Goal: Task Accomplishment & Management: Use online tool/utility

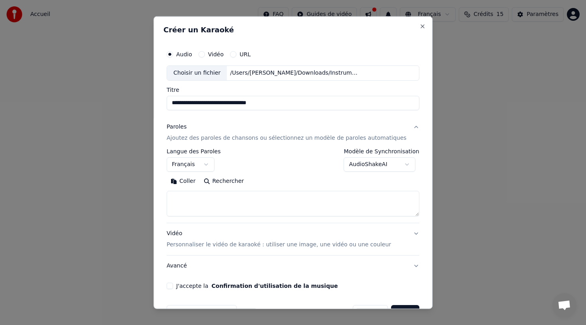
select select "**"
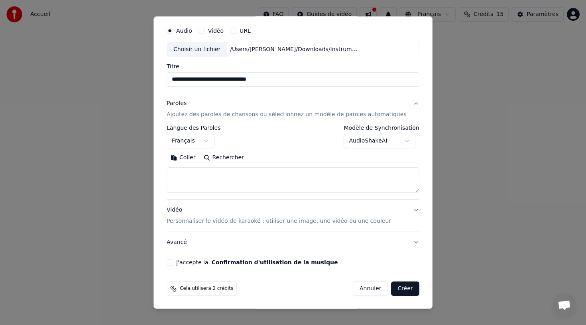
click at [217, 172] on textarea at bounding box center [293, 180] width 253 height 26
paste textarea "**********"
type textarea "**********"
click at [173, 260] on button "J'accepte la Confirmation d'utilisation de la musique" at bounding box center [170, 262] width 6 height 6
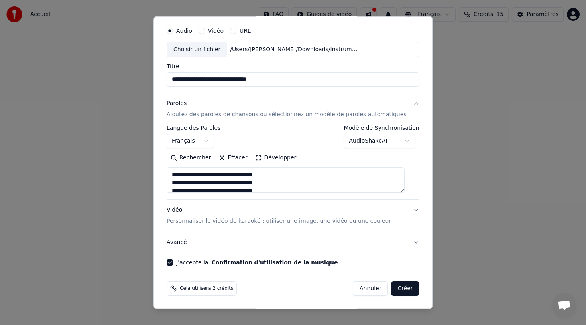
click at [402, 288] on button "Créer" at bounding box center [406, 288] width 28 height 14
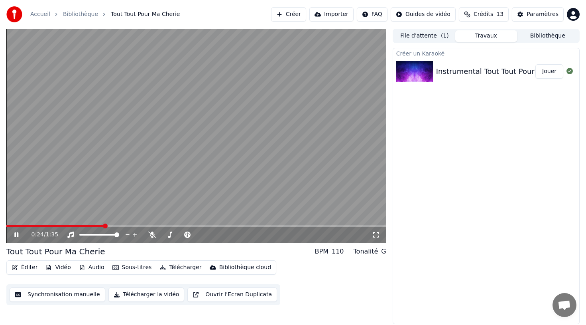
click at [184, 113] on video at bounding box center [196, 136] width 380 height 214
click at [69, 295] on button "Synchronisation manuelle" at bounding box center [58, 294] width 96 height 14
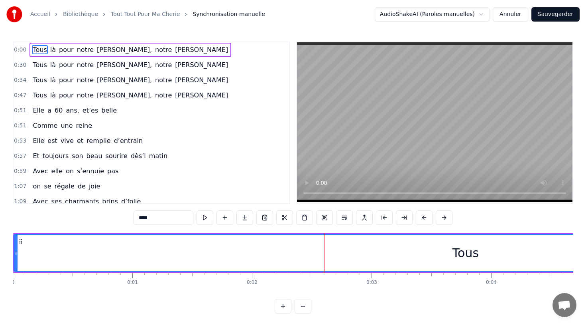
click at [470, 84] on video at bounding box center [435, 122] width 276 height 160
click at [470, 83] on video at bounding box center [435, 122] width 276 height 160
click at [52, 49] on span "là" at bounding box center [52, 49] width 7 height 9
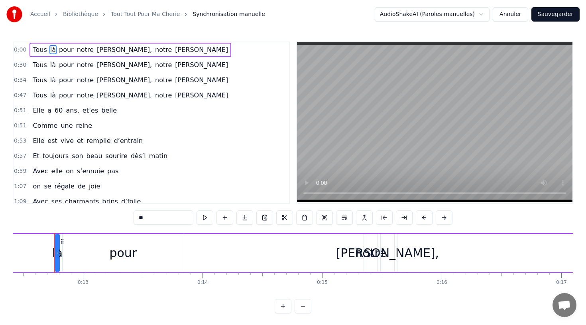
scroll to position [0, 1487]
click at [37, 49] on span "Tous" at bounding box center [40, 49] width 16 height 9
click at [174, 49] on span "[PERSON_NAME]" at bounding box center [201, 49] width 55 height 9
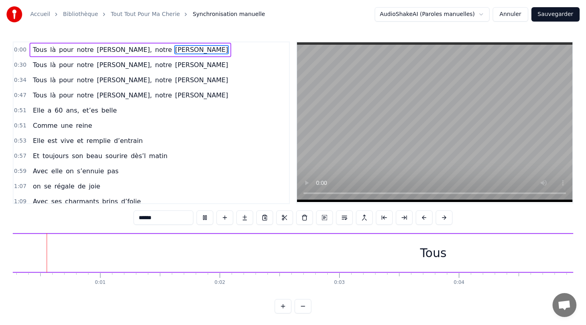
scroll to position [0, 16]
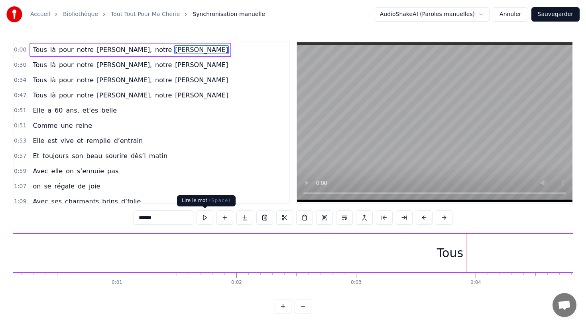
click at [176, 220] on input "******" at bounding box center [164, 217] width 60 height 14
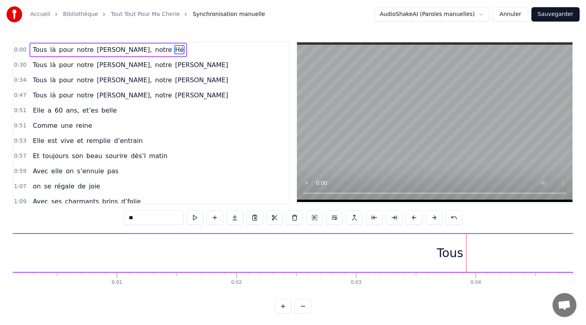
type input "*"
click at [41, 47] on span "Tous" at bounding box center [40, 49] width 16 height 9
type input "****"
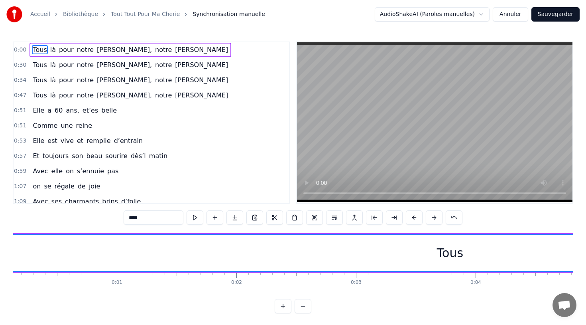
click at [455, 256] on div "Tous" at bounding box center [450, 253] width 26 height 18
drag, startPoint x: 450, startPoint y: 254, endPoint x: 462, endPoint y: 255, distance: 12.8
click at [462, 255] on div "Tous" at bounding box center [450, 253] width 903 height 36
click at [474, 265] on div "Tous" at bounding box center [450, 253] width 903 height 36
click at [195, 216] on button at bounding box center [195, 217] width 17 height 14
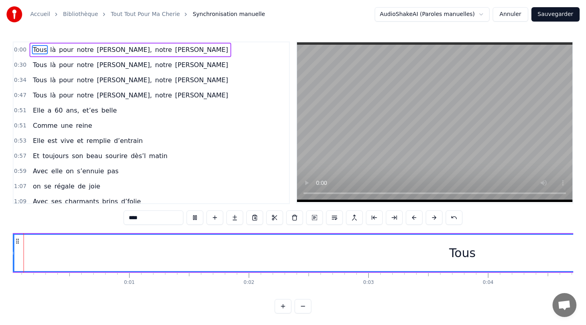
scroll to position [0, 0]
click at [187, 210] on button at bounding box center [195, 217] width 17 height 14
click at [92, 109] on div "Elle a 60 ans, et’es belle" at bounding box center [75, 110] width 91 height 14
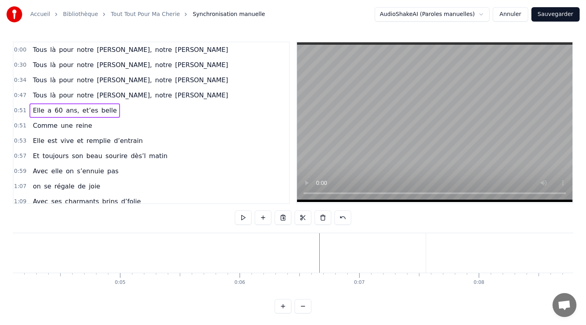
click at [42, 51] on span "Tous" at bounding box center [40, 49] width 16 height 9
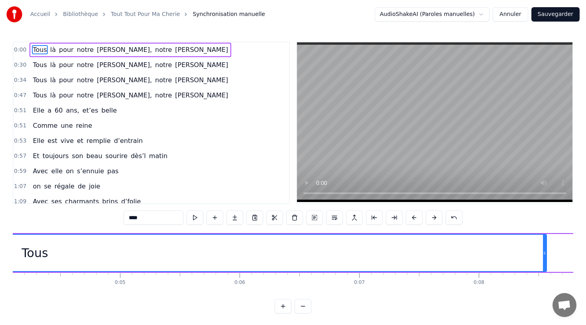
drag, startPoint x: 424, startPoint y: 251, endPoint x: 545, endPoint y: 245, distance: 120.2
click at [545, 245] on div at bounding box center [544, 253] width 3 height 36
drag, startPoint x: 363, startPoint y: 251, endPoint x: 387, endPoint y: 254, distance: 24.5
click at [387, 254] on div "Tous" at bounding box center [34, 253] width 1023 height 36
drag, startPoint x: 545, startPoint y: 258, endPoint x: 586, endPoint y: 254, distance: 41.3
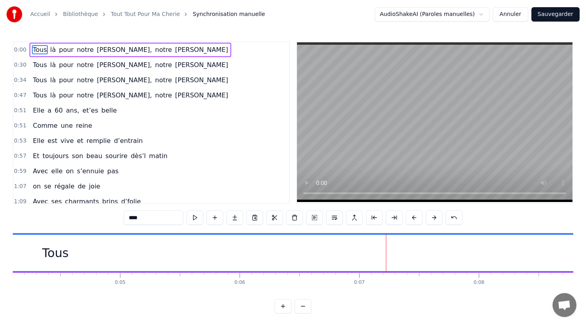
click at [586, 254] on div "Accueil Bibliothèque Tout Tout Pour Ma Cherie Synchronisation manuelle AudioSha…" at bounding box center [293, 156] width 586 height 313
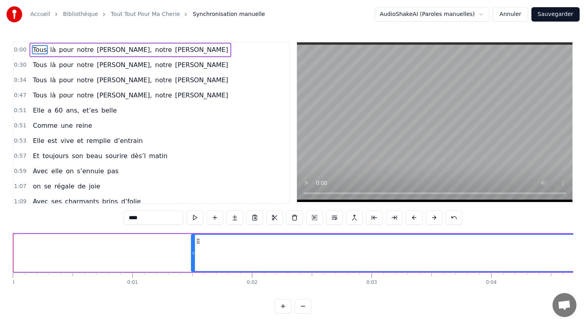
drag, startPoint x: 15, startPoint y: 254, endPoint x: 193, endPoint y: 266, distance: 178.0
click at [193, 266] on div at bounding box center [193, 253] width 3 height 36
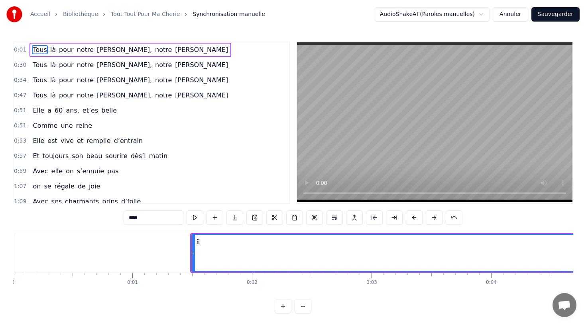
drag, startPoint x: 192, startPoint y: 260, endPoint x: 193, endPoint y: 253, distance: 7.2
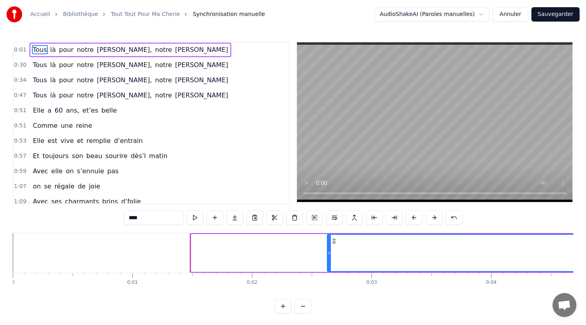
drag, startPoint x: 193, startPoint y: 255, endPoint x: 329, endPoint y: 260, distance: 136.1
click at [329, 260] on div at bounding box center [329, 253] width 3 height 36
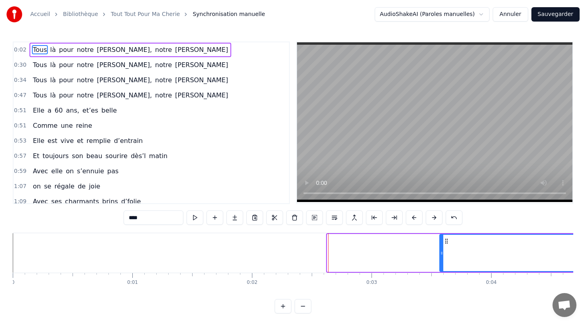
drag, startPoint x: 329, startPoint y: 257, endPoint x: 442, endPoint y: 266, distance: 112.8
click at [442, 266] on div at bounding box center [441, 253] width 3 height 36
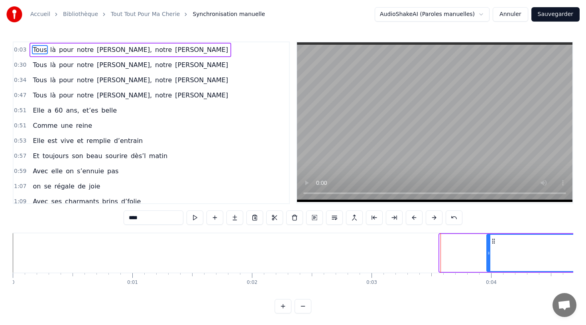
drag, startPoint x: 442, startPoint y: 260, endPoint x: 489, endPoint y: 260, distance: 47.1
click at [489, 260] on div at bounding box center [488, 253] width 3 height 36
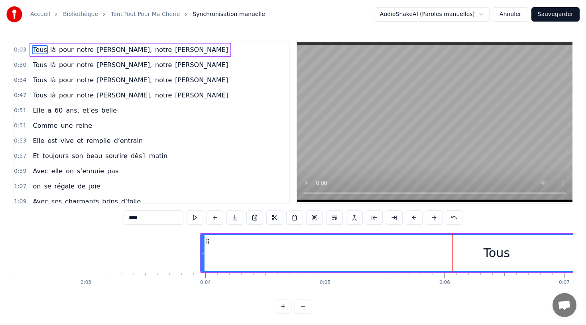
scroll to position [0, 286]
drag, startPoint x: 501, startPoint y: 254, endPoint x: 485, endPoint y: 252, distance: 16.1
click at [485, 252] on div "Tous" at bounding box center [497, 253] width 26 height 18
click at [495, 255] on div "Tous" at bounding box center [497, 253] width 26 height 18
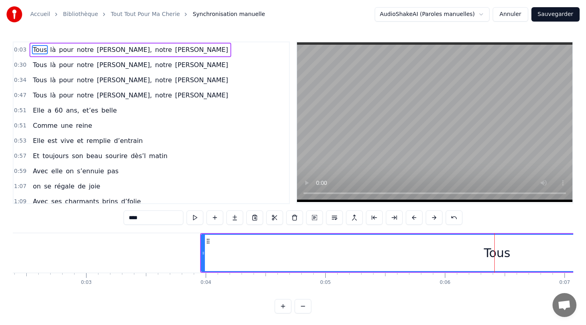
click at [42, 49] on span "Tous" at bounding box center [40, 49] width 16 height 9
click at [491, 253] on div "Tous" at bounding box center [497, 253] width 26 height 18
click at [485, 252] on div "Tous" at bounding box center [497, 253] width 591 height 36
click at [210, 255] on div "Tous" at bounding box center [497, 253] width 591 height 36
click at [42, 49] on span "Tous" at bounding box center [40, 49] width 16 height 9
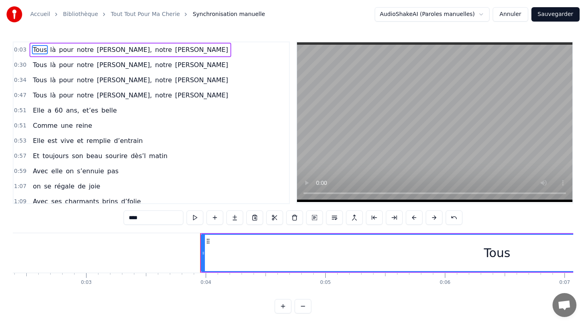
click at [42, 49] on span "Tous" at bounding box center [40, 49] width 16 height 9
click at [23, 49] on span "0:03" at bounding box center [20, 50] width 12 height 8
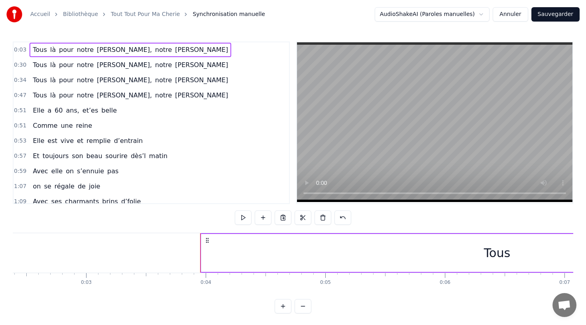
click at [23, 49] on span "0:03" at bounding box center [20, 50] width 12 height 8
click at [36, 51] on span "Tous" at bounding box center [40, 49] width 16 height 9
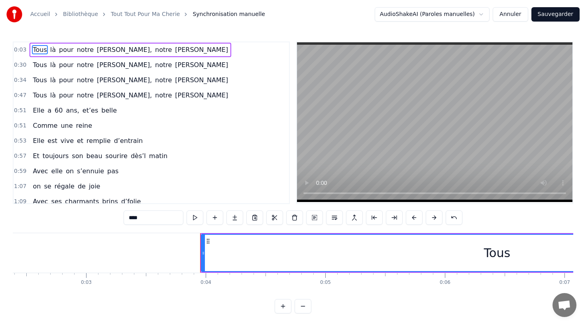
click at [172, 216] on input "****" at bounding box center [154, 217] width 60 height 14
click at [317, 219] on button at bounding box center [314, 217] width 17 height 14
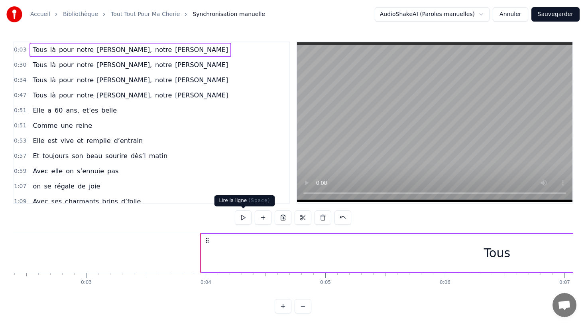
click at [245, 215] on button at bounding box center [243, 217] width 17 height 14
click at [245, 217] on button at bounding box center [243, 217] width 17 height 14
click at [41, 50] on span "Tous" at bounding box center [40, 49] width 16 height 9
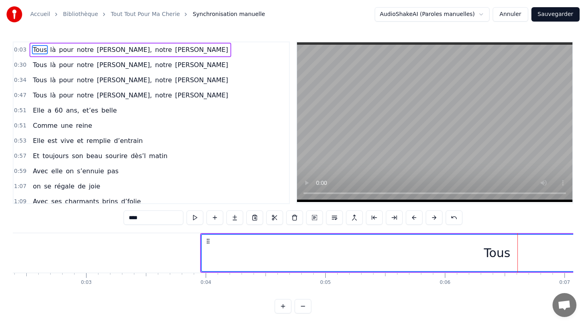
click at [50, 52] on span "là" at bounding box center [52, 49] width 7 height 9
click at [59, 53] on span "pour" at bounding box center [66, 49] width 16 height 9
click at [77, 50] on span "notre" at bounding box center [85, 49] width 18 height 9
click at [96, 49] on span "[PERSON_NAME]," at bounding box center [124, 49] width 57 height 9
click at [116, 50] on div "Tous là pour notre [PERSON_NAME], notre [PERSON_NAME]" at bounding box center [131, 50] width 202 height 14
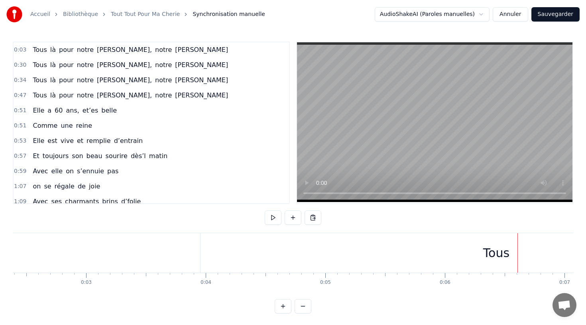
click at [174, 51] on span "[PERSON_NAME]" at bounding box center [201, 49] width 55 height 9
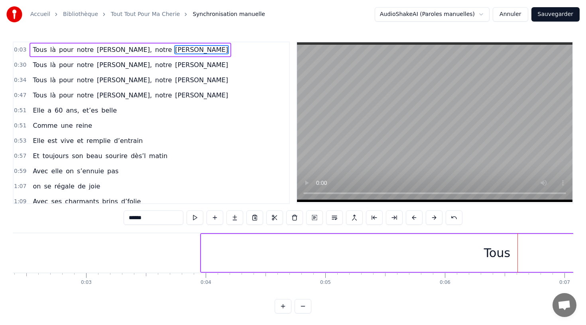
click at [154, 48] on span "notre" at bounding box center [163, 49] width 18 height 9
click at [106, 48] on span "[PERSON_NAME]," at bounding box center [124, 49] width 57 height 9
click at [78, 47] on span "notre" at bounding box center [85, 49] width 18 height 9
click at [58, 47] on span "pour" at bounding box center [66, 49] width 16 height 9
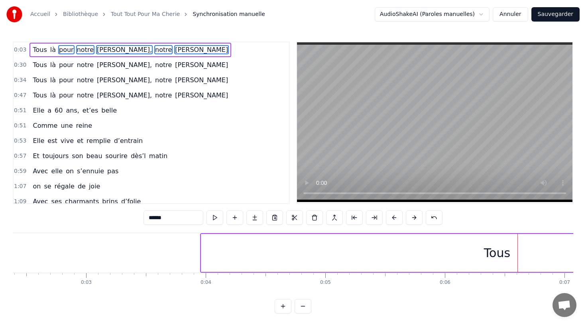
click at [45, 47] on span "Tous" at bounding box center [40, 49] width 16 height 9
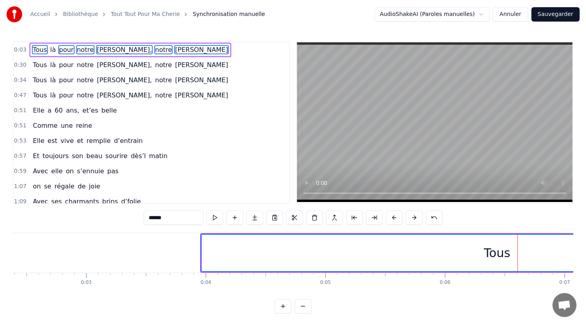
click at [51, 50] on span "là" at bounding box center [52, 49] width 7 height 9
click at [281, 304] on button at bounding box center [283, 306] width 17 height 14
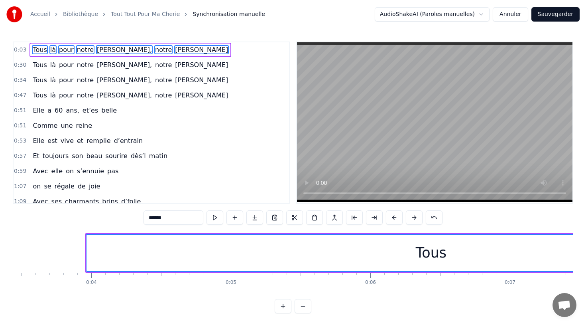
scroll to position [0, 452]
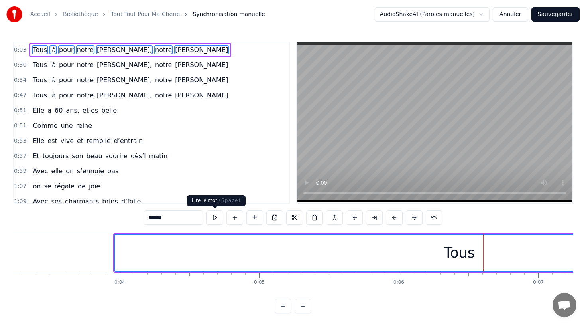
click at [219, 217] on button at bounding box center [215, 217] width 17 height 14
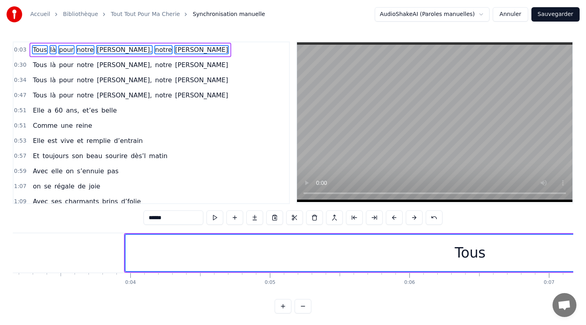
scroll to position [0, 436]
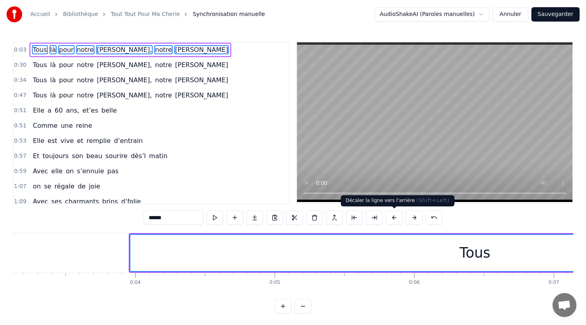
click at [397, 217] on button at bounding box center [394, 217] width 17 height 14
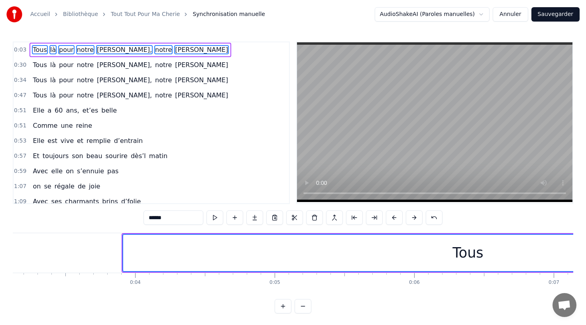
click at [397, 217] on button at bounding box center [394, 217] width 17 height 14
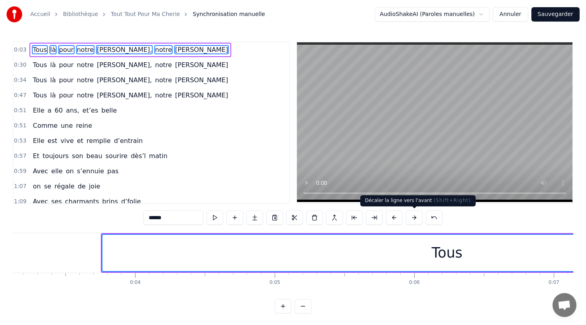
click at [412, 219] on button at bounding box center [414, 217] width 17 height 14
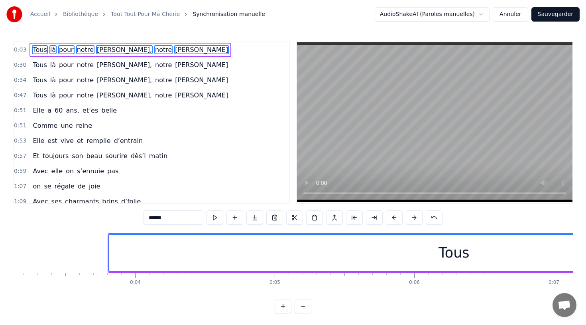
click at [412, 219] on button at bounding box center [414, 217] width 17 height 14
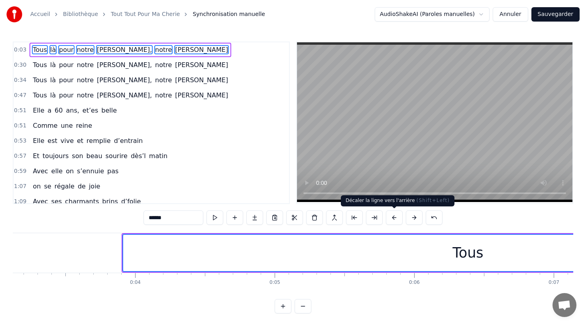
click at [391, 219] on button at bounding box center [394, 217] width 17 height 14
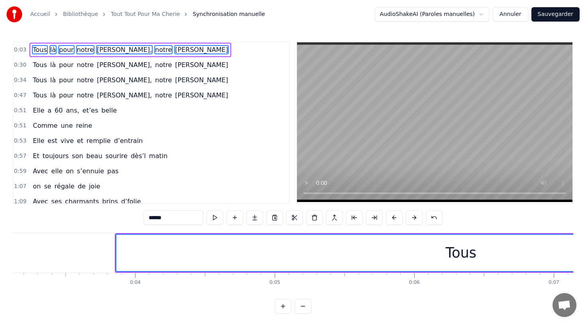
click at [391, 219] on button at bounding box center [394, 217] width 17 height 14
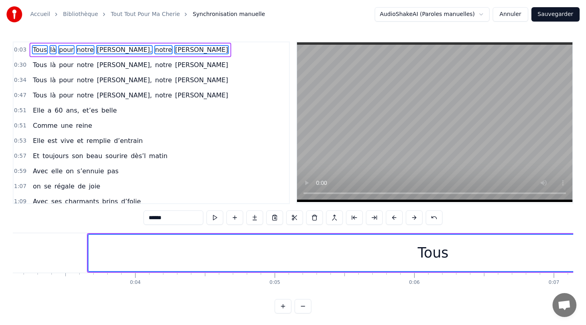
click at [391, 219] on button at bounding box center [394, 217] width 17 height 14
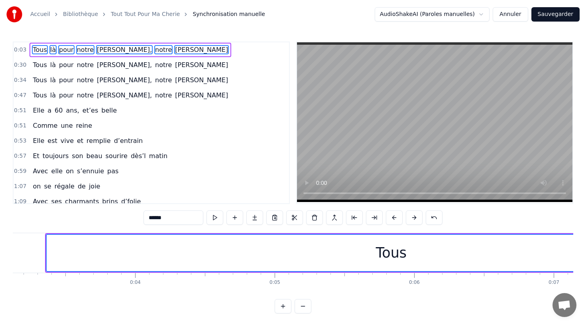
click at [391, 219] on button at bounding box center [394, 217] width 17 height 14
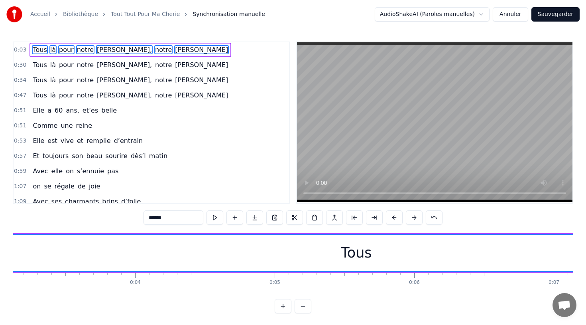
click at [391, 219] on button at bounding box center [394, 217] width 17 height 14
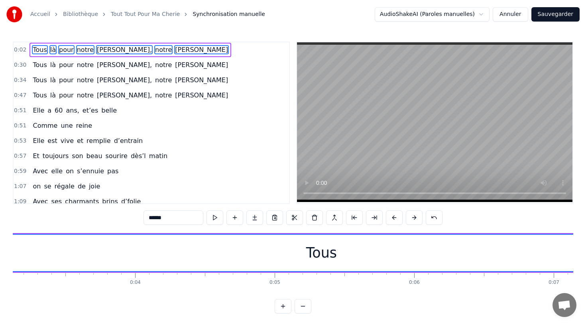
click at [391, 219] on button at bounding box center [394, 217] width 17 height 14
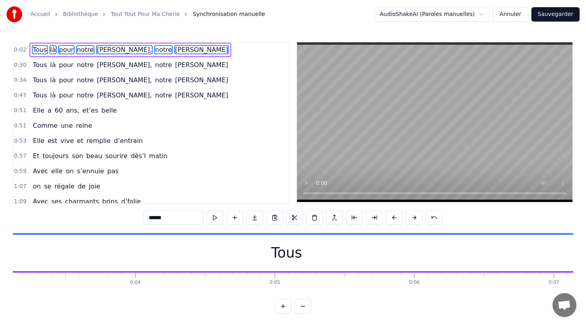
click at [391, 219] on button at bounding box center [394, 217] width 17 height 14
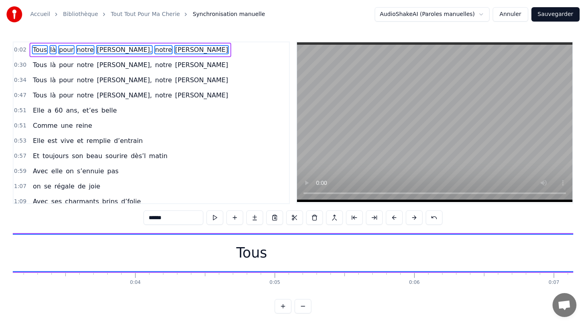
click at [391, 219] on button at bounding box center [394, 217] width 17 height 14
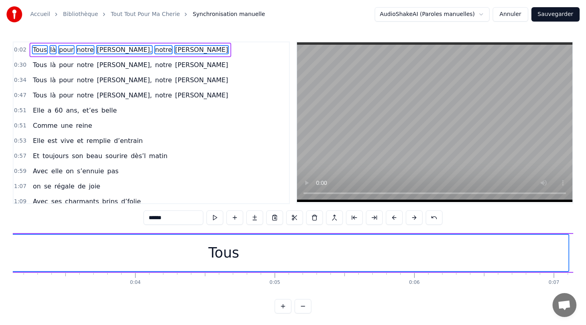
click at [391, 219] on button at bounding box center [394, 217] width 17 height 14
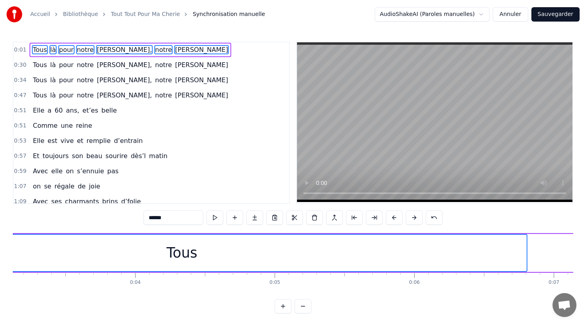
click at [391, 219] on button at bounding box center [394, 217] width 17 height 14
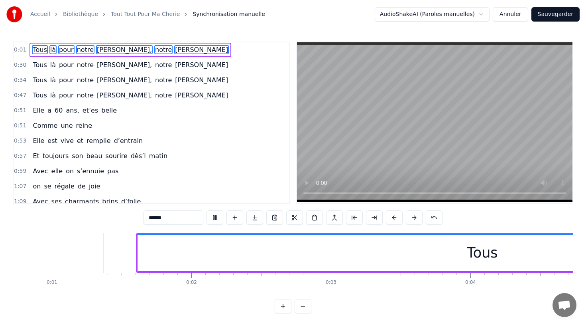
scroll to position [0, 99]
click at [371, 148] on video at bounding box center [435, 122] width 276 height 160
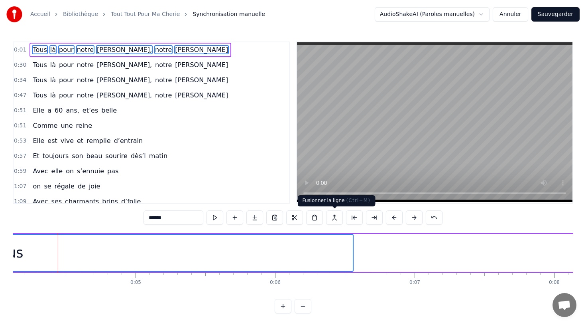
scroll to position [0, 580]
click at [52, 48] on span "là" at bounding box center [52, 49] width 7 height 9
type input "**"
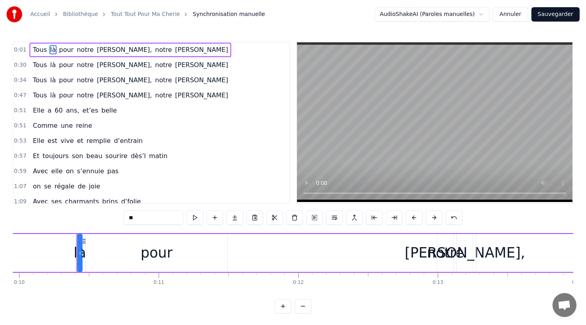
scroll to position [0, 1413]
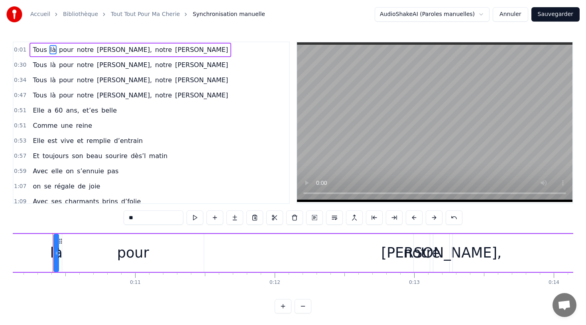
click at [412, 221] on button at bounding box center [414, 217] width 17 height 14
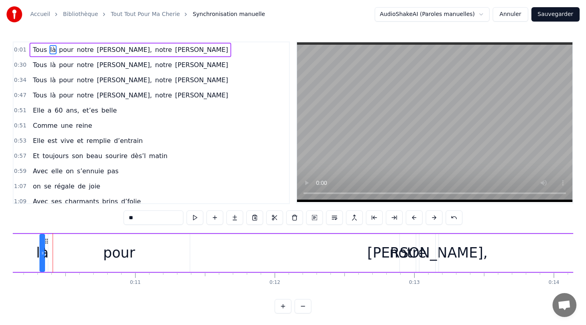
click at [412, 221] on button at bounding box center [414, 217] width 17 height 14
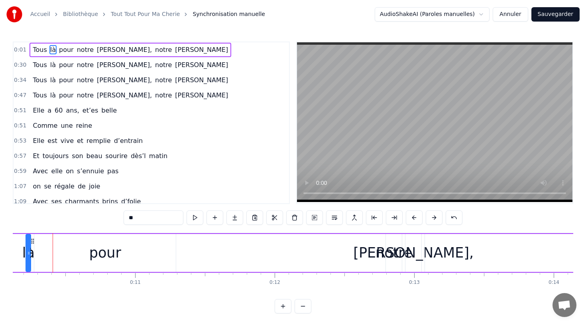
click at [412, 221] on button at bounding box center [414, 217] width 17 height 14
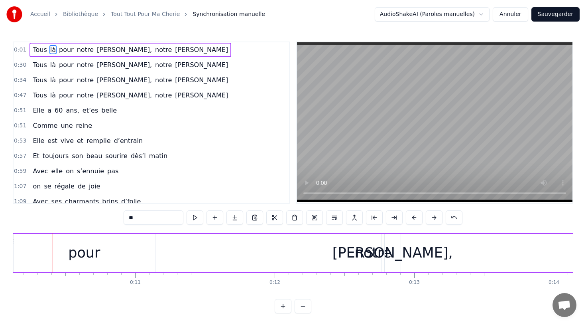
click at [412, 221] on button at bounding box center [414, 217] width 17 height 14
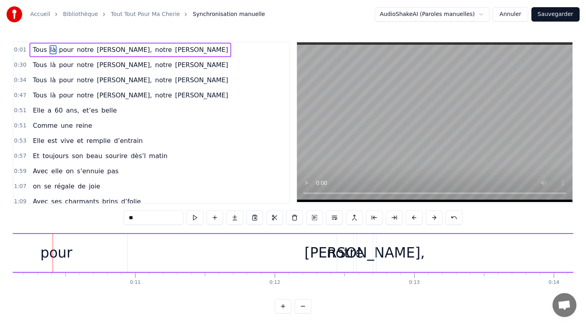
click at [412, 221] on button at bounding box center [414, 217] width 17 height 14
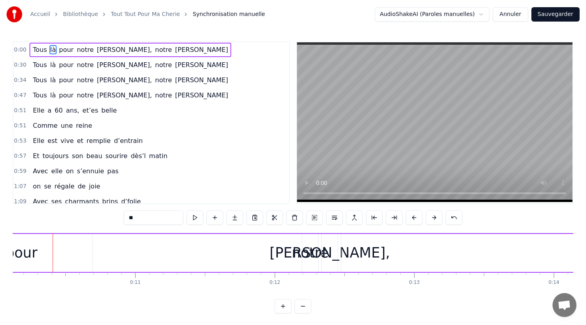
click at [412, 221] on button at bounding box center [414, 217] width 17 height 14
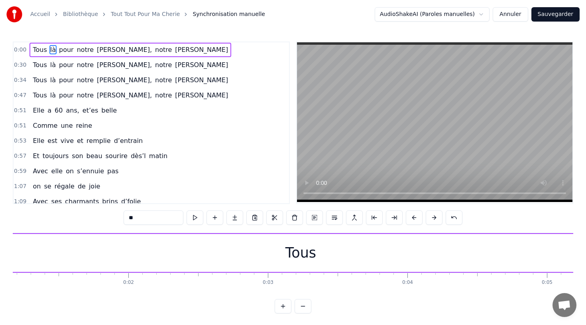
scroll to position [0, 162]
click at [415, 213] on button at bounding box center [414, 217] width 17 height 14
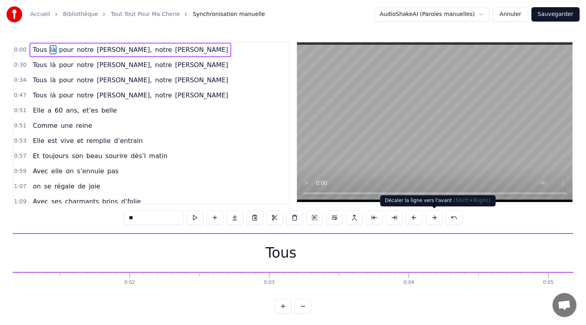
click at [433, 215] on button at bounding box center [434, 217] width 17 height 14
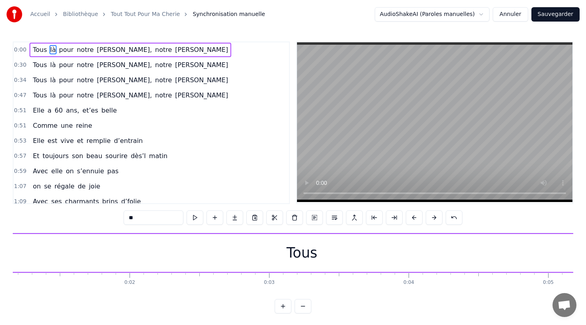
click at [433, 215] on button at bounding box center [434, 217] width 17 height 14
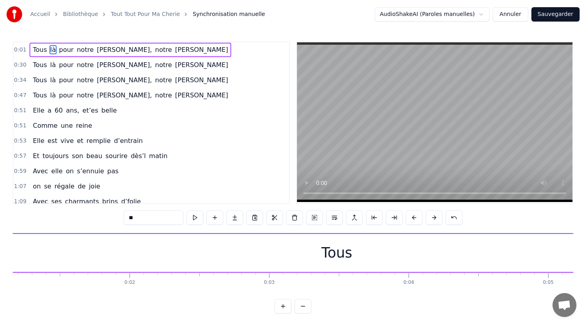
click at [433, 215] on button at bounding box center [434, 217] width 17 height 14
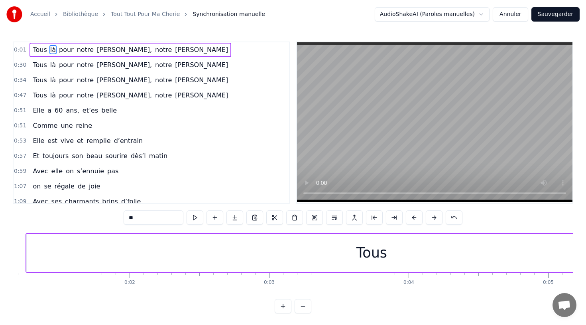
click at [433, 215] on button at bounding box center [434, 217] width 17 height 14
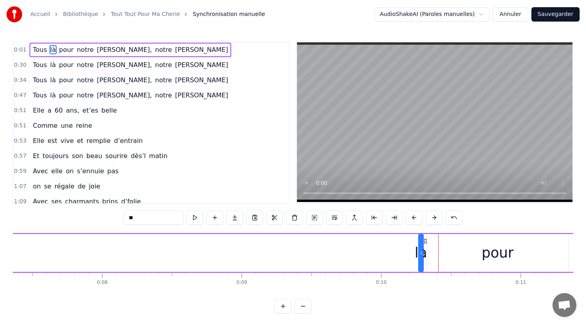
scroll to position [0, 1038]
drag, startPoint x: 410, startPoint y: 253, endPoint x: 262, endPoint y: 263, distance: 148.3
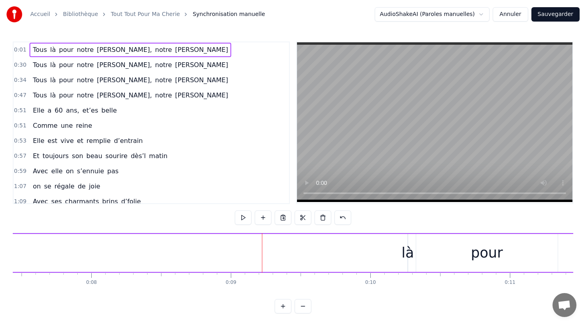
click at [406, 255] on div "là" at bounding box center [408, 252] width 12 height 21
drag, startPoint x: 406, startPoint y: 255, endPoint x: 340, endPoint y: 256, distance: 65.8
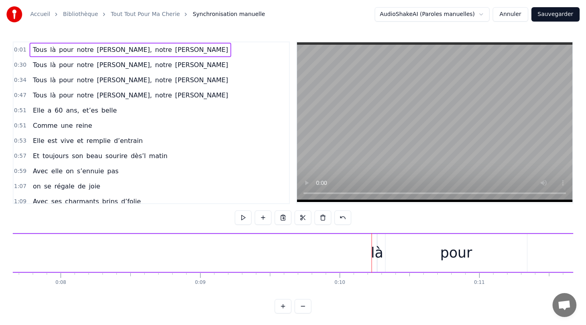
scroll to position [0, 1068]
click at [50, 52] on span "là" at bounding box center [52, 49] width 7 height 9
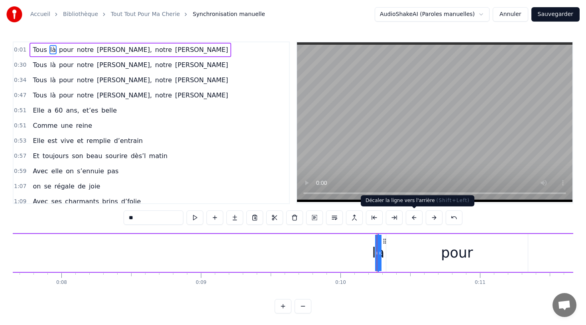
click at [413, 220] on button at bounding box center [414, 217] width 17 height 14
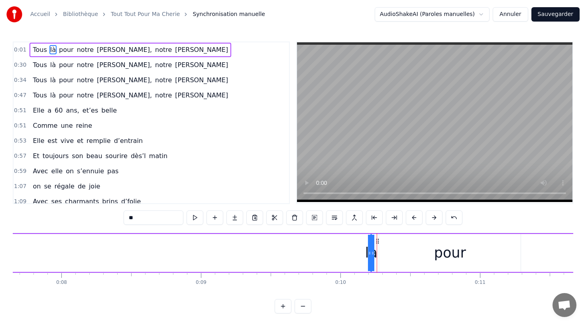
click at [413, 220] on button at bounding box center [414, 217] width 17 height 14
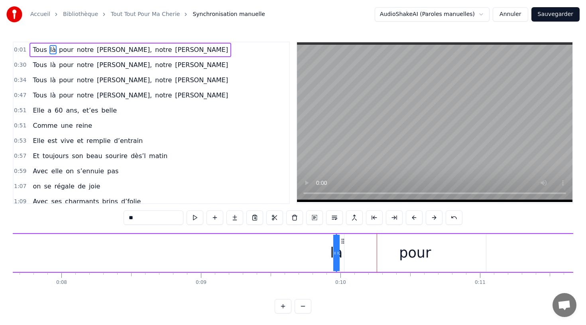
click at [413, 220] on button at bounding box center [414, 217] width 17 height 14
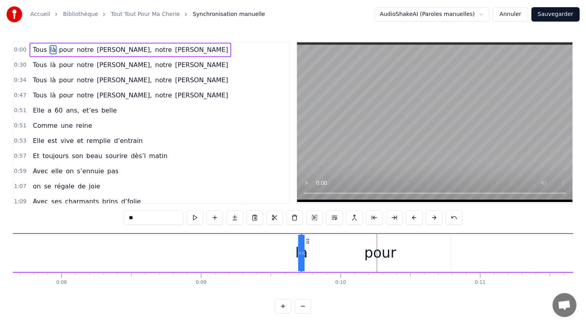
click at [413, 220] on button at bounding box center [414, 217] width 17 height 14
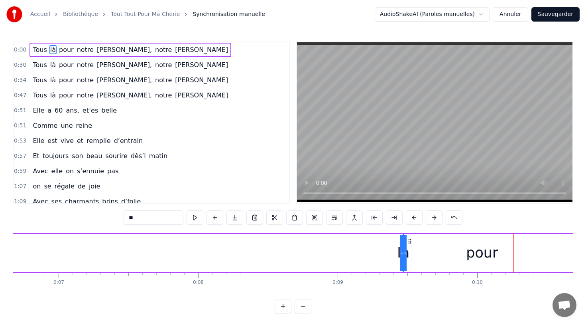
scroll to position [0, 944]
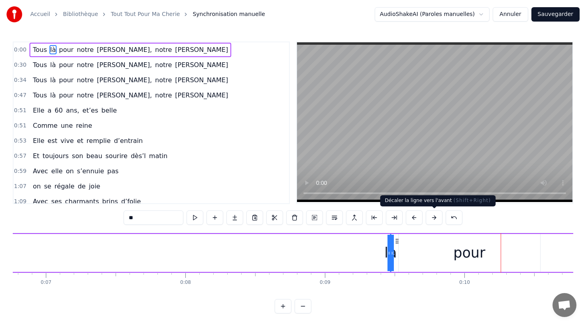
click at [432, 215] on button at bounding box center [434, 217] width 17 height 14
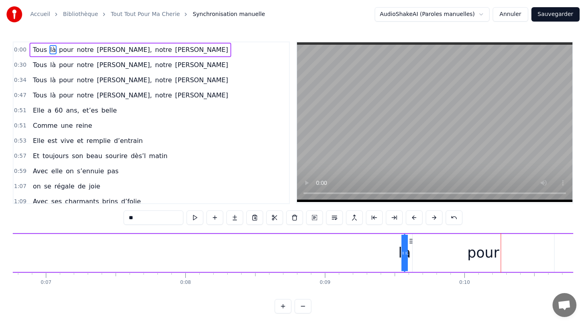
click at [432, 215] on button at bounding box center [434, 217] width 17 height 14
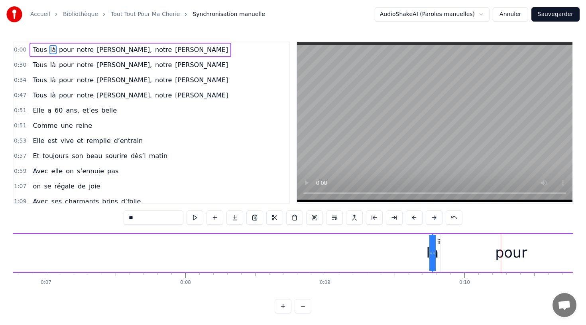
click at [432, 215] on button at bounding box center [434, 217] width 17 height 14
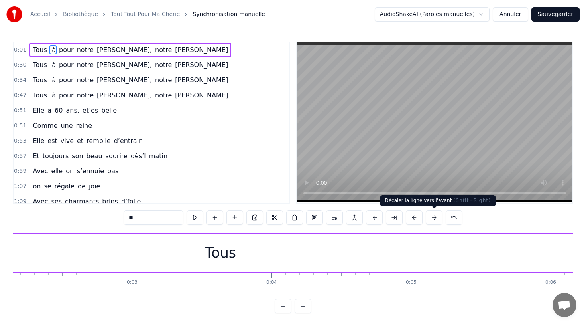
click at [434, 221] on button at bounding box center [434, 217] width 17 height 14
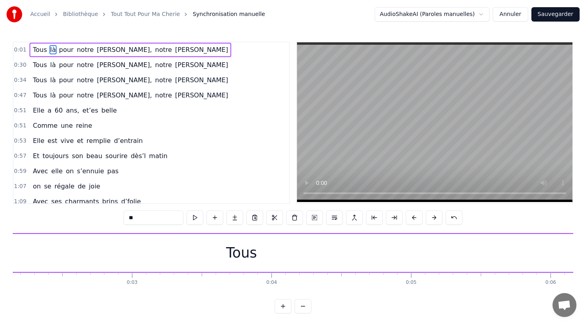
click at [434, 221] on button at bounding box center [434, 217] width 17 height 14
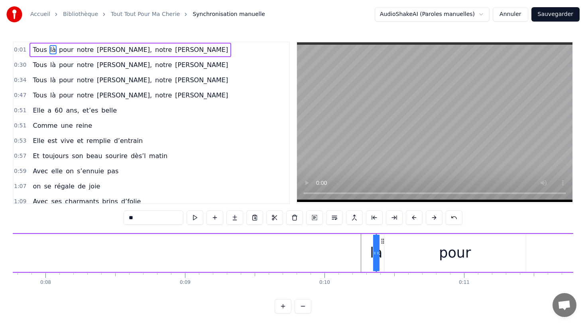
scroll to position [0, 1084]
click at [375, 257] on div at bounding box center [375, 253] width 3 height 36
click at [376, 254] on div "là" at bounding box center [376, 252] width 12 height 21
click at [385, 257] on div "pour" at bounding box center [456, 253] width 142 height 38
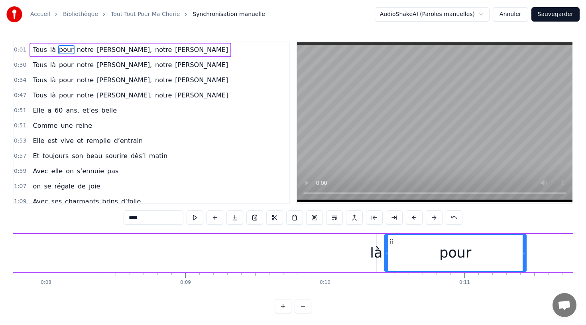
click at [373, 253] on div "là" at bounding box center [376, 252] width 12 height 21
type input "**"
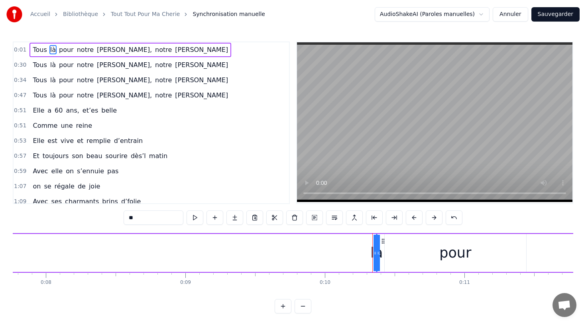
drag, startPoint x: 374, startPoint y: 254, endPoint x: 355, endPoint y: 255, distance: 18.4
click at [376, 256] on div "là" at bounding box center [376, 252] width 12 height 21
drag, startPoint x: 379, startPoint y: 254, endPoint x: 395, endPoint y: 254, distance: 15.6
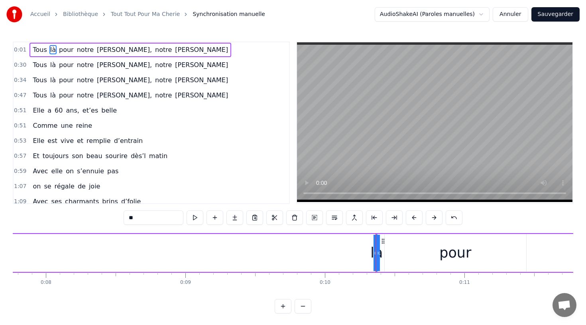
click at [375, 253] on div "là" at bounding box center [376, 252] width 12 height 21
drag, startPoint x: 378, startPoint y: 252, endPoint x: 374, endPoint y: 250, distance: 4.3
click at [377, 250] on div "là" at bounding box center [377, 253] width 0 height 36
click at [378, 241] on circle at bounding box center [378, 241] width 0 height 0
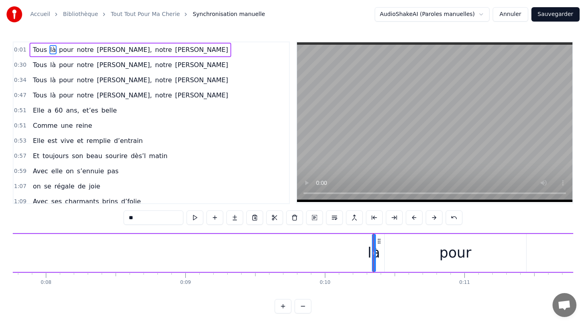
click at [378, 241] on circle at bounding box center [378, 241] width 0 height 0
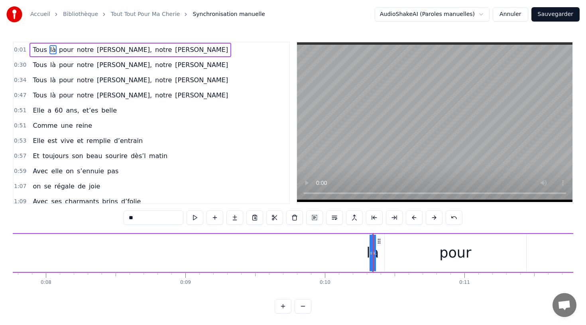
drag, startPoint x: 375, startPoint y: 253, endPoint x: 349, endPoint y: 255, distance: 25.6
click at [371, 254] on div "là" at bounding box center [372, 252] width 12 height 21
drag, startPoint x: 371, startPoint y: 254, endPoint x: 353, endPoint y: 256, distance: 18.5
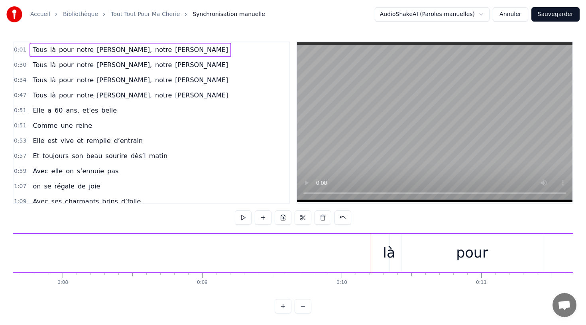
scroll to position [0, 1067]
click at [391, 253] on div "là" at bounding box center [389, 252] width 12 height 21
click at [50, 49] on span "là" at bounding box center [52, 49] width 7 height 9
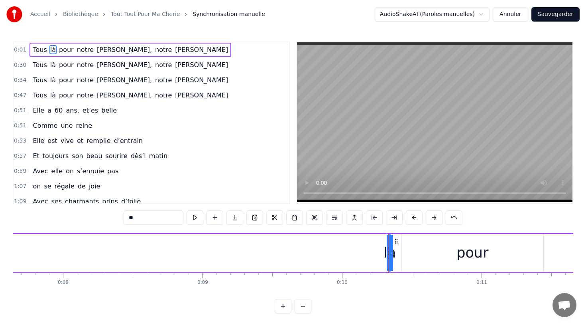
click at [50, 49] on span "là" at bounding box center [52, 49] width 7 height 9
click at [390, 252] on div "là" at bounding box center [389, 252] width 12 height 21
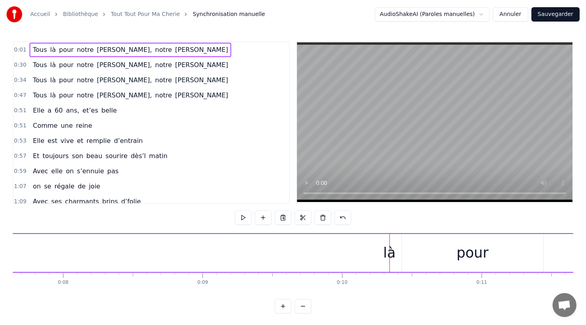
click at [406, 255] on div "pour" at bounding box center [473, 253] width 142 height 38
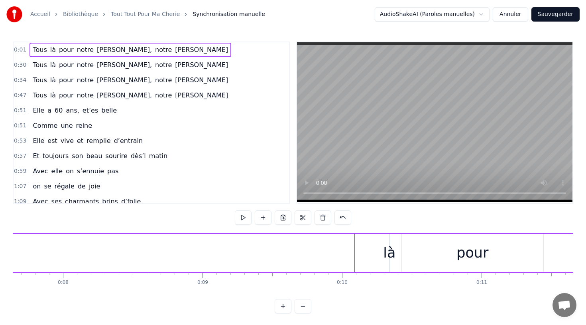
click at [387, 251] on div "là" at bounding box center [389, 252] width 12 height 21
drag, startPoint x: 391, startPoint y: 253, endPoint x: 400, endPoint y: 253, distance: 9.2
click at [389, 253] on div "là" at bounding box center [389, 252] width 12 height 21
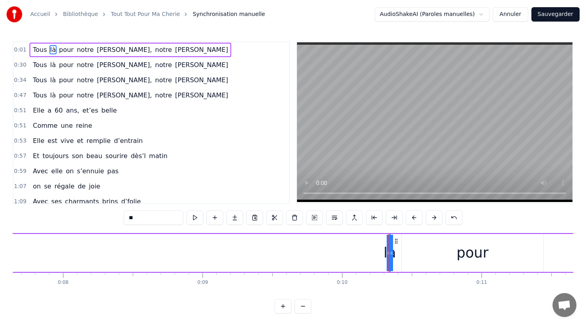
drag, startPoint x: 387, startPoint y: 253, endPoint x: 355, endPoint y: 253, distance: 32.7
click at [393, 253] on div "là" at bounding box center [389, 252] width 12 height 21
click at [385, 258] on div "là" at bounding box center [389, 252] width 12 height 21
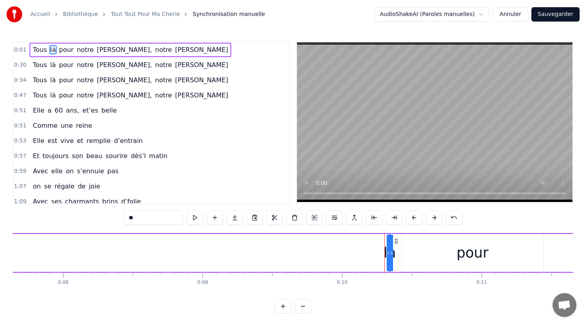
click at [385, 258] on div "là" at bounding box center [390, 252] width 12 height 21
click at [391, 259] on div at bounding box center [391, 253] width 3 height 36
click at [388, 258] on div "là" at bounding box center [389, 252] width 12 height 21
click at [392, 258] on div at bounding box center [391, 253] width 3 height 36
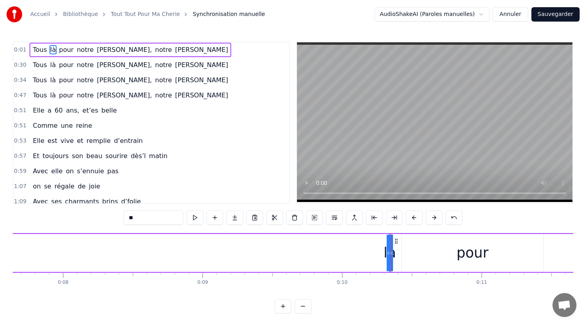
drag, startPoint x: 391, startPoint y: 257, endPoint x: 376, endPoint y: 253, distance: 15.9
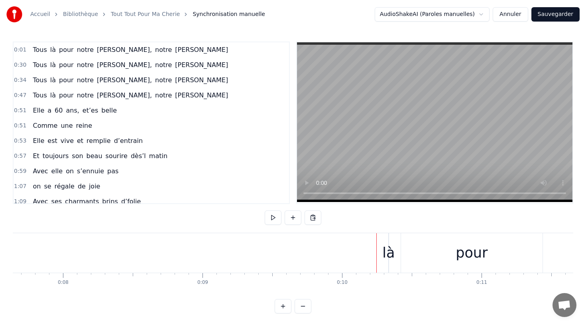
click at [387, 254] on div "là" at bounding box center [389, 252] width 12 height 21
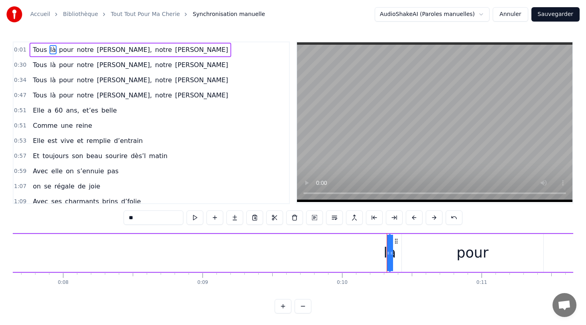
click at [391, 253] on icon at bounding box center [391, 253] width 3 height 6
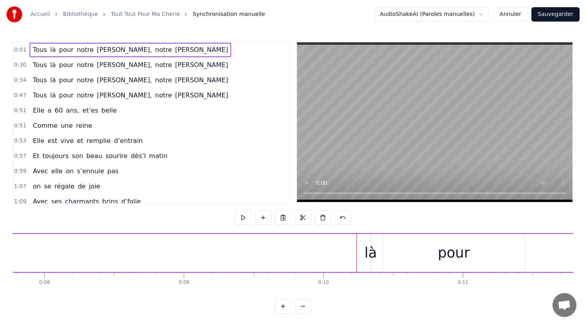
scroll to position [0, 1092]
click at [377, 253] on div "pour" at bounding box center [448, 253] width 142 height 38
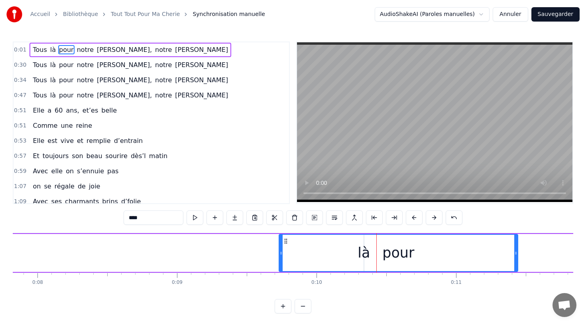
drag, startPoint x: 377, startPoint y: 251, endPoint x: 279, endPoint y: 246, distance: 97.5
click at [280, 246] on div at bounding box center [281, 253] width 3 height 36
drag, startPoint x: 325, startPoint y: 255, endPoint x: 299, endPoint y: 252, distance: 26.1
click at [299, 252] on div "pour" at bounding box center [399, 253] width 238 height 36
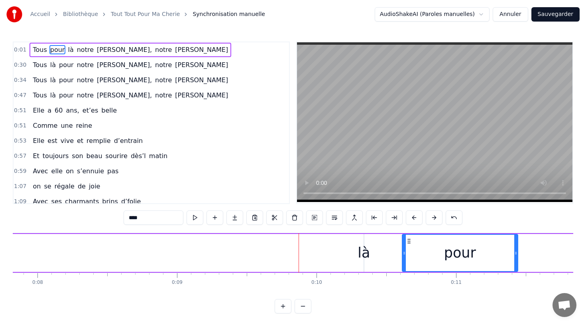
drag, startPoint x: 281, startPoint y: 253, endPoint x: 404, endPoint y: 253, distance: 123.3
click at [362, 255] on div "là" at bounding box center [364, 252] width 12 height 21
type input "**"
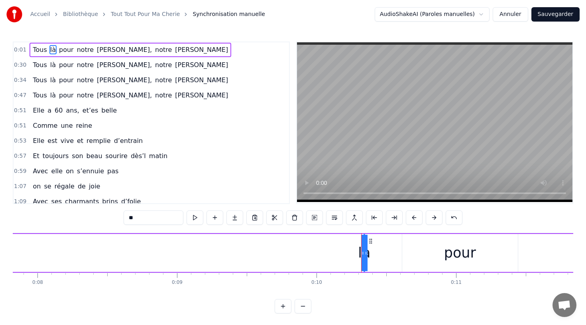
drag, startPoint x: 366, startPoint y: 249, endPoint x: 374, endPoint y: 245, distance: 8.9
click at [365, 251] on div "là" at bounding box center [364, 252] width 12 height 21
drag, startPoint x: 366, startPoint y: 253, endPoint x: 392, endPoint y: 249, distance: 26.1
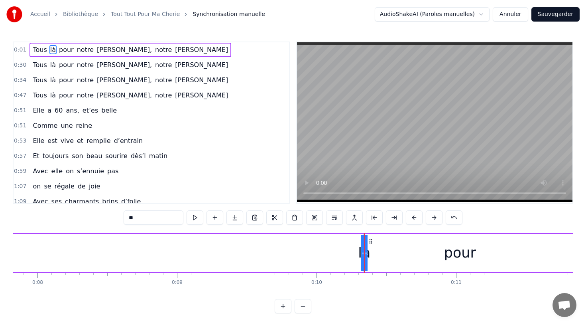
click at [360, 249] on div "là" at bounding box center [364, 252] width 12 height 21
drag, startPoint x: 362, startPoint y: 252, endPoint x: 330, endPoint y: 253, distance: 32.3
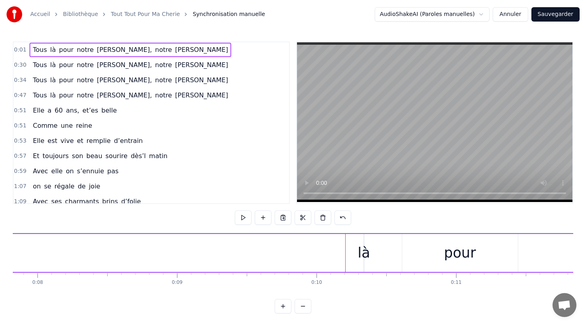
click at [367, 255] on div "là" at bounding box center [364, 252] width 12 height 21
click at [367, 255] on icon at bounding box center [366, 253] width 3 height 6
click at [371, 241] on circle at bounding box center [371, 241] width 0 height 0
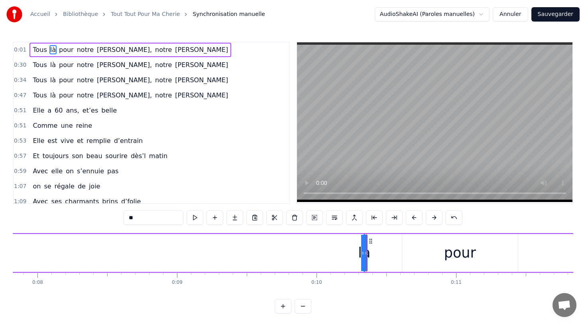
click at [428, 249] on div "pour" at bounding box center [461, 253] width 116 height 38
type input "****"
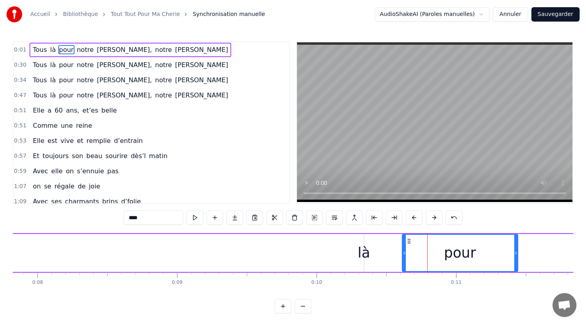
drag, startPoint x: 428, startPoint y: 249, endPoint x: 340, endPoint y: 249, distance: 87.8
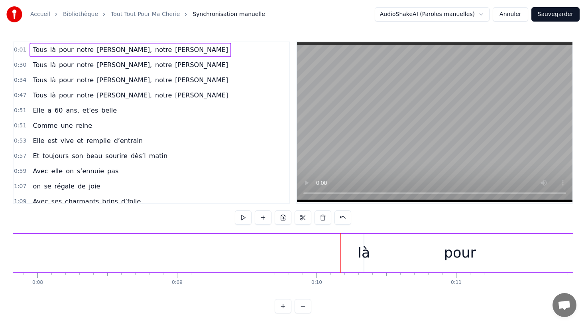
click at [422, 243] on div "pour" at bounding box center [461, 253] width 116 height 38
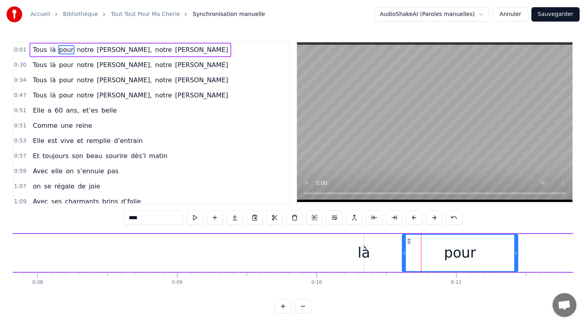
drag, startPoint x: 422, startPoint y: 243, endPoint x: 406, endPoint y: 249, distance: 16.7
click at [406, 248] on div "pour" at bounding box center [460, 253] width 115 height 36
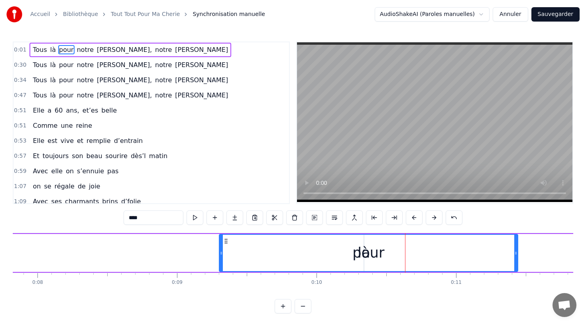
drag, startPoint x: 403, startPoint y: 255, endPoint x: 245, endPoint y: 232, distance: 160.1
click at [245, 232] on div "0:01 Tous là pour notre [PERSON_NAME], notre [PERSON_NAME] 0:30 Tous là pour no…" at bounding box center [293, 177] width 561 height 272
drag, startPoint x: 285, startPoint y: 257, endPoint x: 223, endPoint y: 259, distance: 62.3
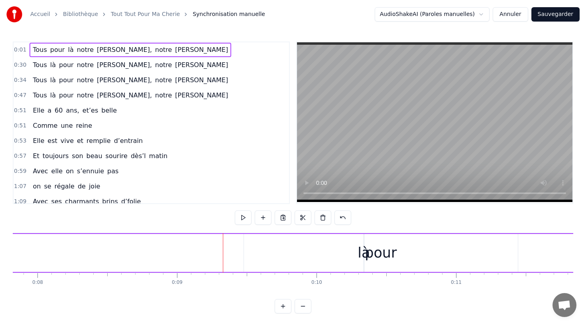
click at [308, 258] on div "pour" at bounding box center [381, 253] width 274 height 38
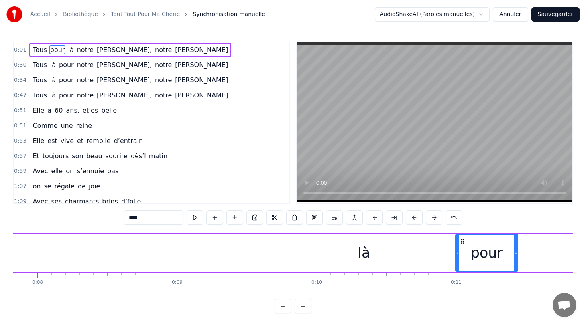
drag, startPoint x: 246, startPoint y: 253, endPoint x: 473, endPoint y: 252, distance: 226.6
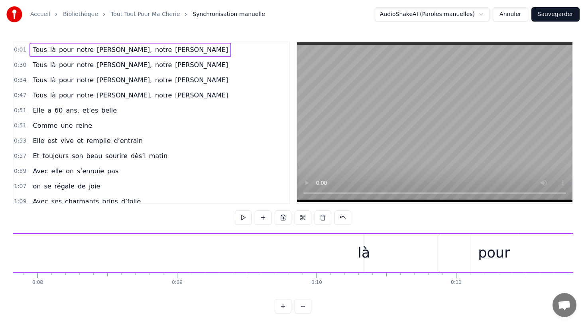
click at [361, 252] on div "là" at bounding box center [364, 252] width 12 height 21
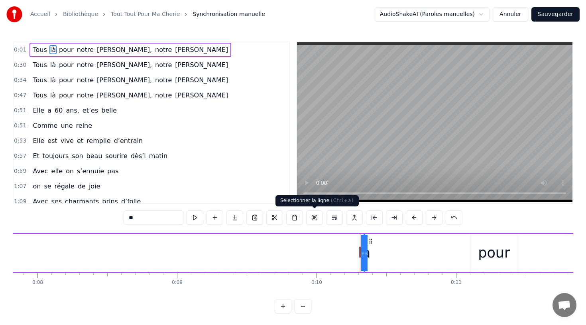
click at [311, 222] on button at bounding box center [314, 217] width 17 height 14
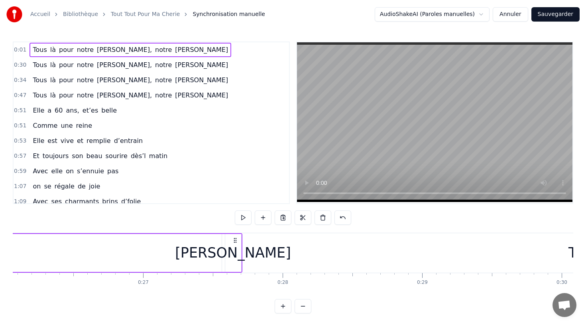
scroll to position [0, 3639]
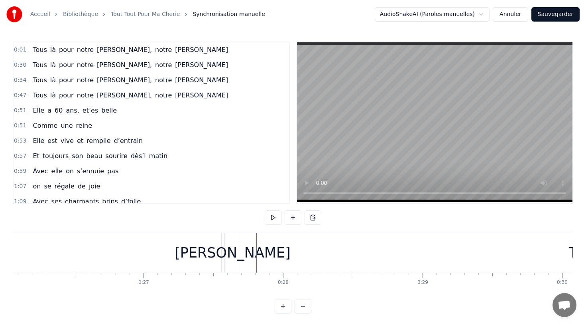
click at [251, 253] on div "[PERSON_NAME]" at bounding box center [233, 252] width 116 height 21
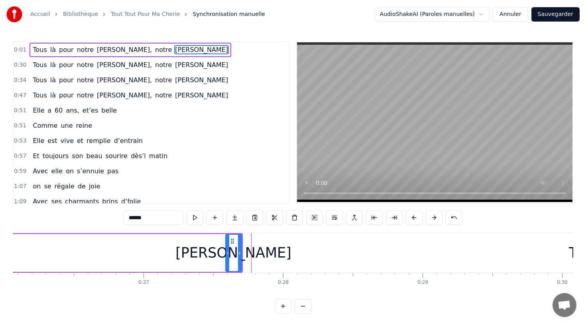
drag, startPoint x: 225, startPoint y: 254, endPoint x: 174, endPoint y: 253, distance: 51.1
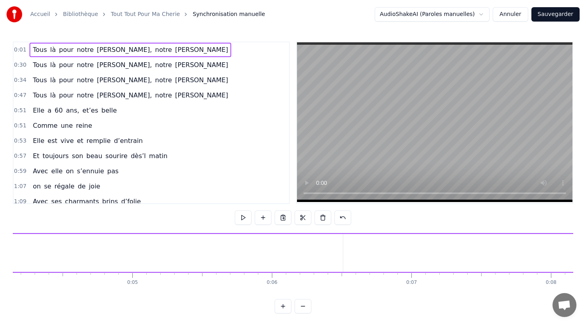
scroll to position [0, 586]
click at [47, 48] on div "Tous là pour notre [PERSON_NAME], notre [PERSON_NAME]" at bounding box center [131, 50] width 202 height 14
click at [49, 49] on span "là" at bounding box center [52, 49] width 7 height 9
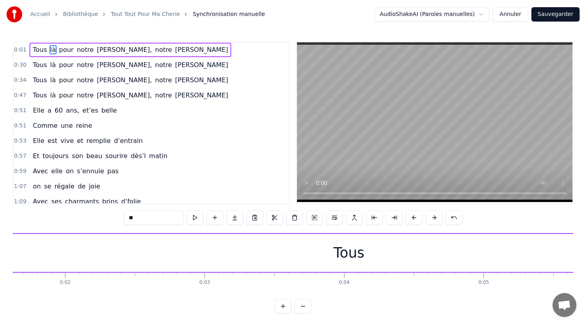
click at [49, 49] on span "là" at bounding box center [52, 49] width 7 height 9
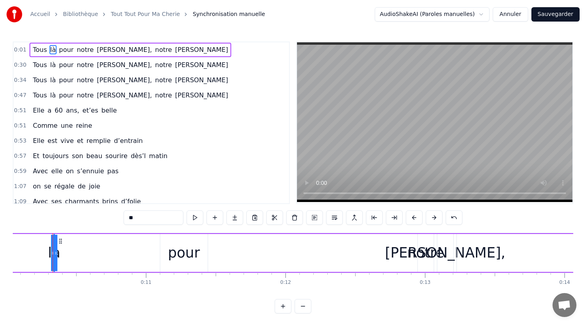
click at [44, 49] on span "Tous" at bounding box center [40, 49] width 16 height 9
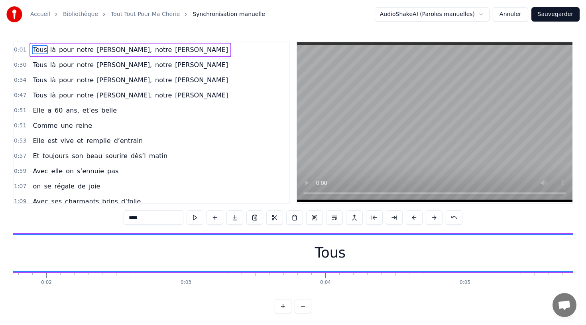
click at [53, 51] on span "là" at bounding box center [52, 49] width 7 height 9
type input "**"
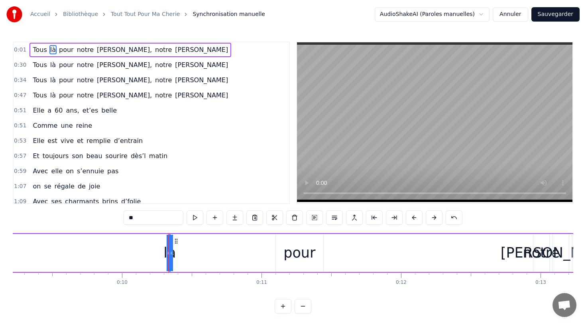
scroll to position [0, 1403]
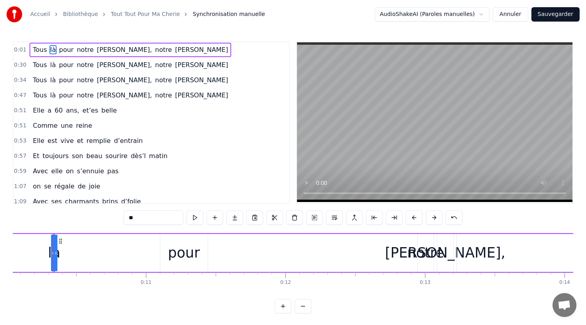
click at [421, 252] on div "notre" at bounding box center [426, 252] width 37 height 21
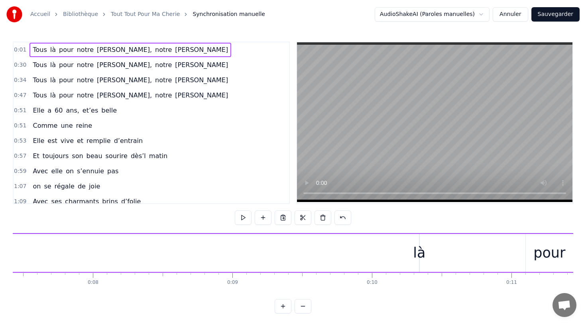
scroll to position [0, 1092]
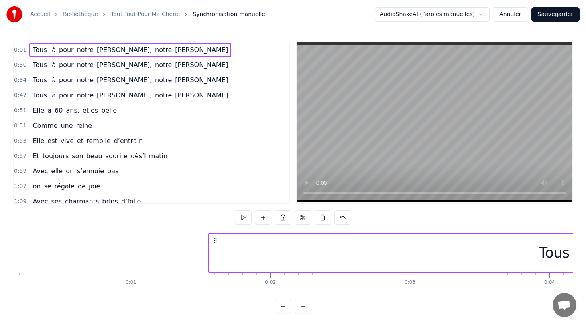
scroll to position [0, 26]
click at [211, 238] on icon at bounding box center [211, 240] width 6 height 6
click at [237, 249] on div "Tous" at bounding box center [550, 253] width 691 height 38
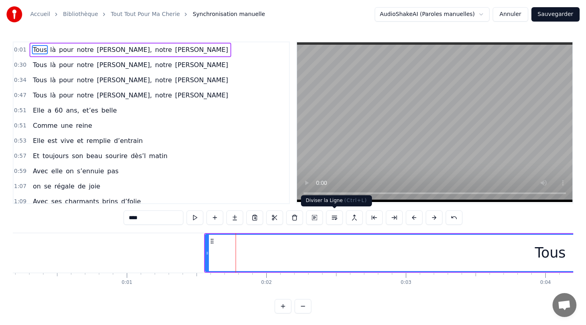
click at [334, 219] on button at bounding box center [334, 217] width 17 height 14
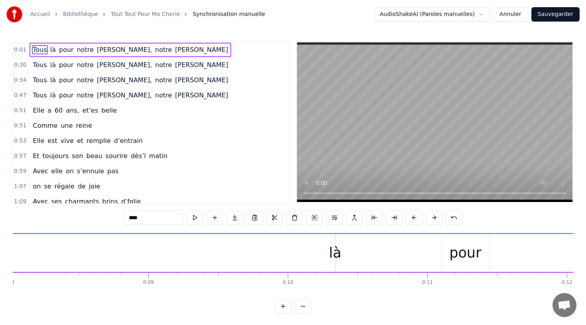
scroll to position [0, 1135]
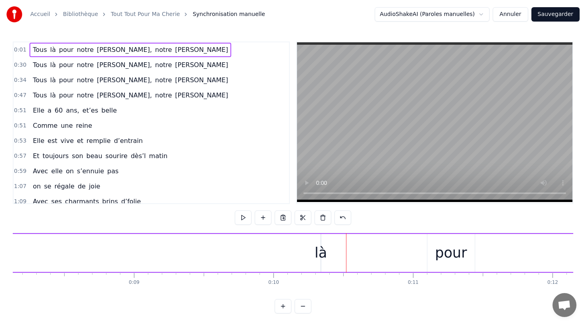
click at [316, 252] on div "là" at bounding box center [321, 252] width 12 height 21
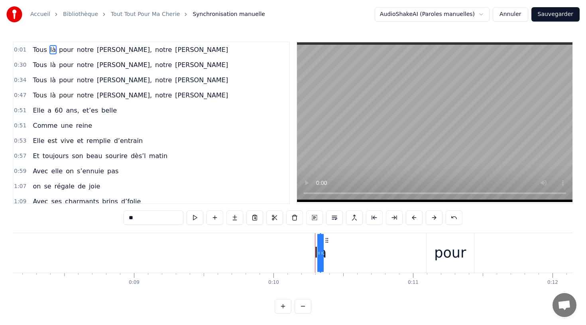
drag, startPoint x: 318, startPoint y: 252, endPoint x: 290, endPoint y: 252, distance: 27.9
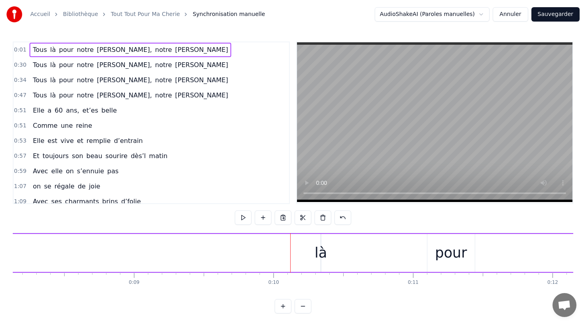
click at [290, 252] on div at bounding box center [290, 252] width 0 height 39
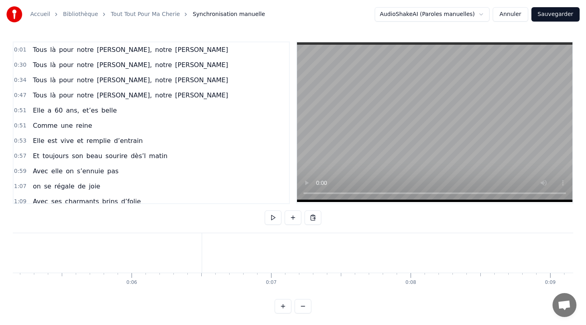
scroll to position [0, 720]
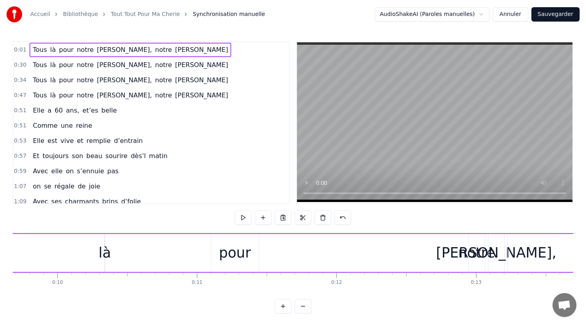
scroll to position [0, 1321]
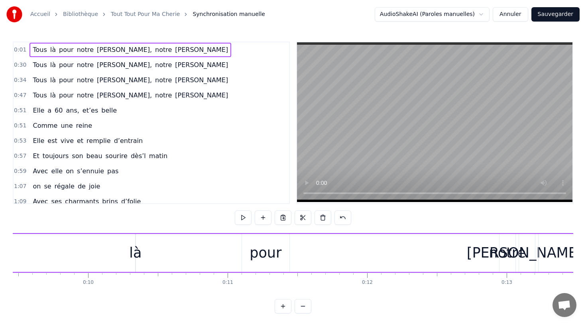
click at [274, 254] on div "pour" at bounding box center [266, 252] width 32 height 21
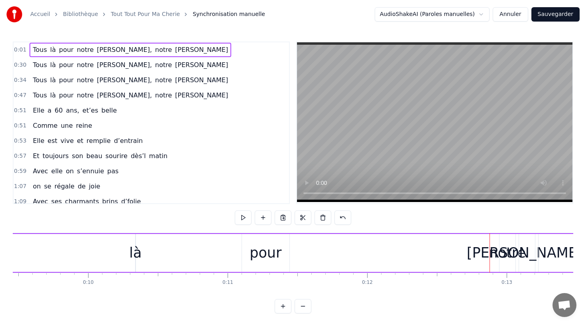
click at [501, 254] on div "notre" at bounding box center [507, 252] width 37 height 21
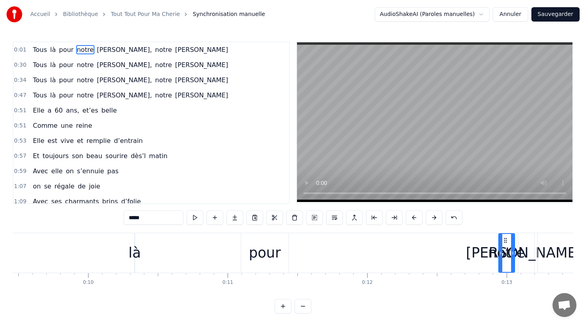
click at [491, 254] on div "notre" at bounding box center [507, 252] width 37 height 21
click at [491, 254] on div at bounding box center [491, 252] width 0 height 39
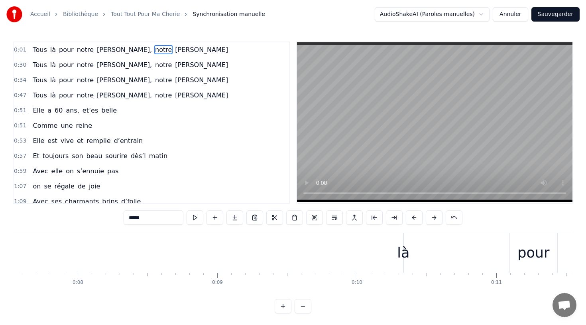
scroll to position [0, 1056]
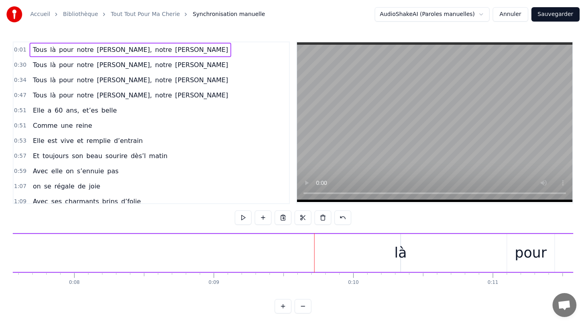
click at [401, 253] on div "là" at bounding box center [401, 252] width 12 height 21
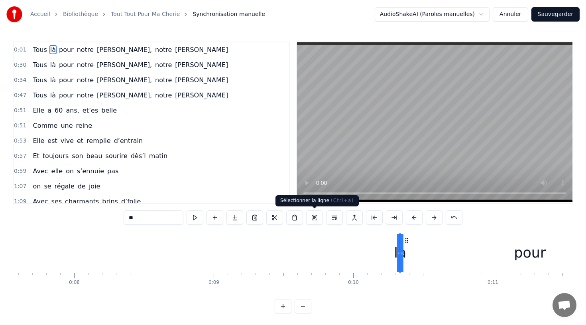
click at [317, 215] on button at bounding box center [314, 217] width 17 height 14
click at [49, 47] on span "là" at bounding box center [52, 49] width 7 height 9
click at [42, 47] on span "Tous" at bounding box center [40, 49] width 16 height 9
type input "****"
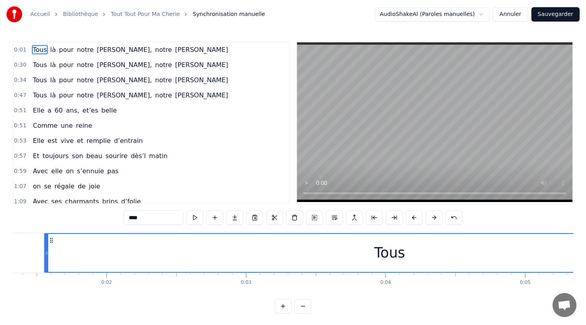
scroll to position [0, 177]
click at [49, 51] on span "là" at bounding box center [52, 49] width 7 height 9
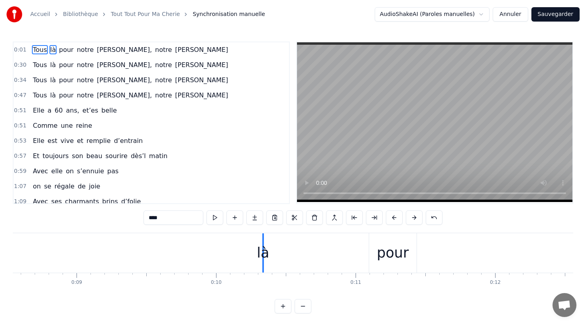
scroll to position [0, 1187]
click at [395, 215] on button at bounding box center [394, 217] width 17 height 14
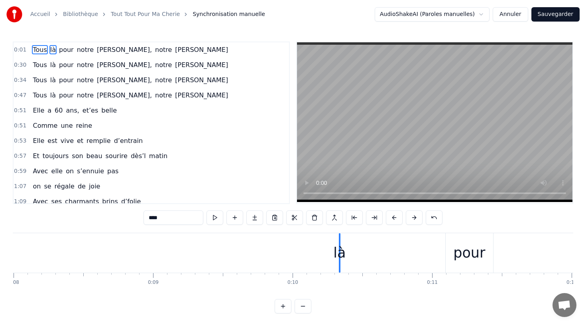
scroll to position [0, 1118]
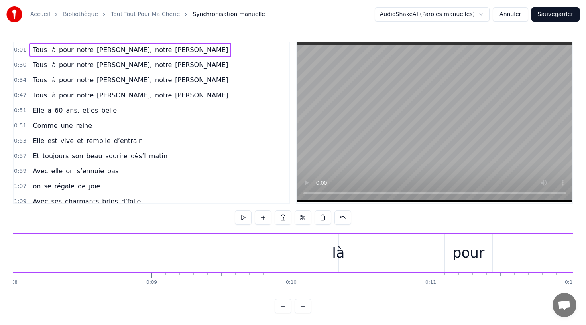
click at [334, 250] on div "là" at bounding box center [338, 252] width 12 height 21
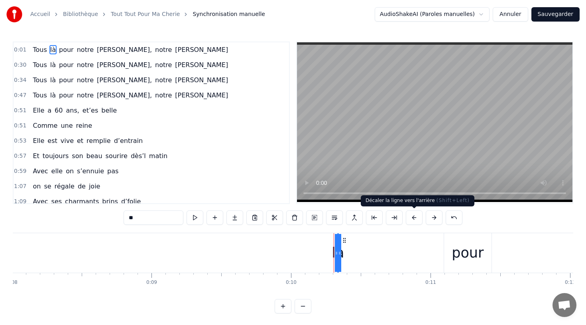
click at [411, 218] on button at bounding box center [414, 217] width 17 height 14
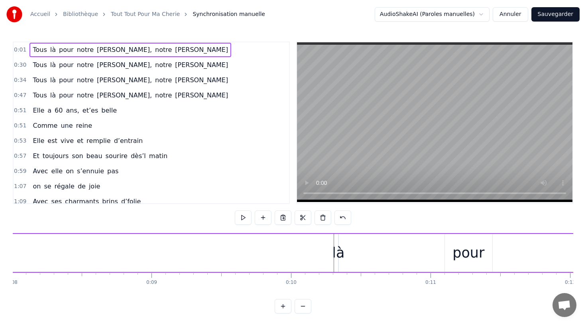
click at [339, 251] on div "là" at bounding box center [338, 252] width 12 height 21
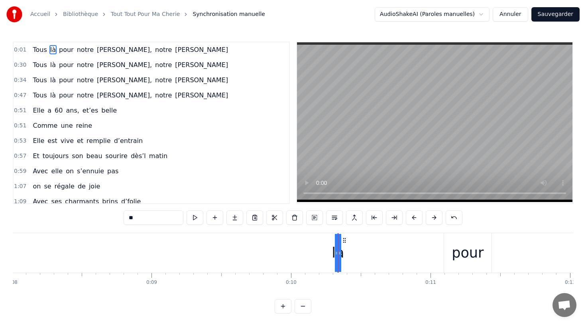
drag, startPoint x: 340, startPoint y: 253, endPoint x: 363, endPoint y: 253, distance: 22.3
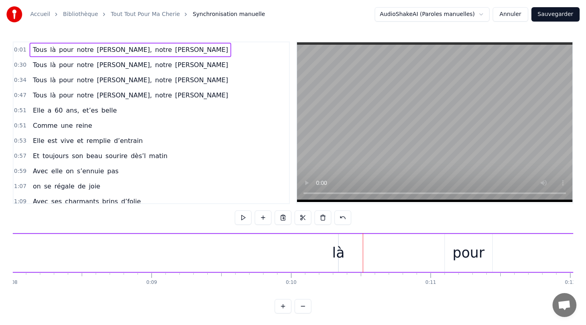
click at [343, 253] on div "là" at bounding box center [338, 252] width 12 height 21
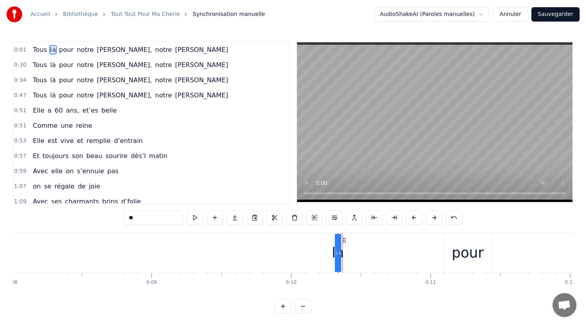
drag, startPoint x: 339, startPoint y: 252, endPoint x: 371, endPoint y: 251, distance: 31.6
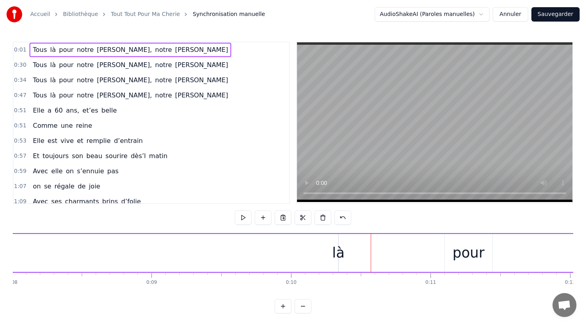
click at [463, 256] on div "pour" at bounding box center [469, 252] width 32 height 21
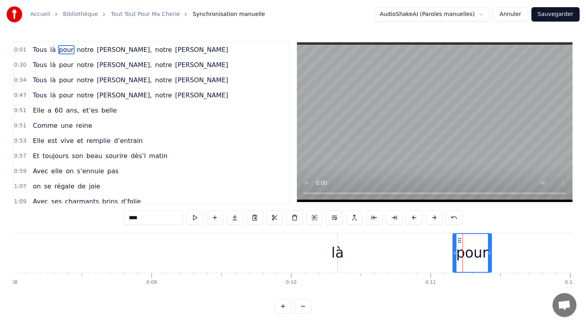
drag, startPoint x: 445, startPoint y: 254, endPoint x: 454, endPoint y: 259, distance: 10.2
click at [454, 259] on div at bounding box center [455, 253] width 3 height 38
click at [342, 252] on div "là" at bounding box center [338, 252] width 12 height 21
type input "**"
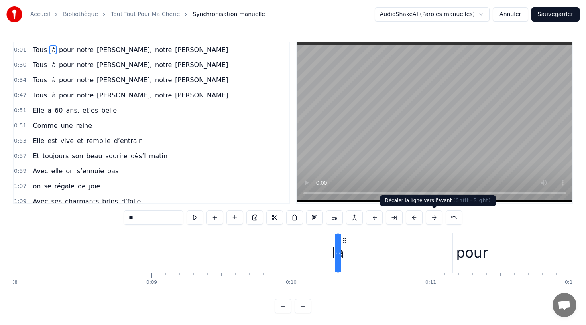
click at [430, 217] on button at bounding box center [434, 217] width 17 height 14
click at [339, 252] on icon at bounding box center [339, 253] width 3 height 6
click at [339, 252] on div at bounding box center [339, 252] width 0 height 39
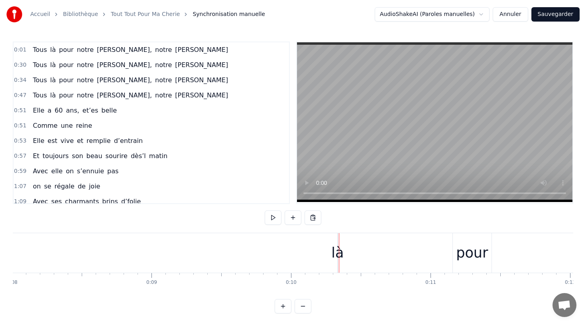
click at [339, 252] on div at bounding box center [339, 252] width 0 height 39
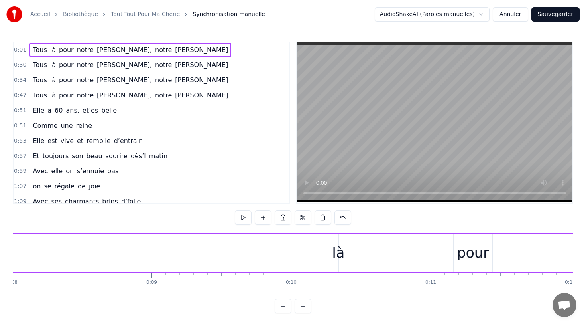
click at [340, 253] on div "là" at bounding box center [338, 252] width 12 height 21
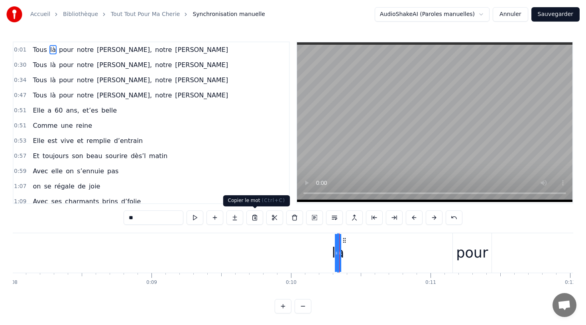
click at [251, 218] on button at bounding box center [255, 217] width 17 height 14
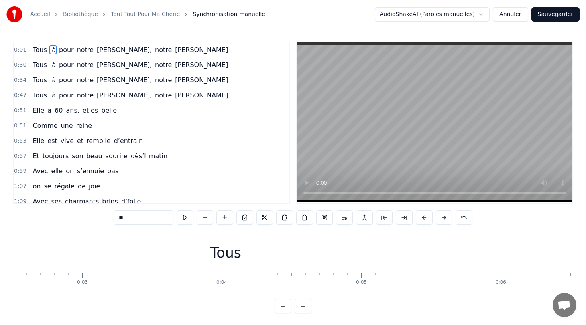
scroll to position [0, 320]
click at [280, 247] on div "Tous" at bounding box center [255, 252] width 691 height 39
type input "****"
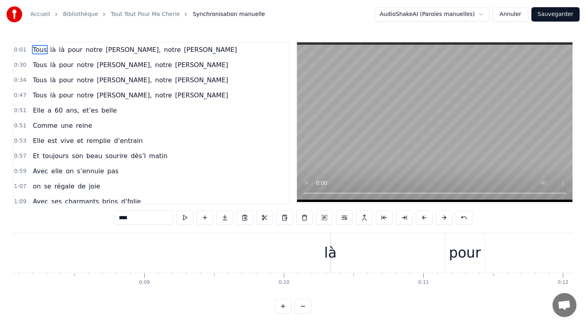
scroll to position [0, 1133]
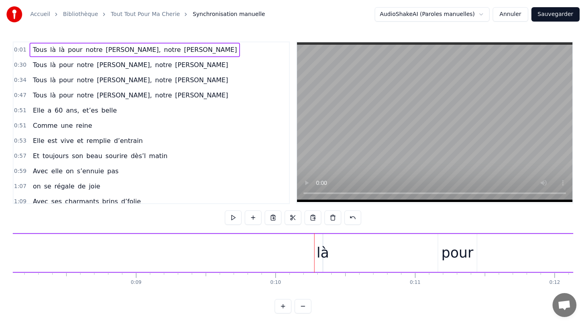
click at [326, 256] on div "là" at bounding box center [323, 252] width 12 height 21
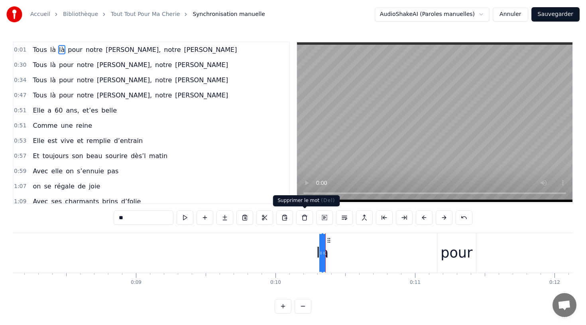
click at [306, 215] on button at bounding box center [304, 217] width 17 height 14
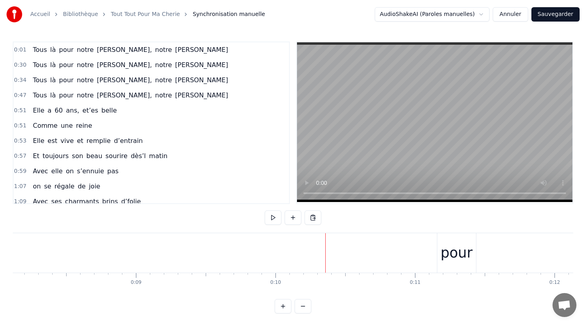
click at [451, 250] on div "pour" at bounding box center [457, 252] width 32 height 21
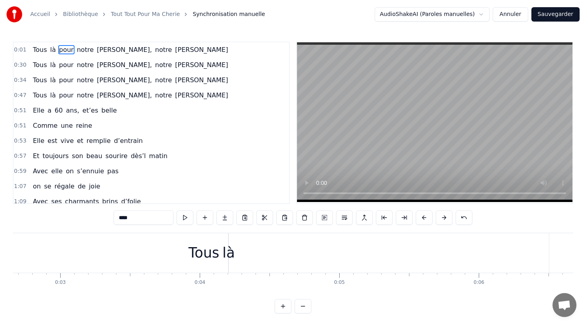
scroll to position [0, 270]
click at [356, 253] on div "Tous" at bounding box center [305, 252] width 691 height 39
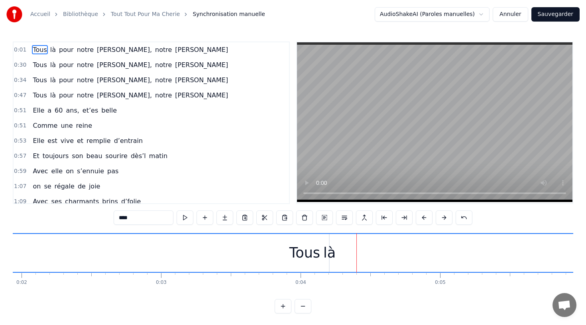
click at [341, 254] on div "Tous" at bounding box center [305, 253] width 690 height 38
click at [344, 254] on div "Tous" at bounding box center [305, 253] width 690 height 38
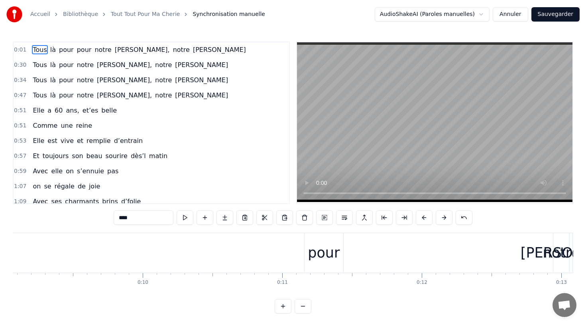
scroll to position [0, 1286]
click at [315, 253] on div "pour" at bounding box center [304, 252] width 32 height 21
type input "****"
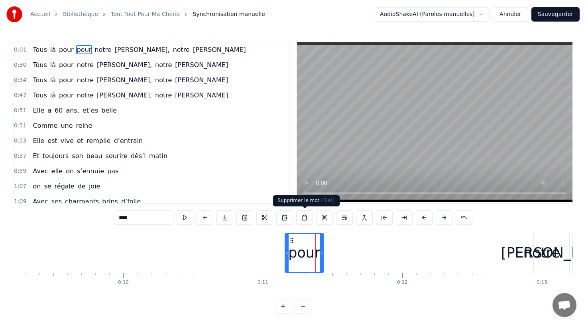
click at [298, 219] on button at bounding box center [304, 217] width 17 height 14
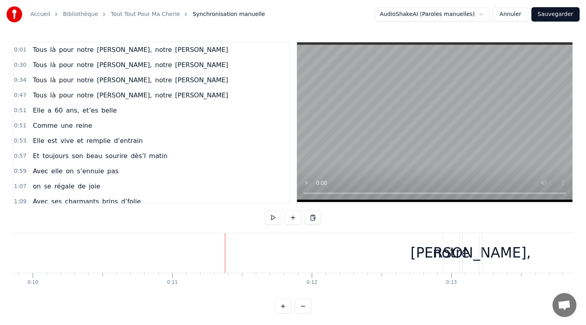
scroll to position [0, 1388]
click at [428, 253] on div "notre" at bounding box center [439, 252] width 37 height 21
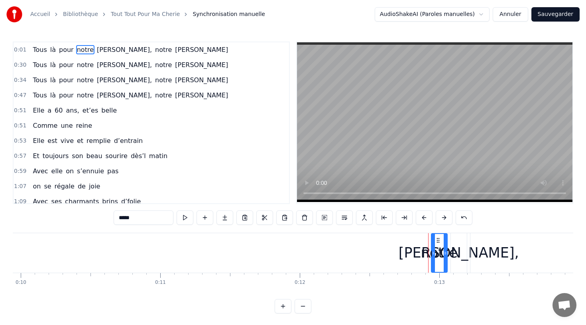
click at [428, 253] on div at bounding box center [428, 252] width 0 height 39
click at [425, 254] on div "notre" at bounding box center [439, 252] width 37 height 21
drag, startPoint x: 448, startPoint y: 253, endPoint x: 474, endPoint y: 253, distance: 25.9
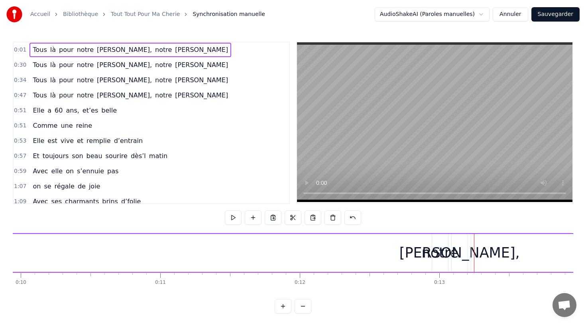
click at [442, 253] on div "[PERSON_NAME]," at bounding box center [460, 252] width 120 height 21
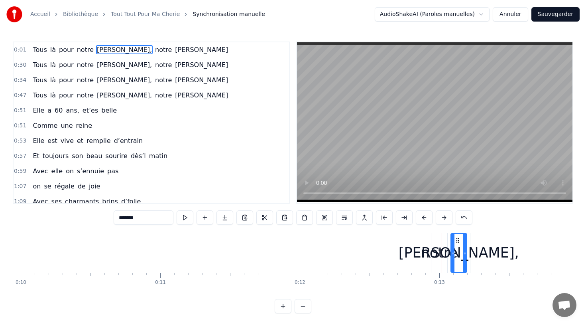
drag, startPoint x: 462, startPoint y: 254, endPoint x: 489, endPoint y: 251, distance: 27.7
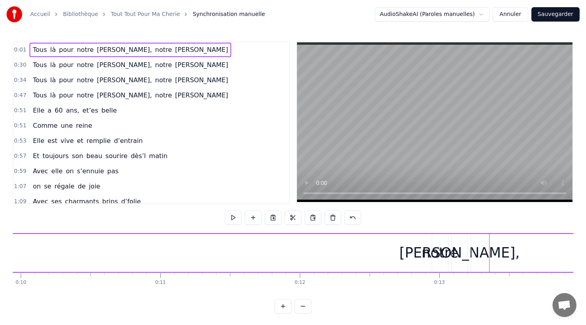
click at [441, 253] on div "[PERSON_NAME]," at bounding box center [460, 252] width 120 height 21
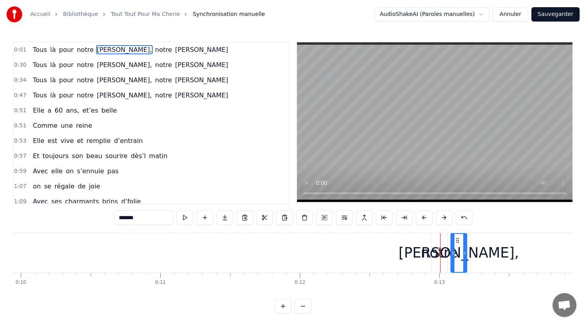
click at [432, 251] on div "notre" at bounding box center [439, 252] width 37 height 21
type input "*****"
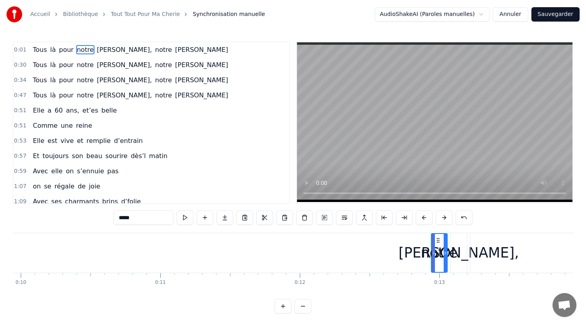
click at [426, 252] on div "notre" at bounding box center [439, 252] width 37 height 21
click at [427, 252] on div at bounding box center [427, 252] width 0 height 39
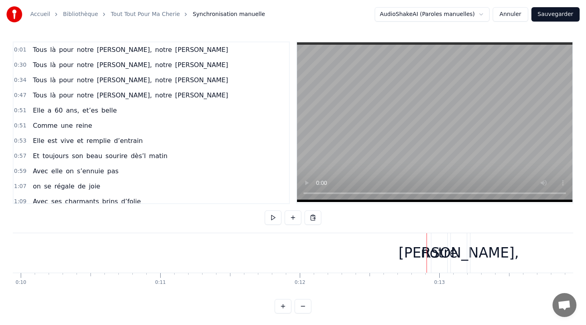
drag, startPoint x: 426, startPoint y: 257, endPoint x: 396, endPoint y: 254, distance: 30.0
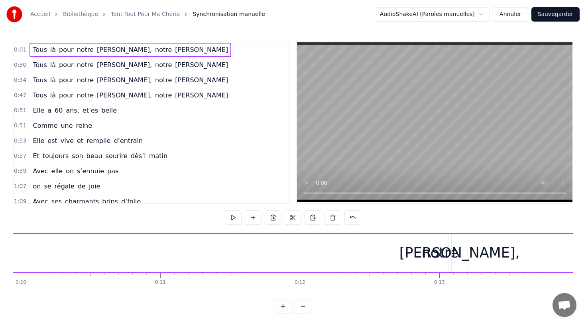
click at [79, 49] on span "notre" at bounding box center [85, 49] width 18 height 9
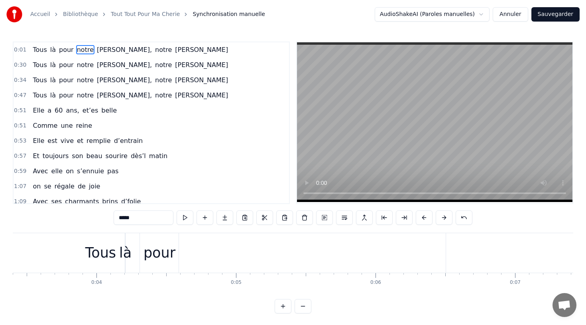
scroll to position [0, 444]
click at [202, 251] on div "pour" at bounding box center [191, 252] width 32 height 21
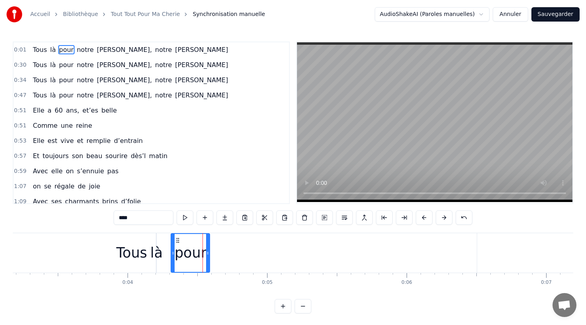
click at [215, 255] on div "Tous" at bounding box center [132, 252] width 691 height 39
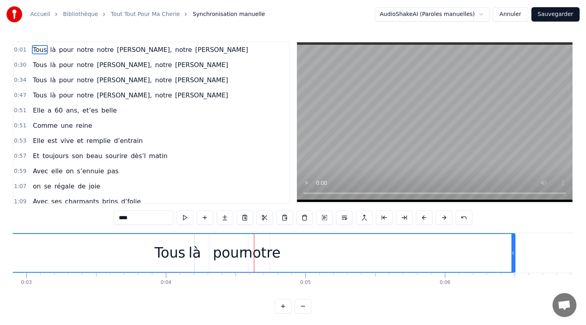
scroll to position [0, 362]
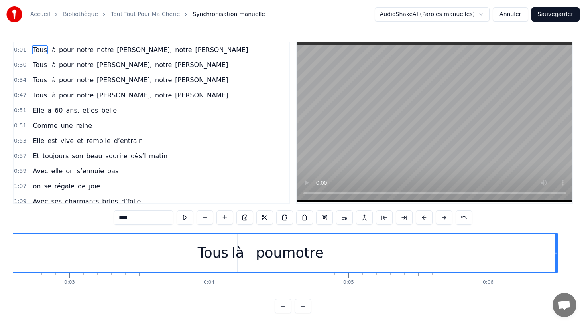
click at [123, 54] on span "[PERSON_NAME]," at bounding box center [144, 49] width 57 height 9
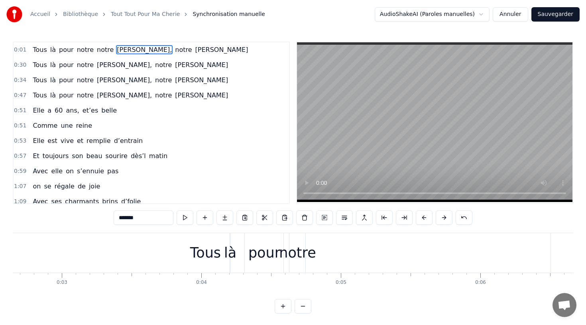
scroll to position [0, 370]
click at [320, 250] on div "Tous" at bounding box center [205, 252] width 691 height 39
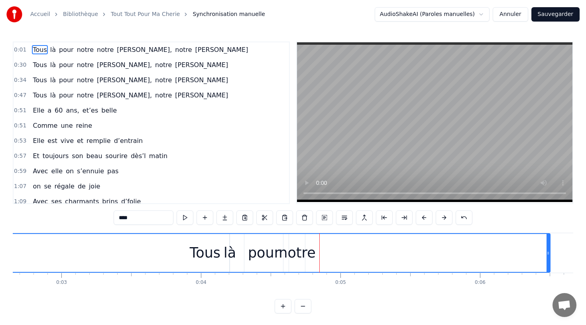
click at [312, 255] on div "Tous" at bounding box center [205, 253] width 690 height 38
click at [317, 257] on div "Tous" at bounding box center [205, 253] width 690 height 38
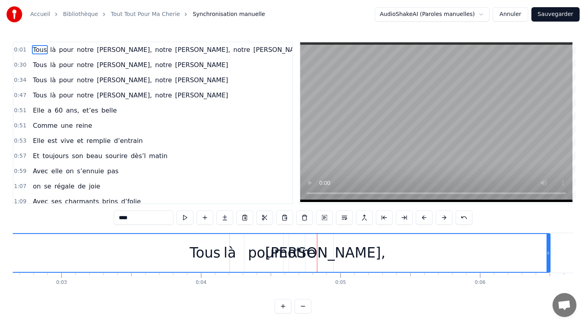
click at [322, 253] on div "Tous" at bounding box center [205, 253] width 690 height 38
click at [352, 260] on div "Tous" at bounding box center [205, 253] width 690 height 38
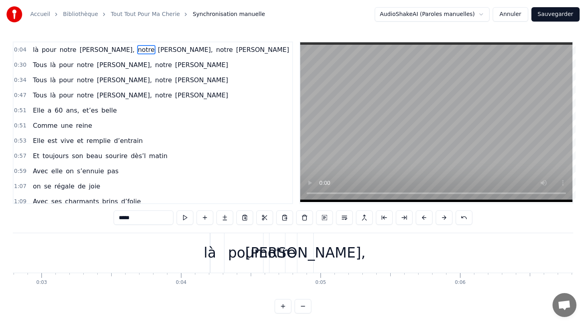
scroll to position [0, 391]
click at [319, 255] on div "[PERSON_NAME]," at bounding box center [305, 252] width 120 height 21
type input "*******"
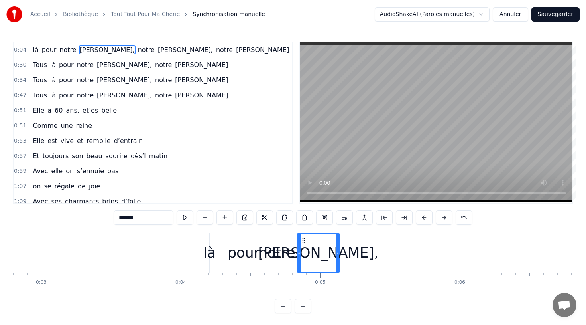
drag, startPoint x: 312, startPoint y: 252, endPoint x: 338, endPoint y: 247, distance: 26.7
click at [338, 247] on div at bounding box center [337, 253] width 3 height 38
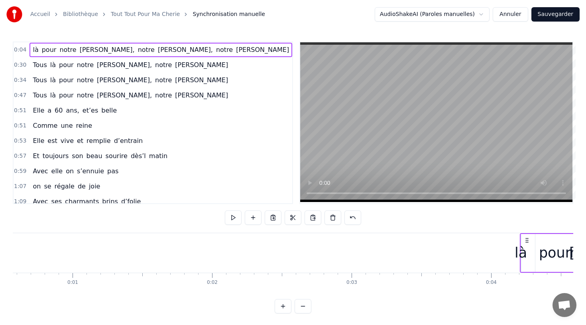
scroll to position [0, 0]
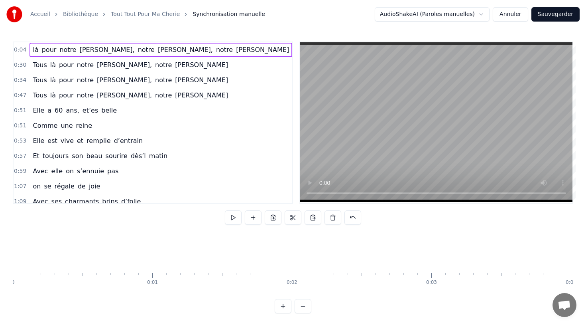
click at [39, 63] on span "Tous" at bounding box center [40, 64] width 16 height 9
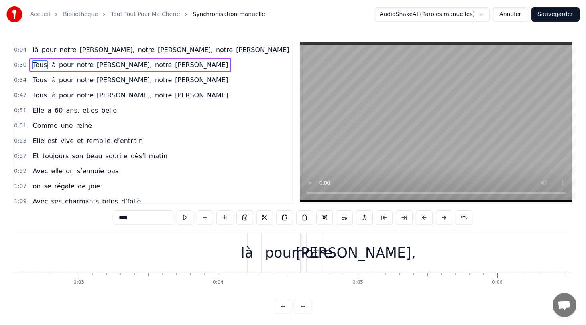
scroll to position [0, 328]
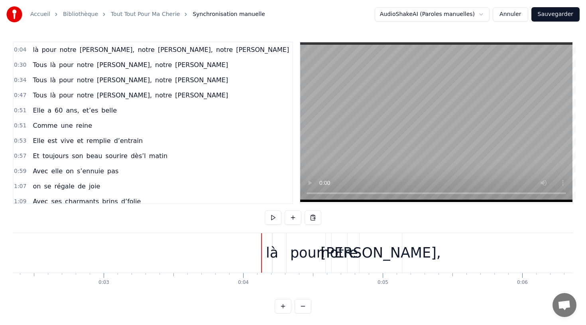
click at [43, 64] on span "Tous" at bounding box center [40, 64] width 16 height 9
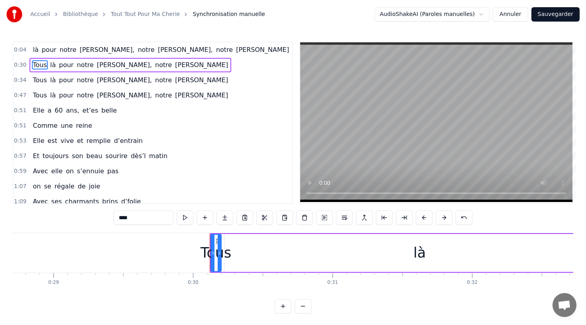
scroll to position [0, 4165]
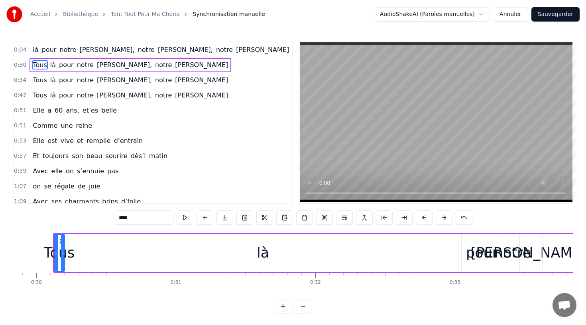
click at [69, 254] on div "Tous" at bounding box center [59, 252] width 31 height 21
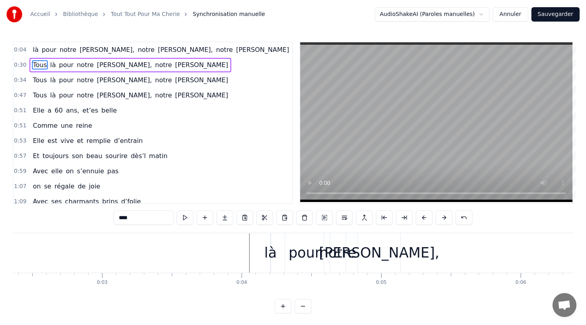
scroll to position [0, 328]
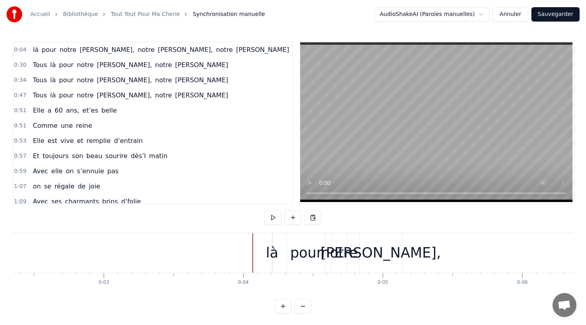
click at [242, 253] on div at bounding box center [242, 252] width 0 height 39
click at [242, 251] on div at bounding box center [242, 252] width 0 height 39
click at [41, 63] on span "Tous" at bounding box center [40, 64] width 16 height 9
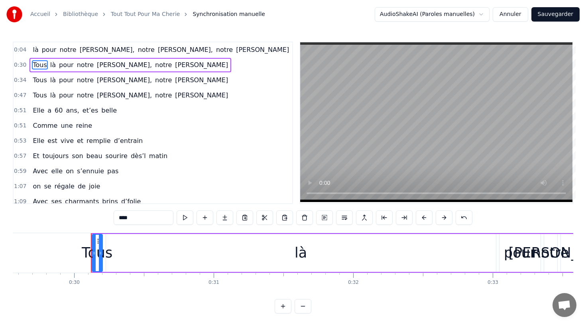
scroll to position [0, 4165]
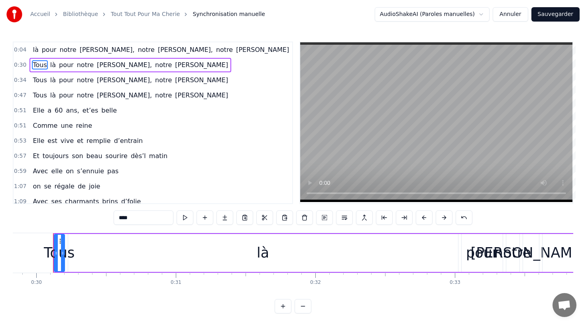
click at [41, 63] on span "Tous" at bounding box center [40, 64] width 16 height 9
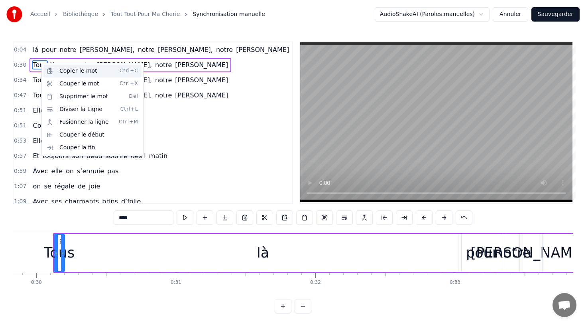
click at [56, 73] on div "Copier le mot Ctrl+C" at bounding box center [92, 71] width 98 height 13
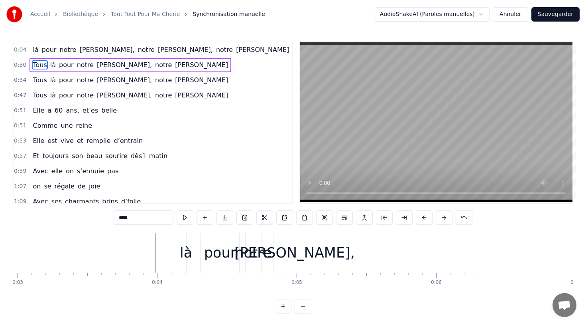
scroll to position [0, 413]
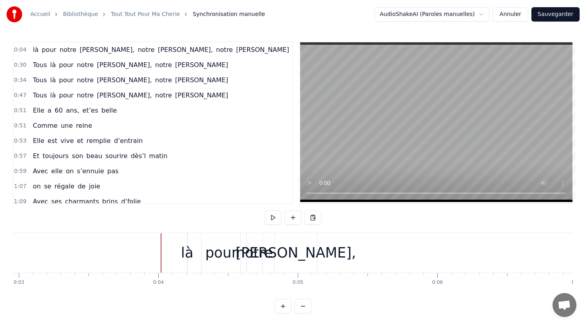
click at [177, 263] on div "Nouvelle ligne Ctrl+N" at bounding box center [209, 261] width 98 height 13
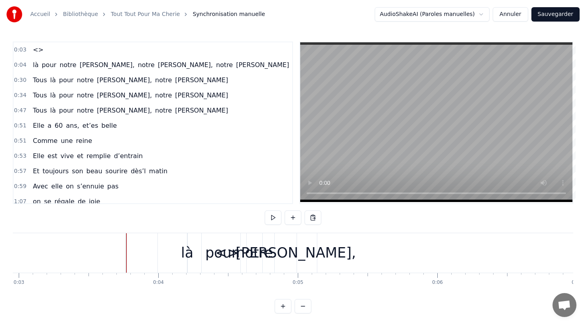
click at [178, 247] on div "<>" at bounding box center [227, 252] width 139 height 39
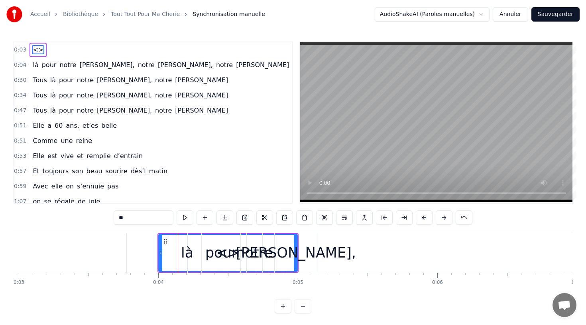
click at [167, 252] on div "<>" at bounding box center [228, 253] width 138 height 36
click at [205, 222] on button at bounding box center [205, 217] width 17 height 14
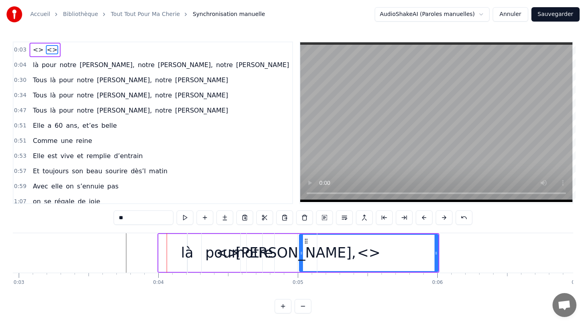
click at [59, 47] on div "0:03 <> <>" at bounding box center [153, 49] width 279 height 15
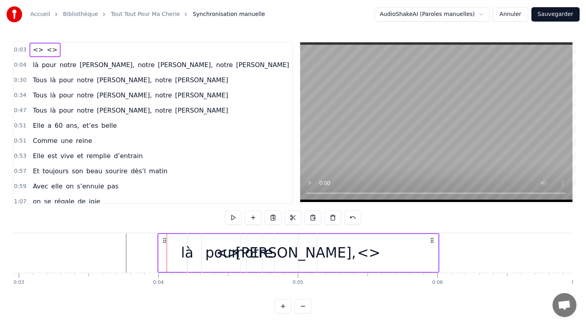
click at [52, 53] on div "<> <>" at bounding box center [45, 50] width 31 height 14
click at [49, 52] on span "<>" at bounding box center [52, 49] width 12 height 9
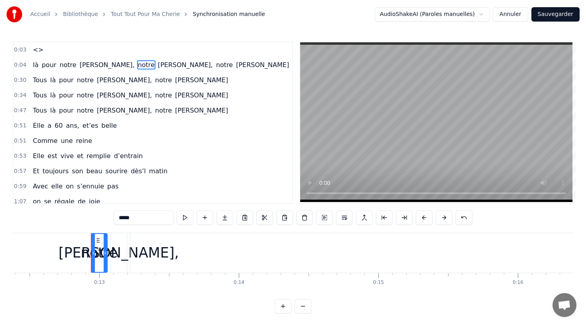
click at [36, 47] on span "<>" at bounding box center [38, 49] width 12 height 9
type input "**"
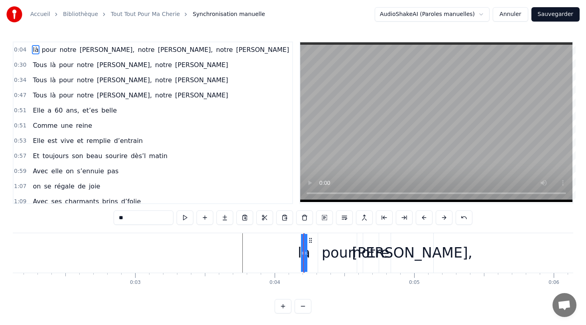
scroll to position [0, 292]
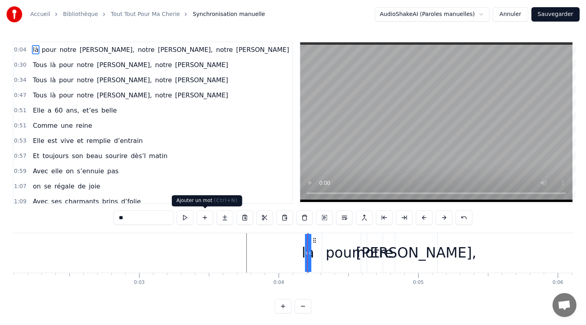
click at [202, 216] on button at bounding box center [205, 217] width 17 height 14
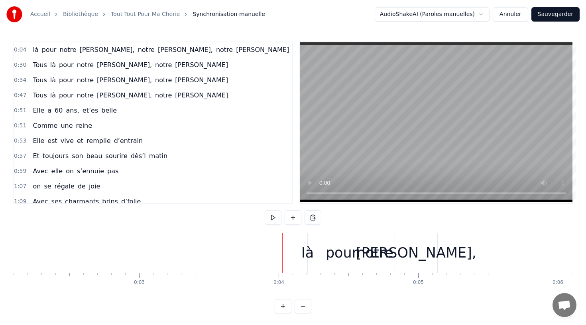
click at [273, 219] on button at bounding box center [273, 217] width 17 height 14
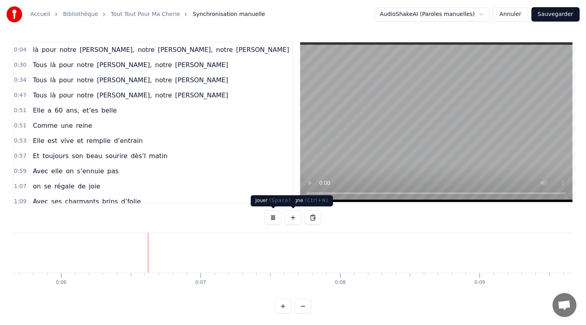
scroll to position [0, 791]
click at [280, 218] on button at bounding box center [273, 217] width 17 height 14
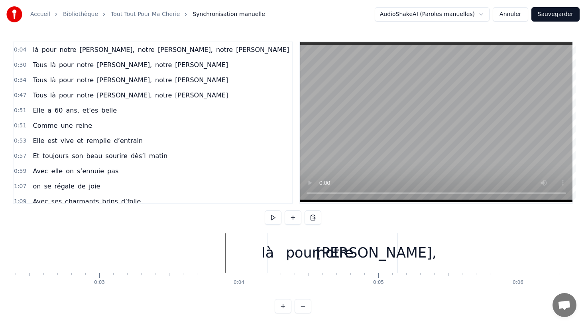
scroll to position [0, 0]
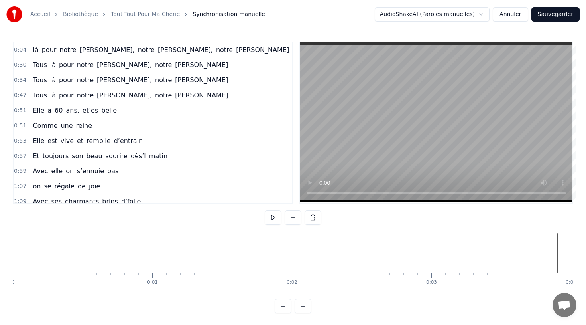
click at [43, 63] on span "Tous" at bounding box center [40, 64] width 16 height 9
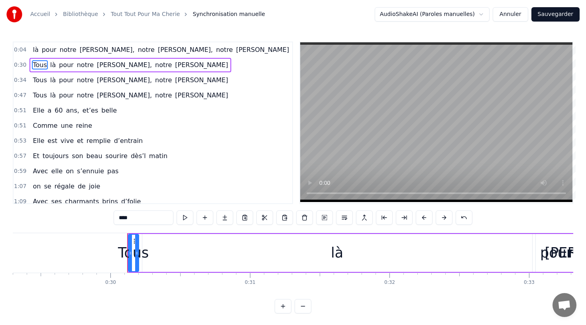
scroll to position [0, 4165]
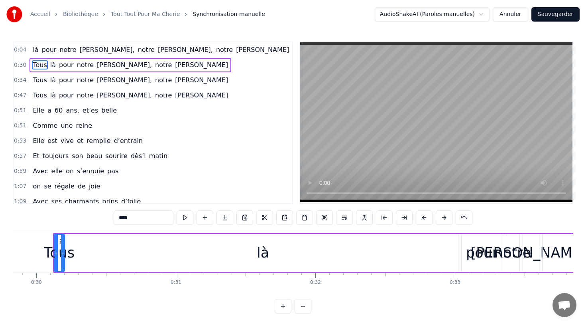
click at [33, 47] on span "là" at bounding box center [35, 49] width 7 height 9
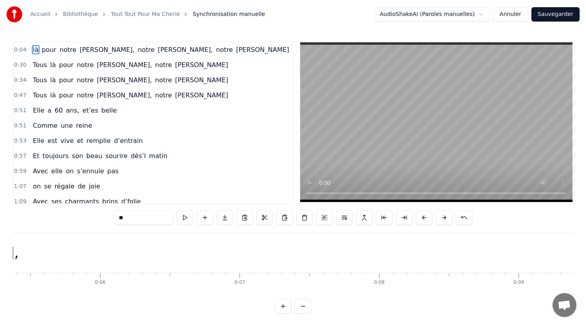
scroll to position [0, 547]
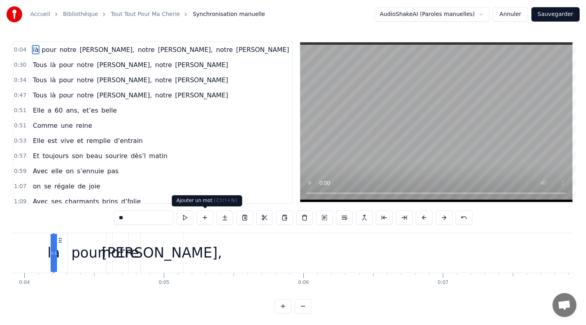
click at [209, 213] on button at bounding box center [205, 217] width 17 height 14
click at [206, 218] on button at bounding box center [205, 217] width 17 height 14
click at [117, 217] on input "**" at bounding box center [144, 217] width 60 height 14
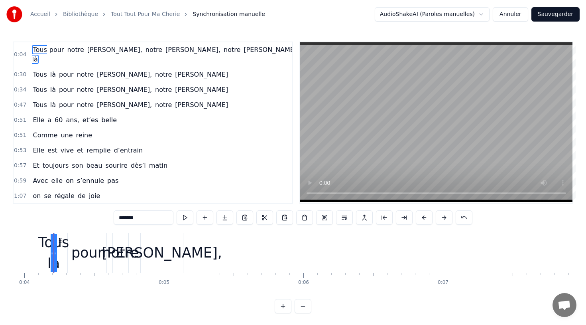
type input "*******"
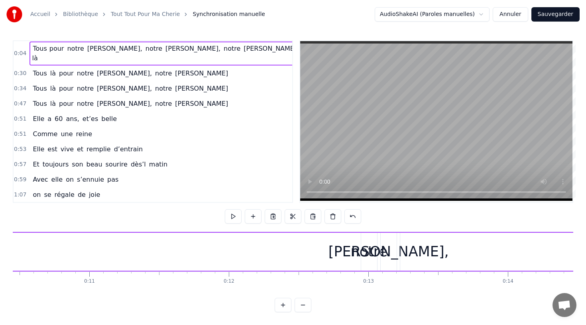
scroll to position [0, 1594]
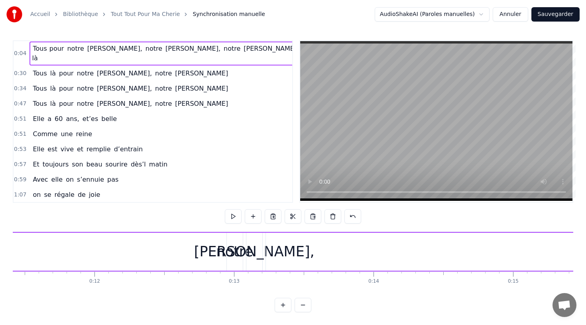
click at [229, 251] on div "notre" at bounding box center [235, 251] width 37 height 21
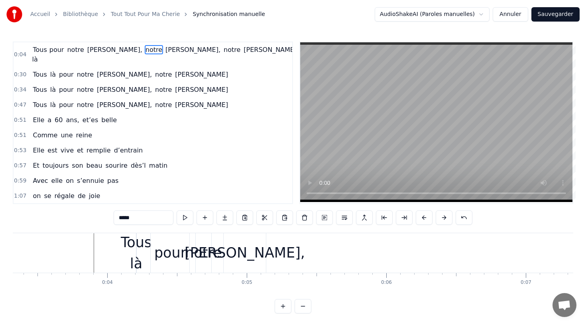
scroll to position [0, 465]
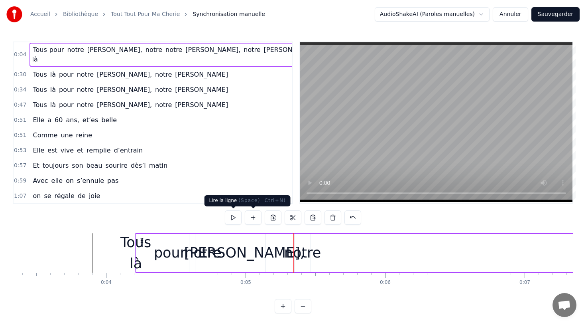
click at [236, 217] on button at bounding box center [233, 217] width 17 height 14
click at [225, 210] on button at bounding box center [233, 217] width 17 height 14
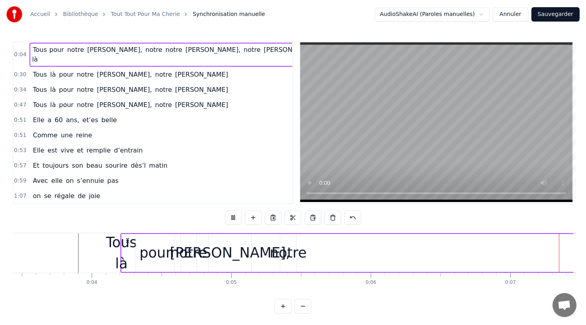
click at [239, 219] on button at bounding box center [233, 217] width 17 height 14
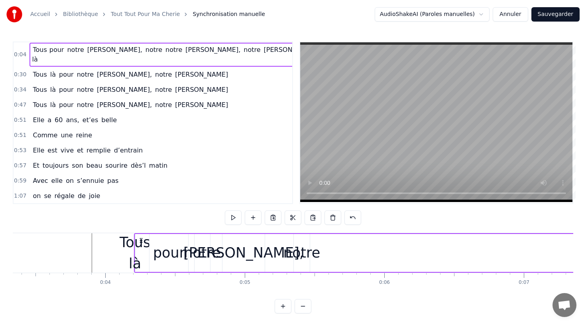
scroll to position [0, 467]
click at [130, 259] on div "Tous là" at bounding box center [133, 253] width 31 height 42
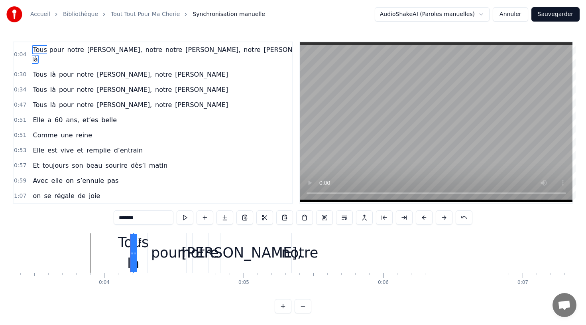
click at [137, 260] on div "Tous là" at bounding box center [133, 253] width 31 height 42
click at [138, 264] on div "Tous là" at bounding box center [133, 253] width 31 height 42
click at [128, 266] on div "Tous là" at bounding box center [133, 253] width 31 height 42
click at [136, 254] on div "Tous là" at bounding box center [133, 253] width 31 height 42
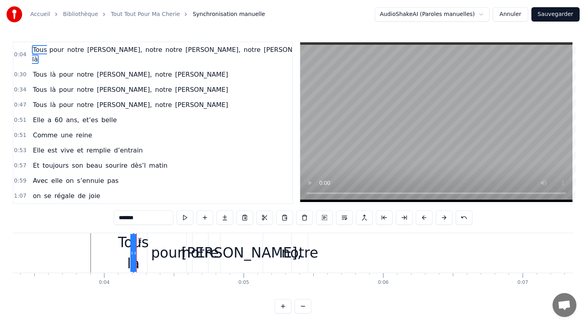
click at [144, 220] on input "*******" at bounding box center [144, 217] width 60 height 14
click at [156, 254] on div "pour" at bounding box center [167, 252] width 32 height 21
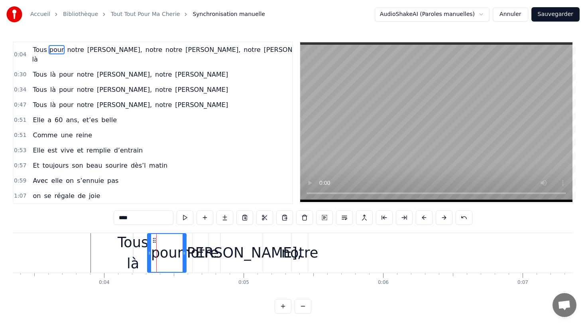
click at [136, 263] on div "Tous là" at bounding box center [133, 253] width 31 height 42
type input "*******"
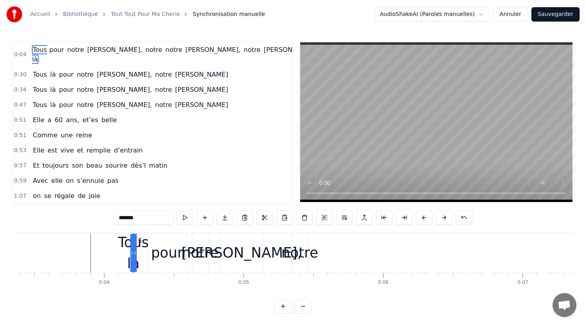
drag, startPoint x: 134, startPoint y: 254, endPoint x: 145, endPoint y: 252, distance: 11.4
click at [134, 252] on div "Tous là" at bounding box center [134, 253] width 0 height 38
click at [146, 252] on div at bounding box center [146, 252] width 0 height 39
click at [137, 252] on div "Tous là" at bounding box center [133, 253] width 31 height 42
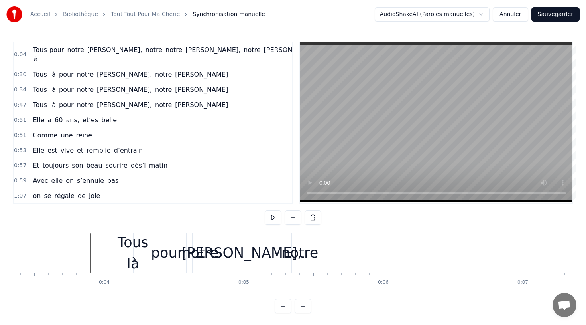
click at [133, 251] on div "Tous là" at bounding box center [133, 253] width 31 height 42
drag, startPoint x: 133, startPoint y: 251, endPoint x: 152, endPoint y: 253, distance: 19.3
click at [119, 245] on div "Tous là" at bounding box center [133, 253] width 31 height 42
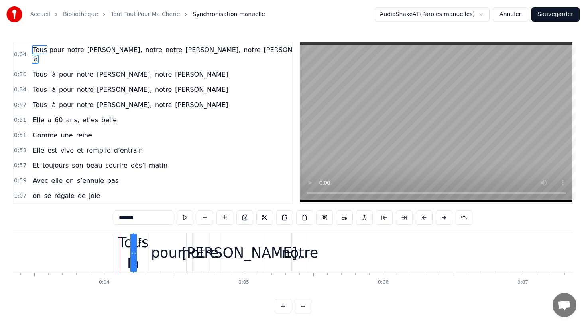
click at [130, 220] on input "*******" at bounding box center [144, 217] width 60 height 14
click at [132, 211] on input "********" at bounding box center [144, 217] width 60 height 14
click at [132, 217] on input "********" at bounding box center [144, 217] width 60 height 14
click at [129, 215] on input "*********" at bounding box center [144, 217] width 60 height 14
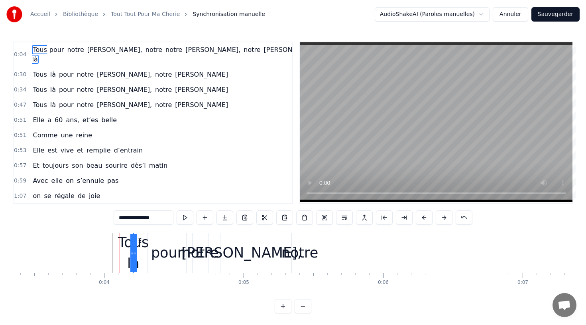
click at [133, 216] on input "*********" at bounding box center [144, 217] width 60 height 14
type input "**********"
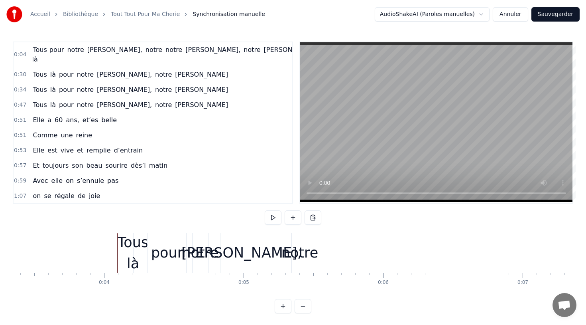
click at [138, 252] on div "Tous là" at bounding box center [133, 253] width 31 height 42
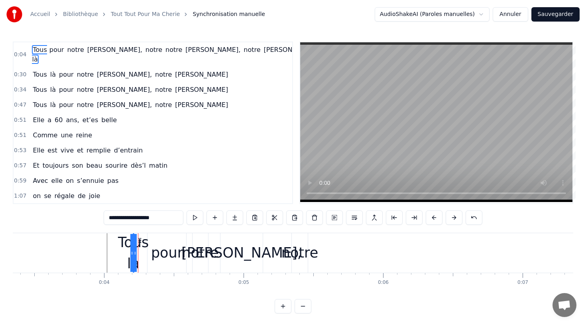
click at [136, 263] on div at bounding box center [135, 253] width 3 height 38
click at [124, 215] on input "**********" at bounding box center [144, 217] width 80 height 14
click at [126, 215] on input "**********" at bounding box center [144, 217] width 80 height 14
drag, startPoint x: 136, startPoint y: 215, endPoint x: 108, endPoint y: 216, distance: 28.3
click at [108, 216] on div "0:04 Tous là pour notre [PERSON_NAME], notre notre [PERSON_NAME], notre [PERSON…" at bounding box center [293, 177] width 561 height 272
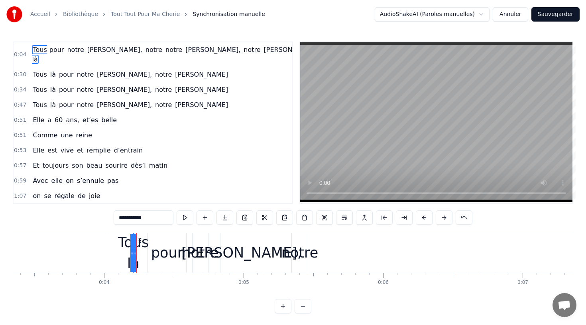
click at [108, 216] on div "0:04 Tous là pour notre [PERSON_NAME], notre notre [PERSON_NAME], notre [PERSON…" at bounding box center [293, 177] width 561 height 272
drag, startPoint x: 134, startPoint y: 220, endPoint x: 89, endPoint y: 216, distance: 45.3
click at [89, 217] on div "0:04 Tous là pour notre [PERSON_NAME], notre notre [PERSON_NAME], notre [PERSON…" at bounding box center [293, 177] width 561 height 272
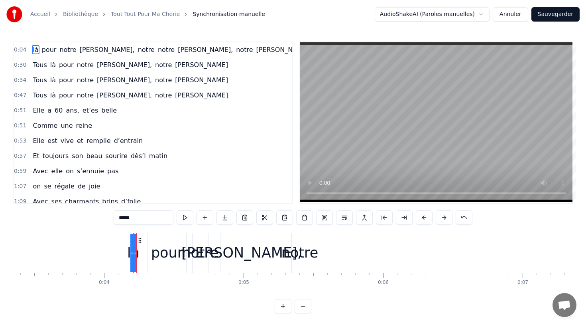
type input "**"
click at [511, 15] on button "Annuler" at bounding box center [510, 14] width 35 height 14
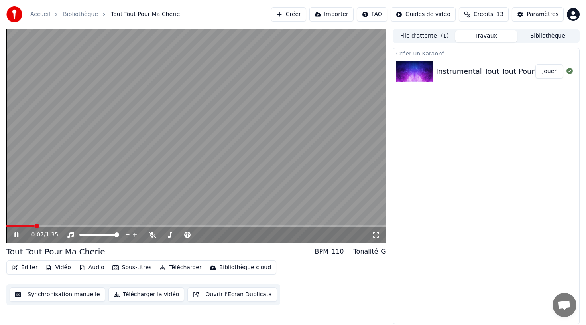
click at [210, 115] on video at bounding box center [196, 136] width 380 height 214
click at [80, 295] on button "Synchronisation manuelle" at bounding box center [58, 294] width 96 height 14
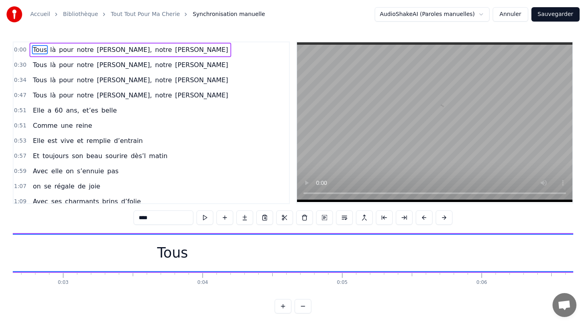
scroll to position [0, 368]
click at [182, 257] on div "Tous" at bounding box center [173, 252] width 31 height 21
click at [176, 257] on div "Tous" at bounding box center [173, 252] width 31 height 21
click at [153, 249] on div "Tous" at bounding box center [174, 253] width 1054 height 36
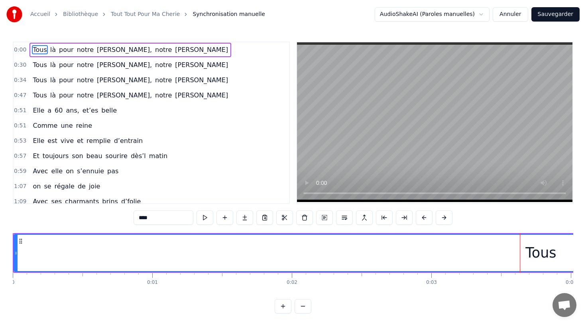
click at [18, 252] on div "Tous" at bounding box center [541, 253] width 1054 height 36
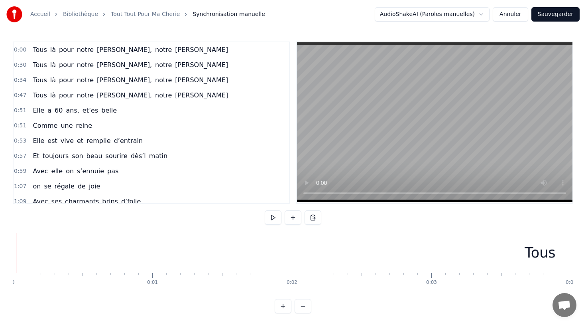
click at [23, 253] on div "Tous" at bounding box center [540, 252] width 1055 height 39
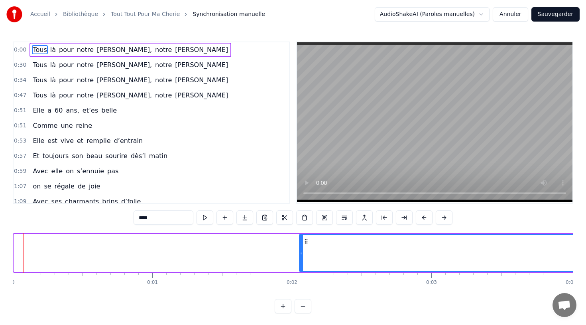
drag, startPoint x: 17, startPoint y: 253, endPoint x: 302, endPoint y: 226, distance: 286.9
click at [302, 226] on div "0:00 Tous là pour notre [PERSON_NAME], notre [PERSON_NAME] 0:30 Tous là pour no…" at bounding box center [293, 177] width 561 height 272
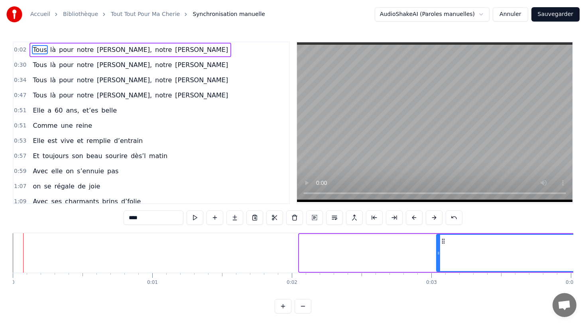
drag, startPoint x: 300, startPoint y: 252, endPoint x: 478, endPoint y: 252, distance: 177.9
click at [440, 252] on icon at bounding box center [438, 253] width 3 height 6
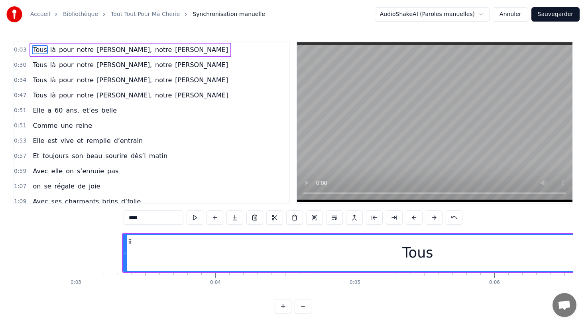
scroll to position [0, 354]
click at [400, 249] on div "Tous" at bounding box center [419, 253] width 589 height 36
type input "**"
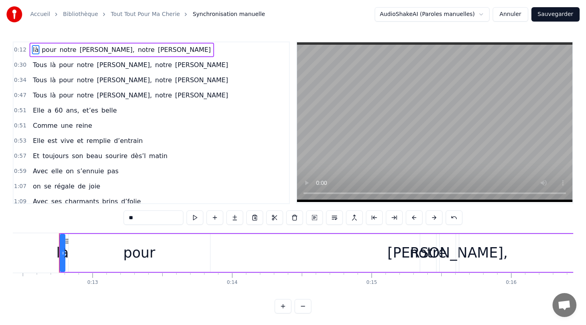
scroll to position [0, 1742]
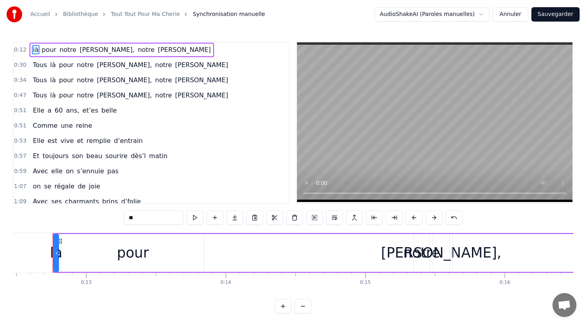
click at [513, 16] on button "Annuler" at bounding box center [510, 14] width 35 height 14
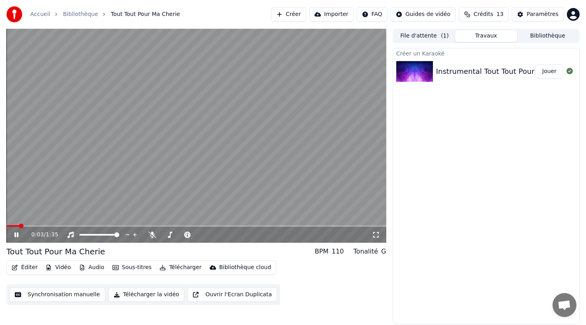
click at [73, 293] on button "Synchronisation manuelle" at bounding box center [58, 294] width 96 height 14
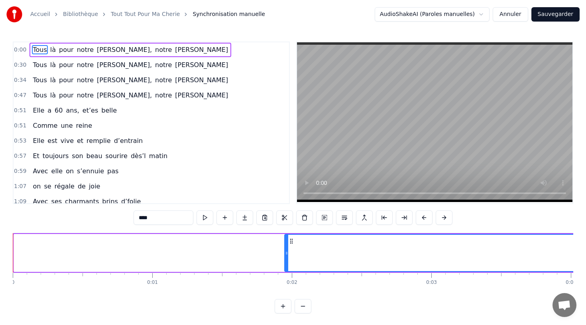
drag, startPoint x: 15, startPoint y: 254, endPoint x: 314, endPoint y: 252, distance: 299.6
click at [288, 252] on icon at bounding box center [286, 253] width 3 height 6
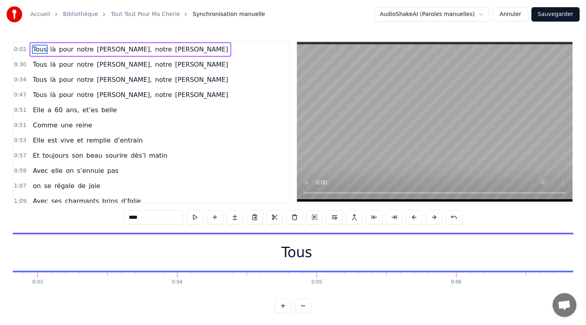
scroll to position [0, 394]
click at [270, 251] on div "Tous" at bounding box center [297, 252] width 754 height 36
click at [412, 214] on button at bounding box center [414, 217] width 17 height 14
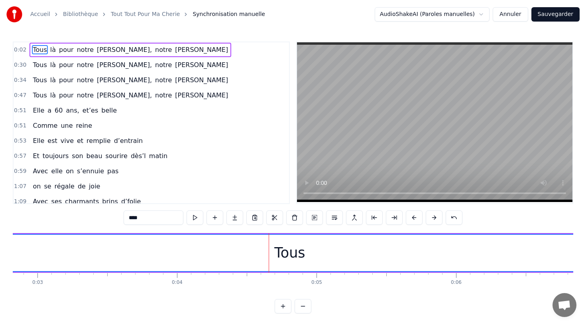
click at [412, 214] on button at bounding box center [414, 217] width 17 height 14
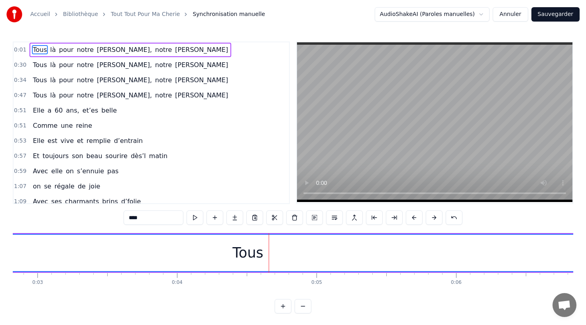
click at [412, 214] on button at bounding box center [414, 217] width 17 height 14
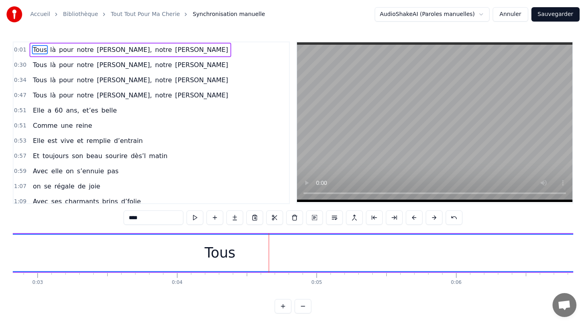
click at [412, 214] on button at bounding box center [414, 217] width 17 height 14
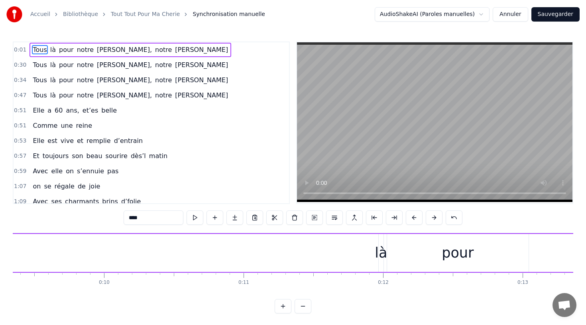
scroll to position [0, 1316]
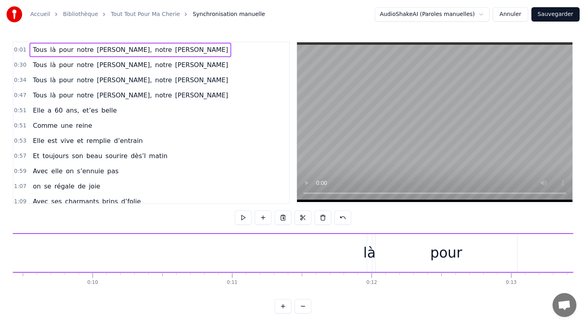
click at [367, 256] on div "là" at bounding box center [369, 252] width 12 height 21
drag, startPoint x: 357, startPoint y: 253, endPoint x: 365, endPoint y: 255, distance: 8.5
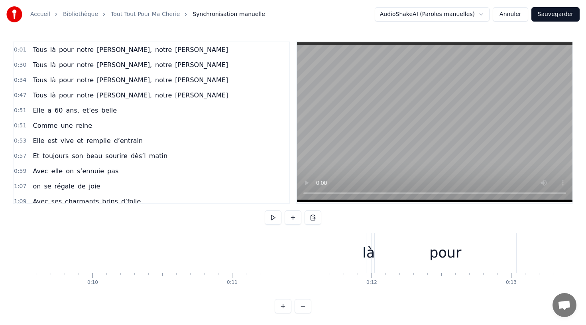
click at [365, 255] on div at bounding box center [365, 252] width 0 height 39
click at [369, 256] on div "là" at bounding box center [369, 252] width 12 height 21
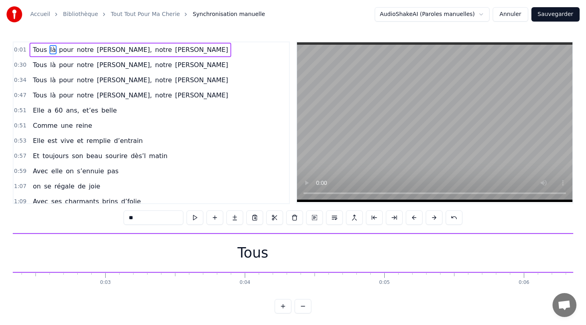
scroll to position [0, 330]
click at [254, 258] on div "Tous" at bounding box center [250, 252] width 31 height 21
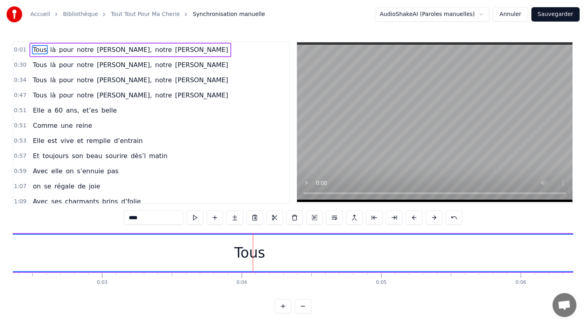
click at [265, 257] on div "Tous" at bounding box center [250, 253] width 754 height 36
click at [50, 47] on span "là" at bounding box center [52, 49] width 7 height 9
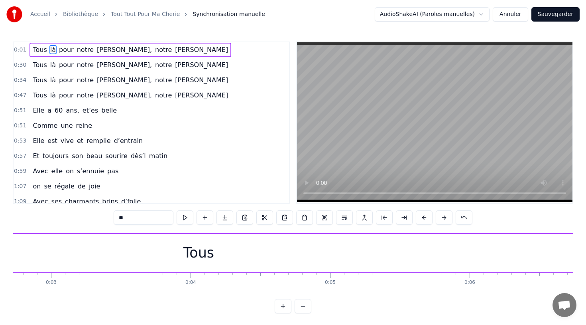
scroll to position [0, 380]
click at [218, 257] on div "Tous" at bounding box center [199, 253] width 755 height 38
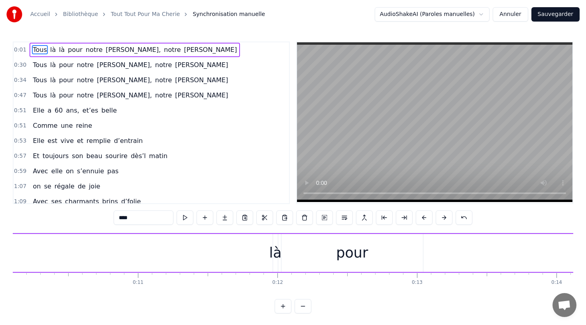
scroll to position [0, 1415]
click at [268, 255] on div "là" at bounding box center [271, 252] width 12 height 21
type input "**"
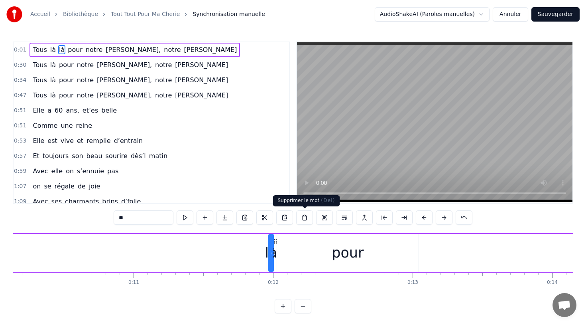
click at [301, 218] on button at bounding box center [304, 217] width 17 height 14
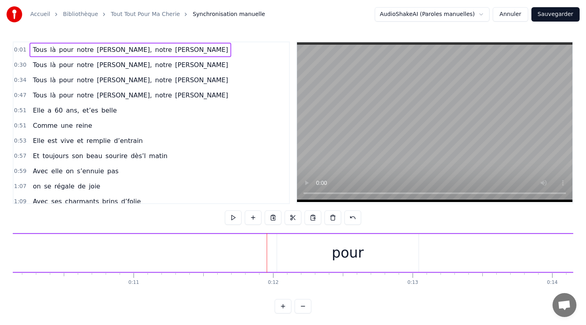
click at [339, 257] on div "pour" at bounding box center [348, 252] width 32 height 21
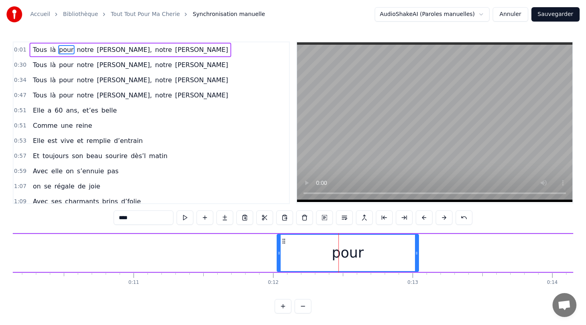
click at [361, 251] on div "pour" at bounding box center [348, 252] width 32 height 21
click at [345, 252] on div "pour" at bounding box center [348, 252] width 32 height 21
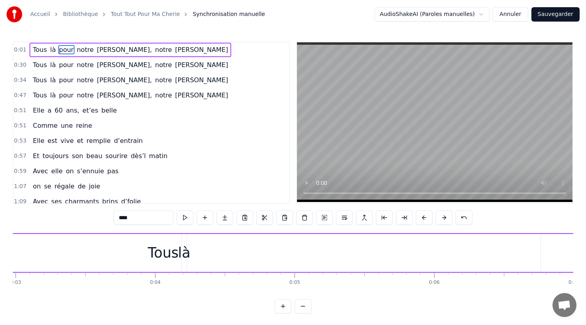
scroll to position [0, 315]
click at [304, 250] on div "Tous" at bounding box center [264, 253] width 755 height 38
type input "****"
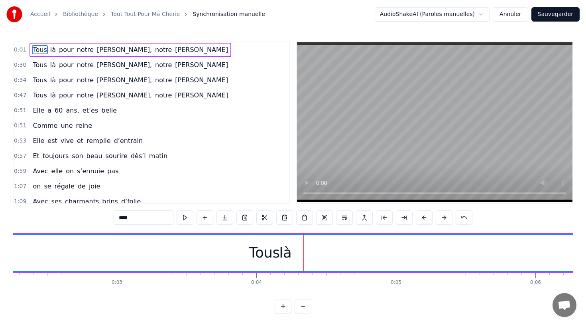
click at [299, 254] on div "Tous" at bounding box center [265, 253] width 754 height 36
click at [361, 254] on div "Tous" at bounding box center [265, 253] width 754 height 36
click at [350, 251] on div "Tous" at bounding box center [265, 253] width 754 height 36
drag, startPoint x: 373, startPoint y: 252, endPoint x: 356, endPoint y: 253, distance: 16.8
click at [356, 253] on div "Tous" at bounding box center [265, 253] width 754 height 36
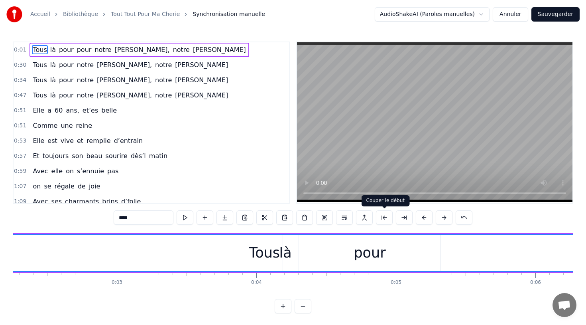
click at [386, 217] on button at bounding box center [384, 217] width 17 height 14
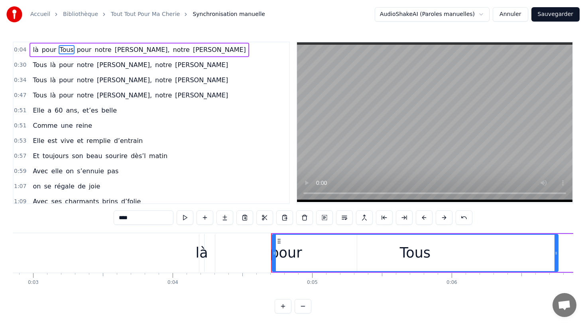
scroll to position [0, 404]
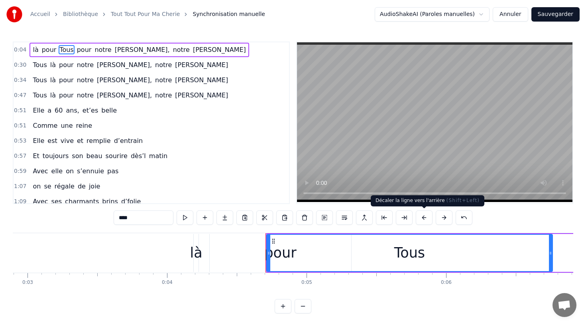
click at [428, 215] on button at bounding box center [424, 217] width 17 height 14
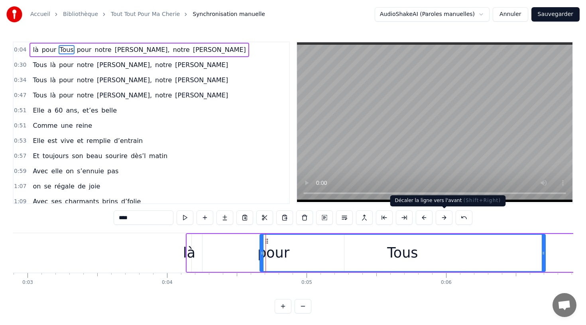
click at [443, 215] on button at bounding box center [444, 217] width 17 height 14
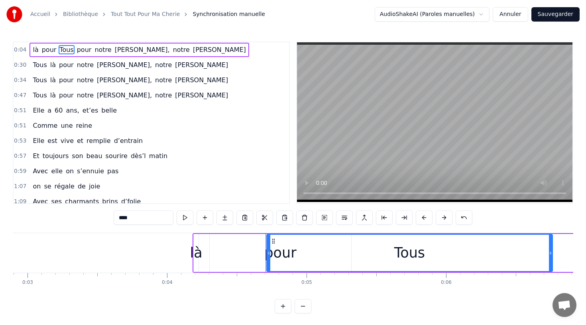
click at [514, 10] on button "Annuler" at bounding box center [510, 14] width 35 height 14
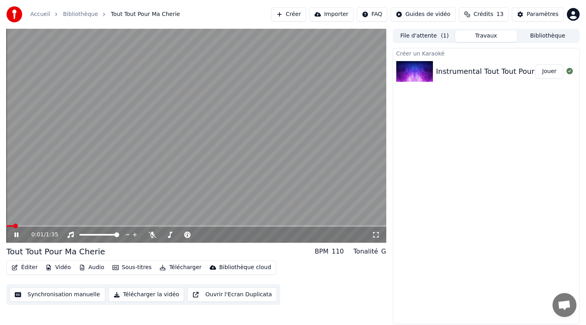
click at [54, 289] on button "Synchronisation manuelle" at bounding box center [58, 294] width 96 height 14
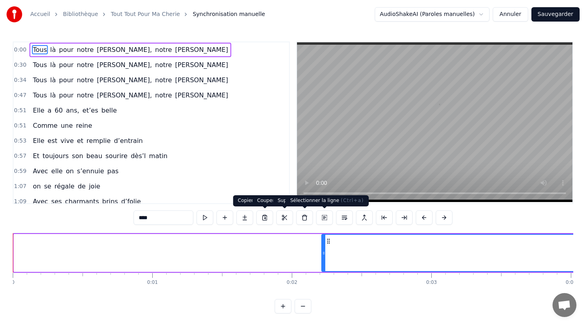
drag, startPoint x: 16, startPoint y: 251, endPoint x: 328, endPoint y: 213, distance: 315.0
click at [327, 212] on div "0:00 Tous là pour notre [PERSON_NAME], notre [PERSON_NAME] 0:30 Tous là pour no…" at bounding box center [293, 177] width 561 height 272
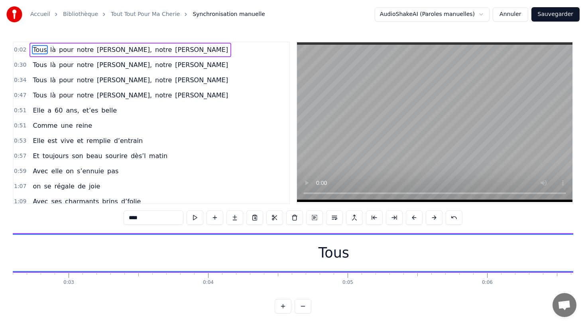
scroll to position [0, 385]
drag, startPoint x: 310, startPoint y: 249, endPoint x: 250, endPoint y: 250, distance: 59.9
click at [250, 250] on div "Tous" at bounding box center [312, 253] width 742 height 36
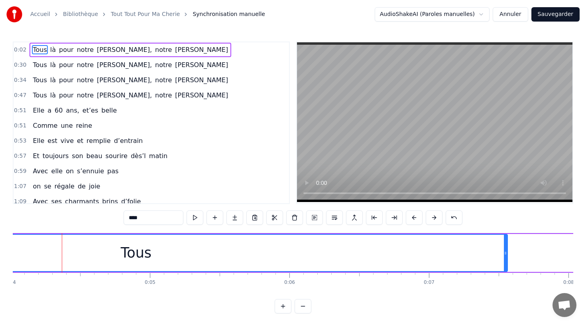
scroll to position [0, 570]
click at [122, 249] on div "Tous" at bounding box center [127, 252] width 31 height 21
click at [116, 251] on div "Tous" at bounding box center [127, 252] width 31 height 21
click at [105, 249] on div "Tous" at bounding box center [127, 253] width 742 height 36
click at [125, 254] on div "Tous" at bounding box center [127, 252] width 31 height 21
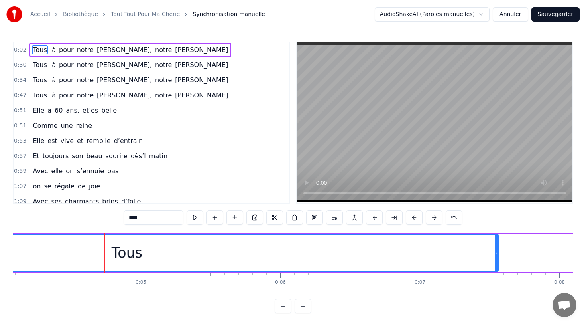
click at [125, 254] on div "Tous" at bounding box center [127, 252] width 31 height 21
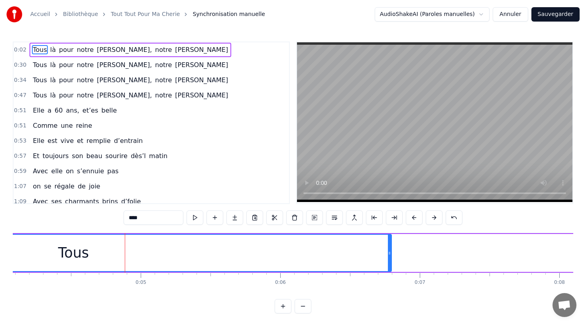
drag, startPoint x: 498, startPoint y: 254, endPoint x: 391, endPoint y: 265, distance: 107.5
click at [391, 265] on div "Tous" at bounding box center [73, 253] width 637 height 38
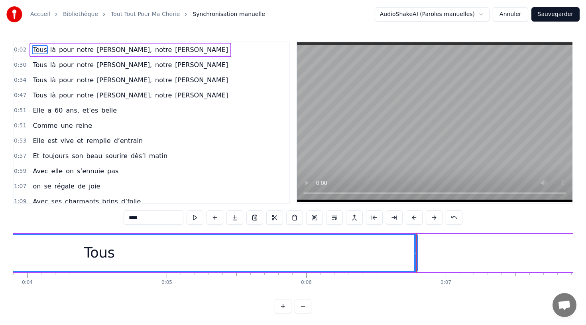
scroll to position [0, 545]
click at [412, 254] on div "Tous" at bounding box center [98, 253] width 635 height 36
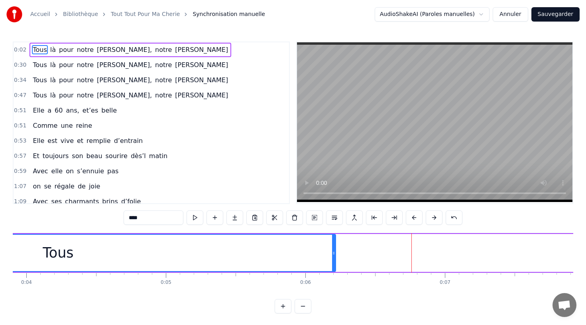
drag, startPoint x: 416, startPoint y: 253, endPoint x: 334, endPoint y: 261, distance: 82.6
click at [334, 261] on div at bounding box center [333, 253] width 3 height 36
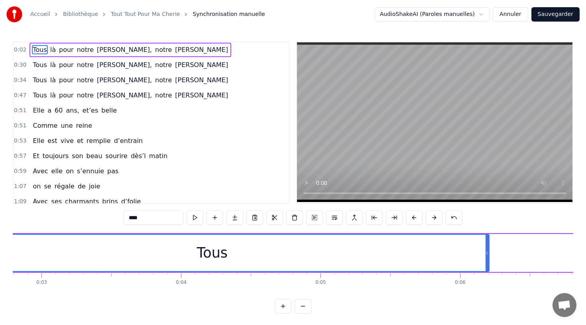
scroll to position [0, 262]
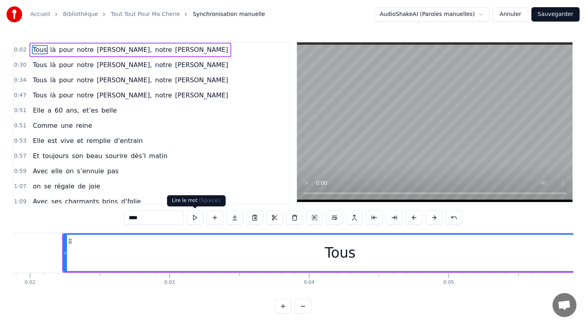
click at [199, 219] on button at bounding box center [195, 217] width 17 height 14
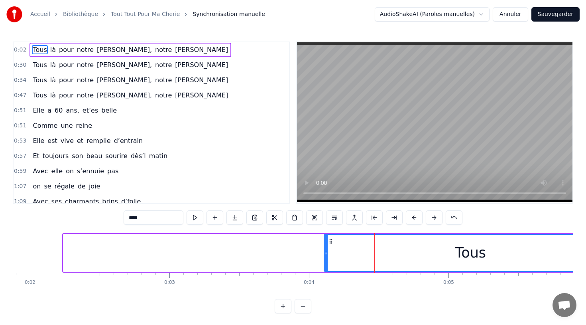
drag, startPoint x: 66, startPoint y: 252, endPoint x: 326, endPoint y: 237, distance: 260.1
click at [327, 238] on div at bounding box center [326, 253] width 3 height 36
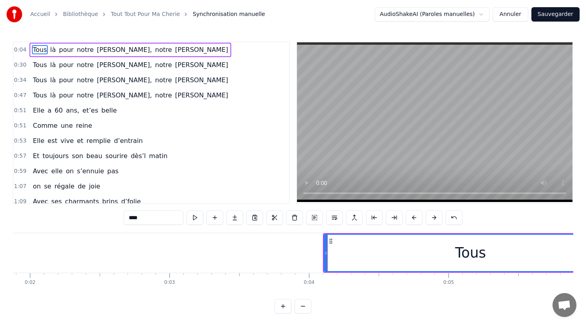
drag, startPoint x: 464, startPoint y: 254, endPoint x: 458, endPoint y: 254, distance: 6.4
click at [458, 254] on div "Tous" at bounding box center [471, 252] width 31 height 21
click at [323, 251] on icon at bounding box center [322, 253] width 3 height 6
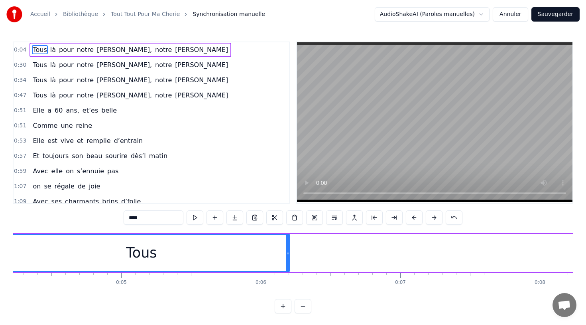
scroll to position [0, 591]
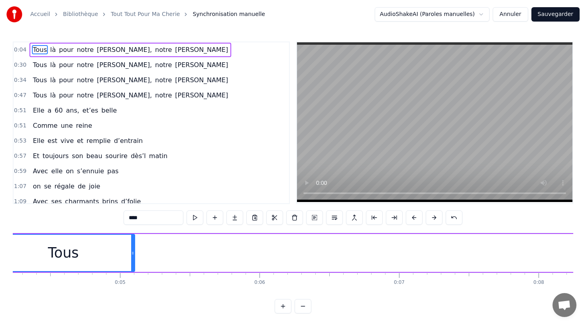
drag, startPoint x: 286, startPoint y: 252, endPoint x: 132, endPoint y: 240, distance: 155.2
click at [132, 240] on div at bounding box center [132, 253] width 3 height 36
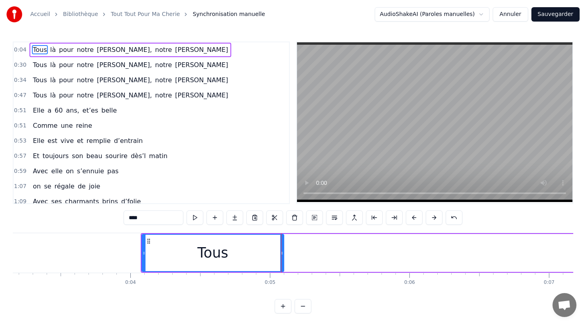
scroll to position [0, 434]
drag, startPoint x: 149, startPoint y: 251, endPoint x: 133, endPoint y: 250, distance: 16.0
click at [133, 250] on icon at bounding box center [133, 253] width 3 height 6
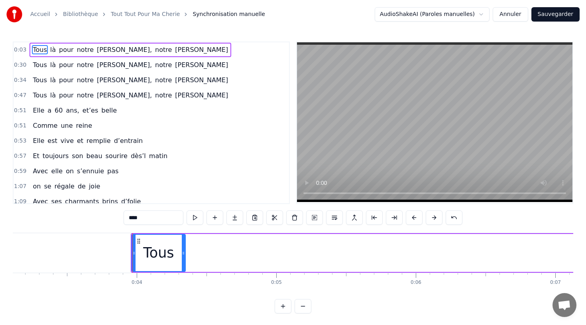
drag, startPoint x: 289, startPoint y: 251, endPoint x: 184, endPoint y: 252, distance: 104.9
click at [184, 252] on icon at bounding box center [183, 253] width 3 height 6
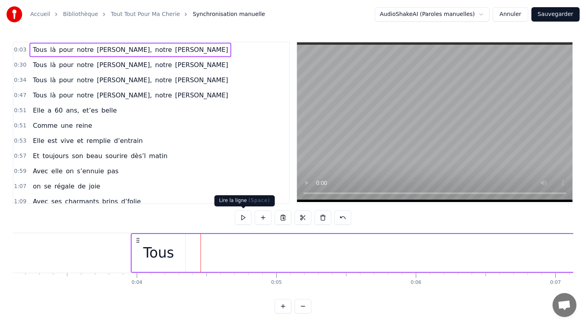
click at [246, 218] on button at bounding box center [243, 217] width 17 height 14
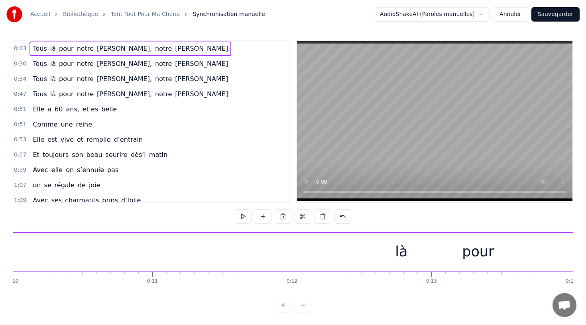
scroll to position [0, 1404]
click at [390, 246] on div "là" at bounding box center [393, 251] width 12 height 21
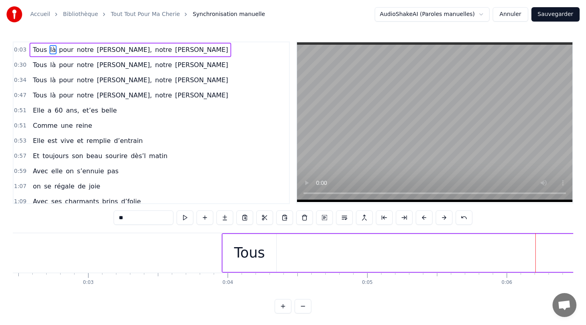
scroll to position [0, 347]
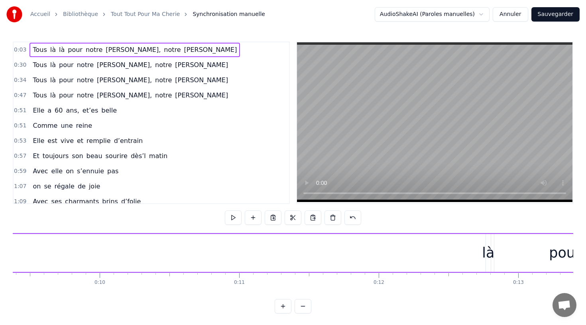
scroll to position [0, 1450]
click at [345, 254] on div "là" at bounding box center [347, 252] width 12 height 21
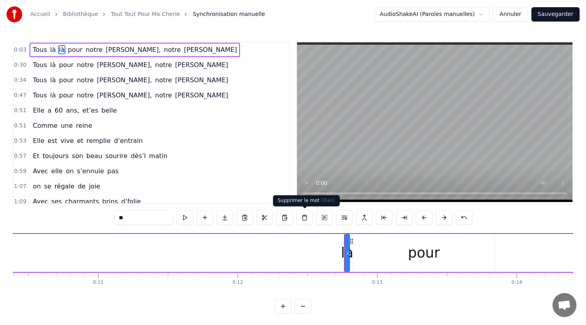
click at [301, 220] on button at bounding box center [304, 217] width 17 height 14
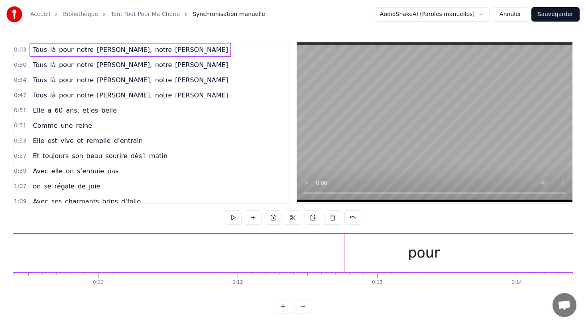
click at [431, 260] on div "pour" at bounding box center [424, 252] width 32 height 21
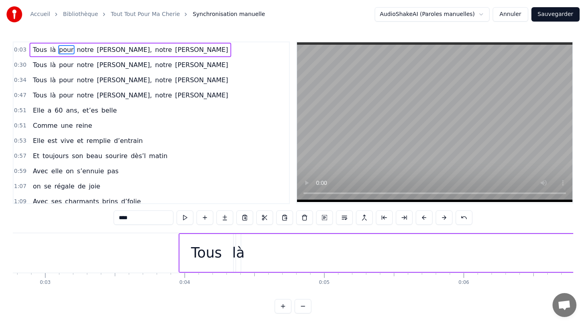
scroll to position [0, 385]
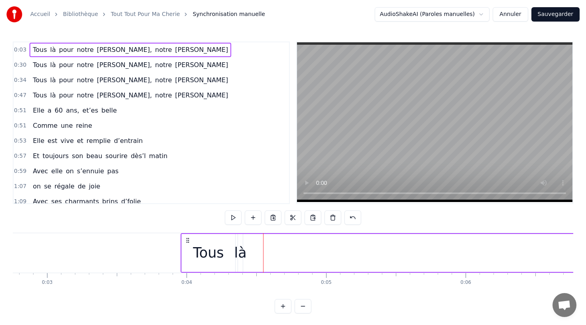
click at [215, 249] on div "Tous" at bounding box center [208, 252] width 31 height 21
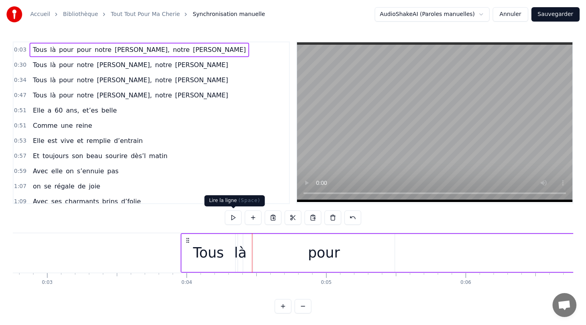
click at [239, 220] on button at bounding box center [233, 217] width 17 height 14
click at [225, 210] on button at bounding box center [233, 217] width 17 height 14
click at [237, 222] on button at bounding box center [233, 217] width 17 height 14
click at [327, 257] on div "pour" at bounding box center [324, 252] width 32 height 21
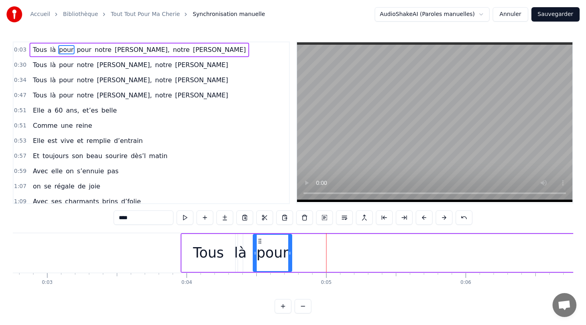
drag, startPoint x: 393, startPoint y: 254, endPoint x: 290, endPoint y: 257, distance: 103.0
click at [290, 257] on div at bounding box center [289, 253] width 3 height 36
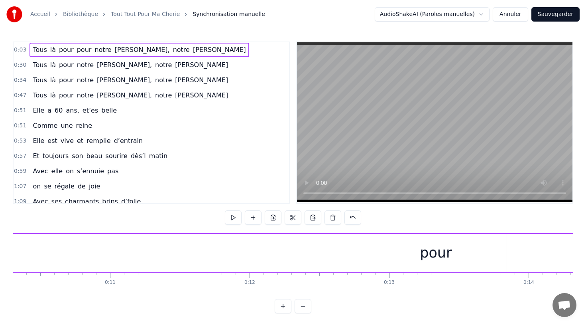
scroll to position [0, 1488]
click at [388, 256] on div "pour" at bounding box center [386, 252] width 32 height 21
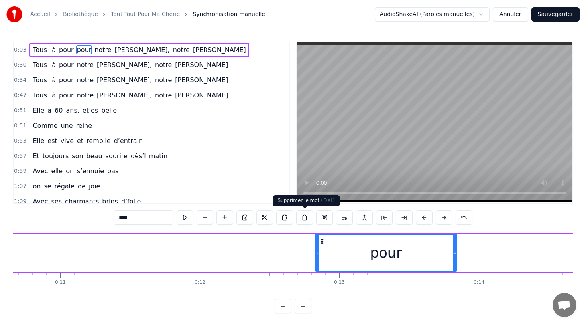
click at [301, 218] on button at bounding box center [304, 217] width 17 height 14
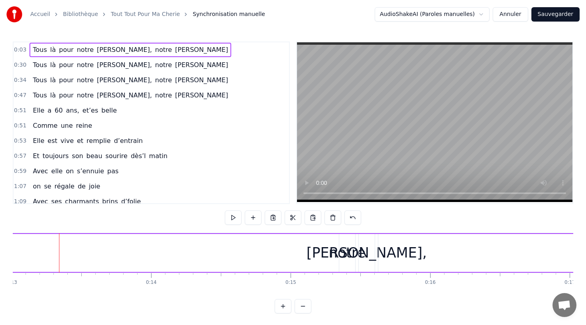
scroll to position [0, 1889]
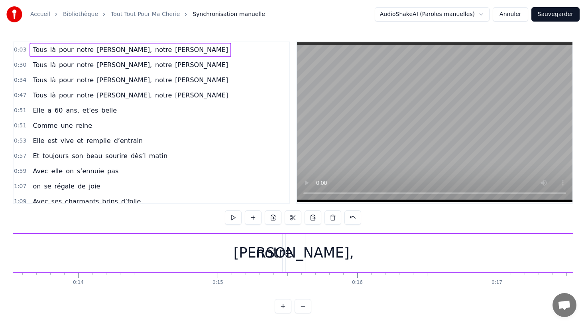
click at [78, 51] on span "notre" at bounding box center [85, 49] width 18 height 9
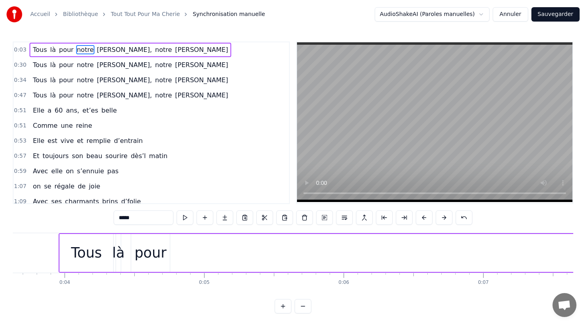
scroll to position [0, 508]
click at [154, 255] on div "pour" at bounding box center [149, 252] width 32 height 21
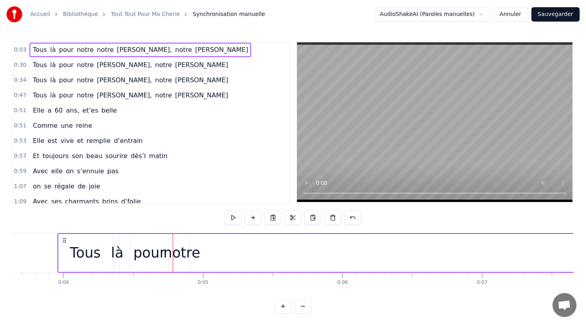
click at [119, 49] on span "[PERSON_NAME]," at bounding box center [144, 49] width 57 height 9
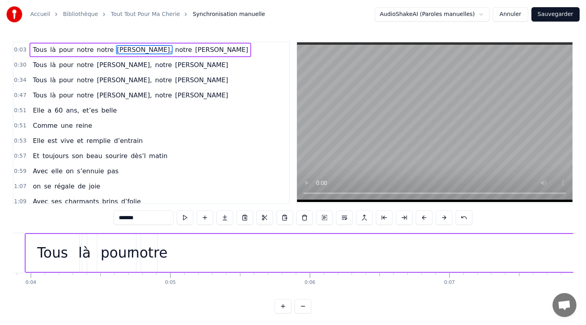
scroll to position [0, 536]
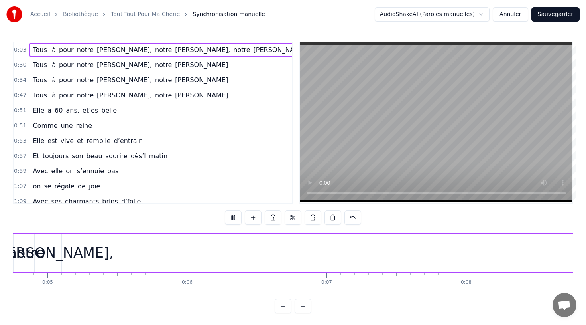
scroll to position [0, 678]
click at [174, 51] on span "[PERSON_NAME]," at bounding box center [202, 49] width 57 height 9
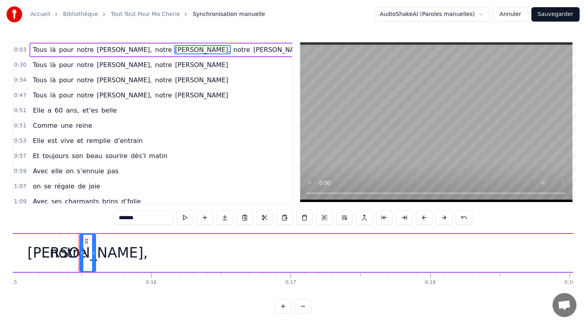
scroll to position [0, 2121]
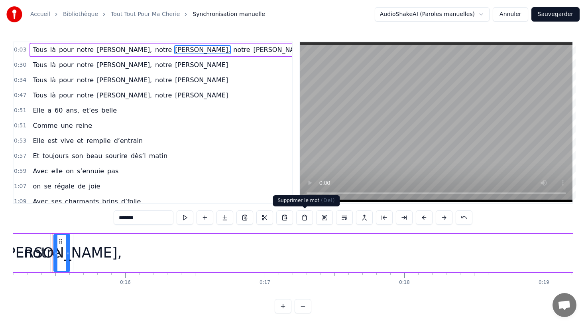
click at [301, 218] on button at bounding box center [304, 217] width 17 height 14
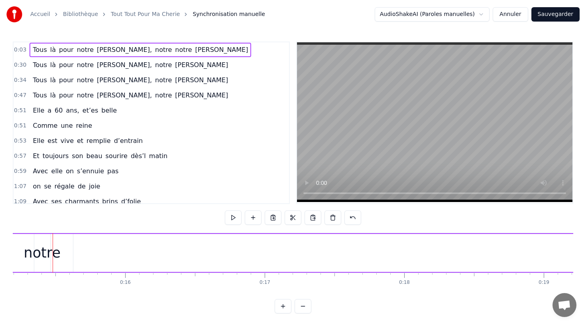
click at [49, 252] on div "notre" at bounding box center [42, 252] width 37 height 21
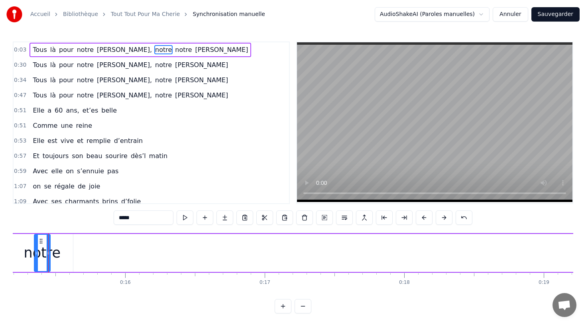
scroll to position [0, 2117]
click at [302, 215] on button at bounding box center [304, 217] width 17 height 14
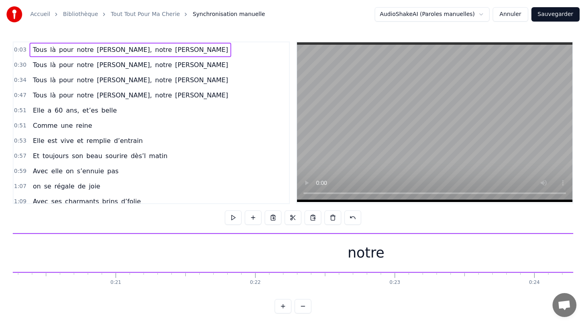
scroll to position [0, 2830]
click at [357, 254] on div "notre" at bounding box center [365, 252] width 37 height 21
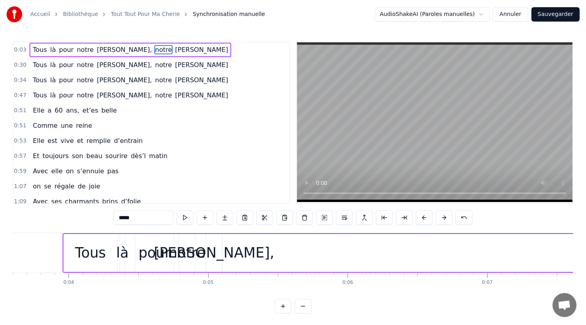
scroll to position [0, 505]
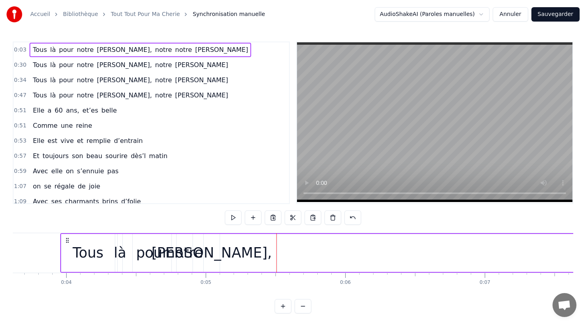
click at [154, 50] on span "notre" at bounding box center [163, 49] width 18 height 9
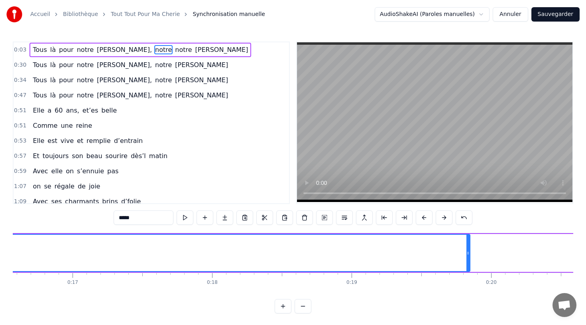
scroll to position [0, 2325]
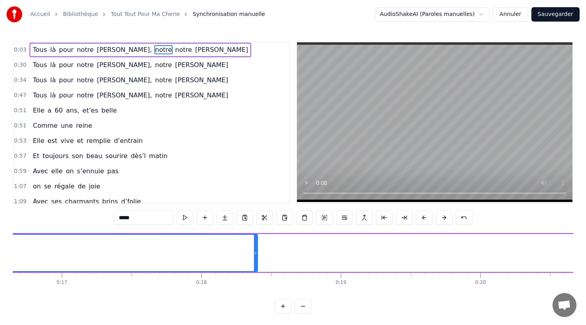
drag, startPoint x: 456, startPoint y: 253, endPoint x: 225, endPoint y: 243, distance: 231.6
click at [254, 243] on div at bounding box center [255, 253] width 3 height 36
drag, startPoint x: 228, startPoint y: 254, endPoint x: 243, endPoint y: 254, distance: 14.8
click at [241, 254] on div "Tous là pour notre [PERSON_NAME], notre notre [PERSON_NAME]" at bounding box center [67, 252] width 3652 height 39
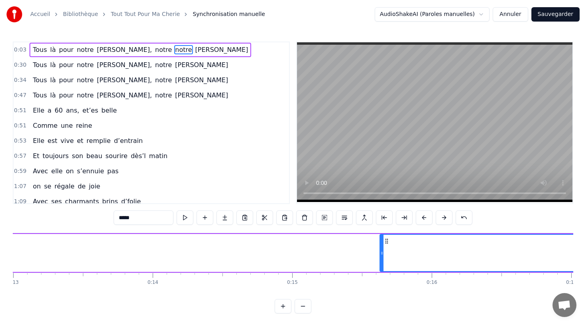
scroll to position [0, 1894]
drag, startPoint x: 304, startPoint y: 251, endPoint x: 414, endPoint y: 229, distance: 112.9
click at [414, 229] on div "0:03 Tous là pour notre [PERSON_NAME], notre notre [PERSON_NAME] 0:30 Tous là p…" at bounding box center [293, 177] width 561 height 272
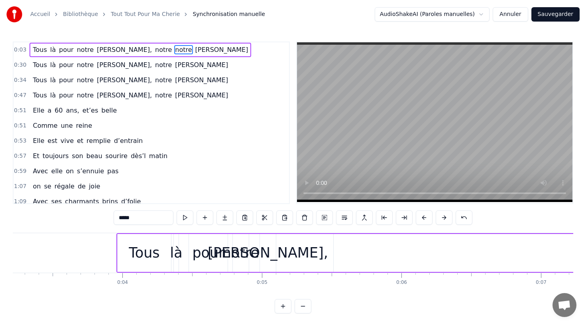
scroll to position [0, 449]
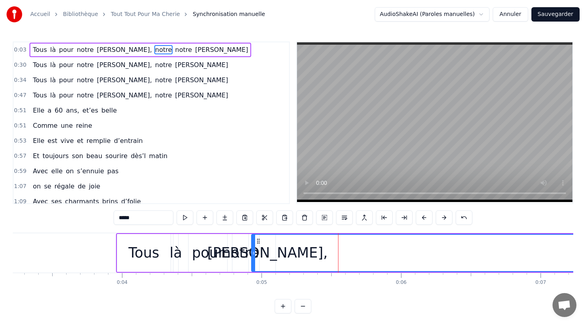
drag, startPoint x: 335, startPoint y: 253, endPoint x: 240, endPoint y: 257, distance: 94.7
click at [252, 257] on div at bounding box center [253, 253] width 3 height 36
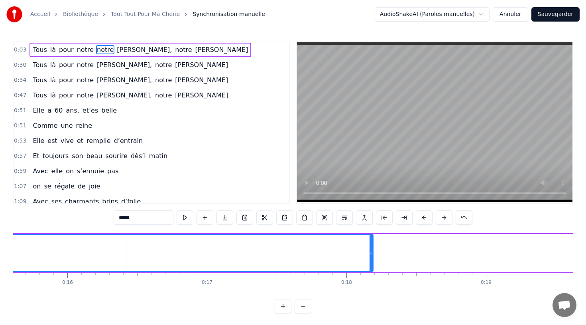
scroll to position [0, 2180]
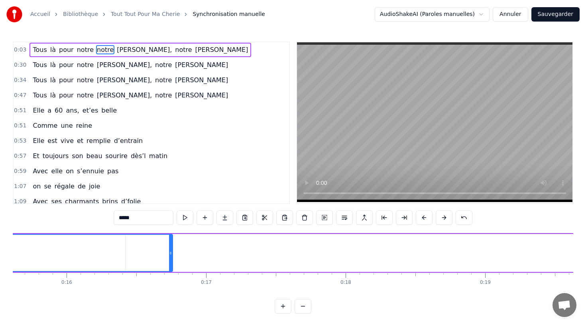
drag, startPoint x: 370, startPoint y: 253, endPoint x: 161, endPoint y: 247, distance: 208.7
click at [169, 247] on div at bounding box center [170, 253] width 3 height 36
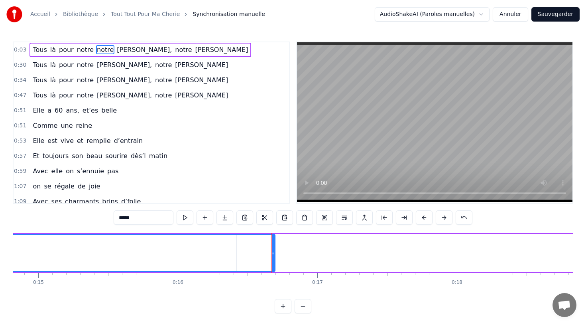
scroll to position [0, 2013]
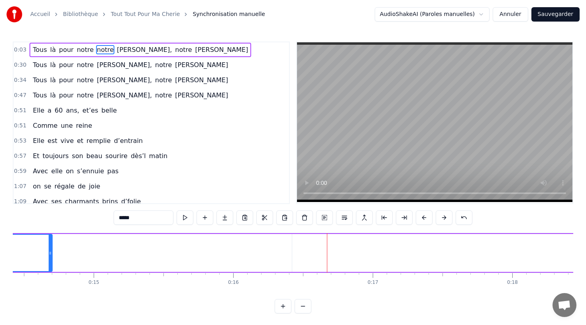
drag, startPoint x: 329, startPoint y: 254, endPoint x: 50, endPoint y: 247, distance: 278.9
click at [50, 248] on div at bounding box center [50, 253] width 3 height 36
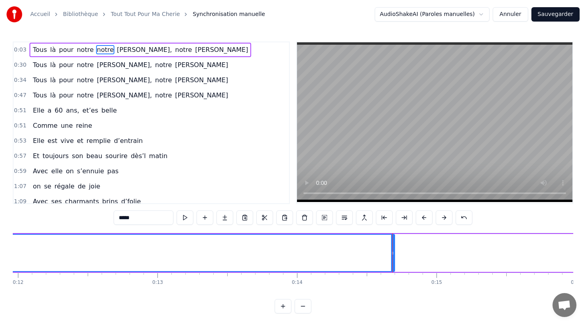
scroll to position [0, 1670]
drag, startPoint x: 393, startPoint y: 254, endPoint x: 384, endPoint y: 253, distance: 8.8
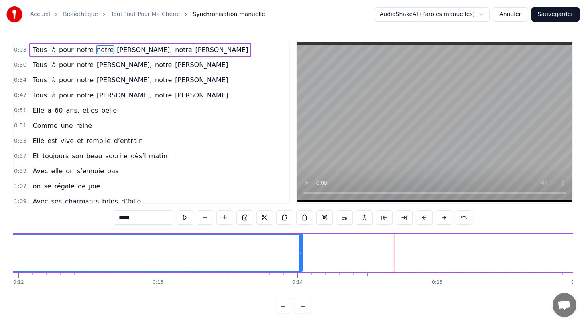
drag, startPoint x: 393, startPoint y: 252, endPoint x: 151, endPoint y: 271, distance: 242.5
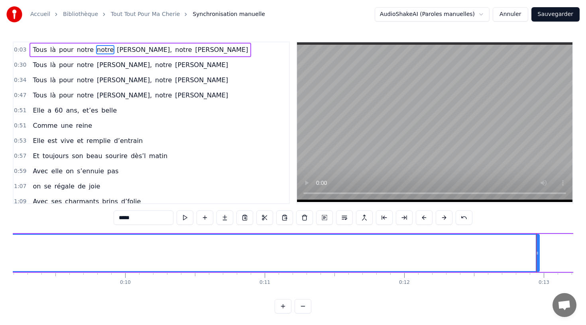
scroll to position [0, 1283]
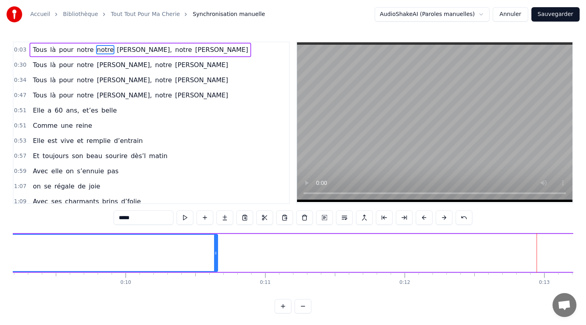
drag, startPoint x: 539, startPoint y: 253, endPoint x: 216, endPoint y: 249, distance: 322.4
click at [216, 250] on icon at bounding box center [215, 253] width 3 height 6
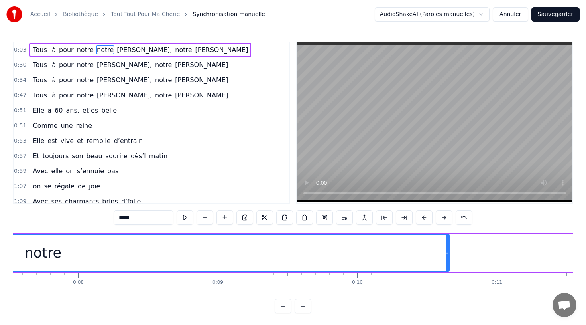
scroll to position [0, 1064]
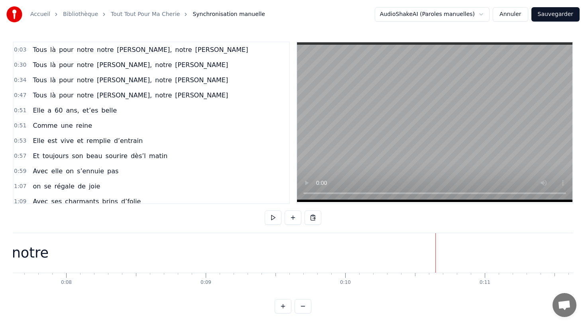
click at [422, 255] on div "notre" at bounding box center [30, 252] width 813 height 39
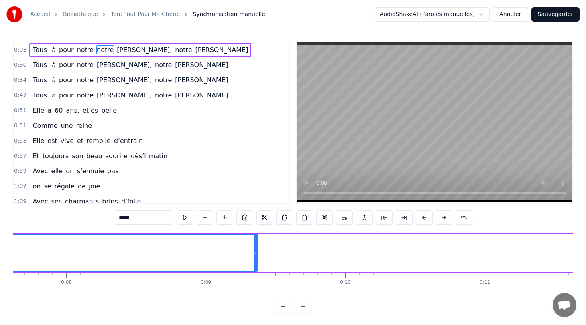
drag, startPoint x: 435, startPoint y: 252, endPoint x: 133, endPoint y: 269, distance: 302.1
click at [254, 269] on div at bounding box center [255, 253] width 3 height 36
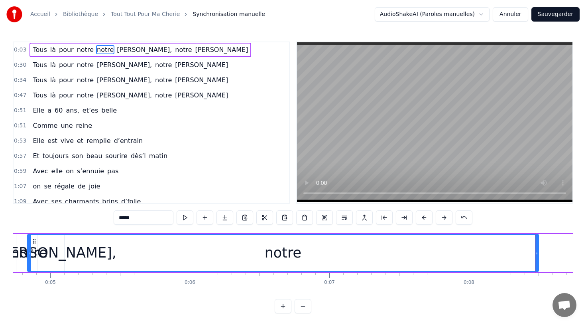
scroll to position [0, 665]
click at [533, 252] on div "notre" at bounding box center [279, 253] width 512 height 38
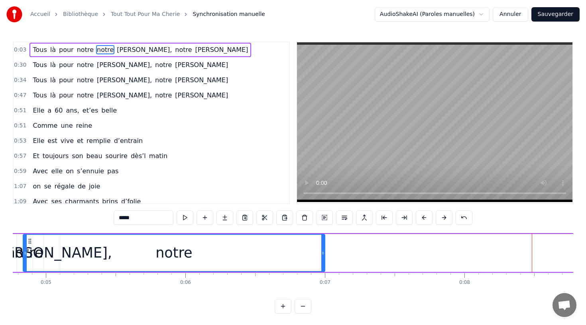
drag, startPoint x: 533, startPoint y: 252, endPoint x: 324, endPoint y: 268, distance: 210.1
click at [324, 269] on div at bounding box center [323, 253] width 3 height 36
click at [325, 251] on div "notre" at bounding box center [174, 253] width 303 height 38
drag, startPoint x: 324, startPoint y: 251, endPoint x: 281, endPoint y: 248, distance: 42.4
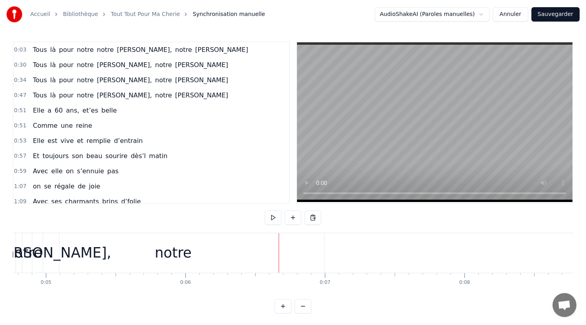
click at [289, 255] on div "notre" at bounding box center [173, 252] width 302 height 39
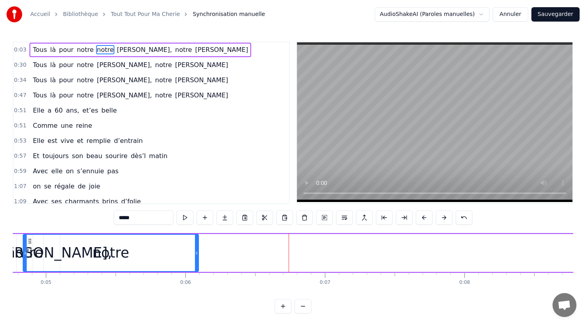
drag, startPoint x: 323, startPoint y: 252, endPoint x: 195, endPoint y: 270, distance: 129.6
click at [195, 270] on div at bounding box center [196, 253] width 3 height 36
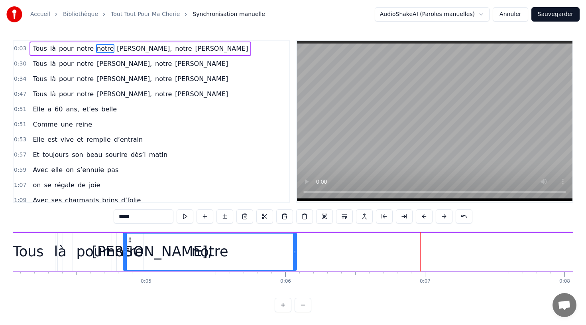
scroll to position [0, 558]
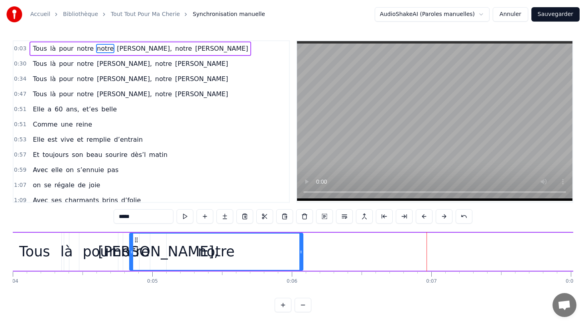
click at [186, 255] on div "notre" at bounding box center [216, 251] width 173 height 36
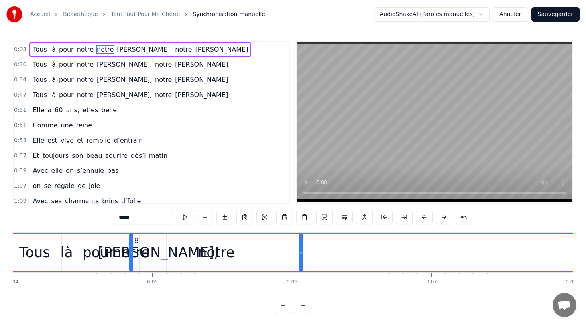
scroll to position [0, 0]
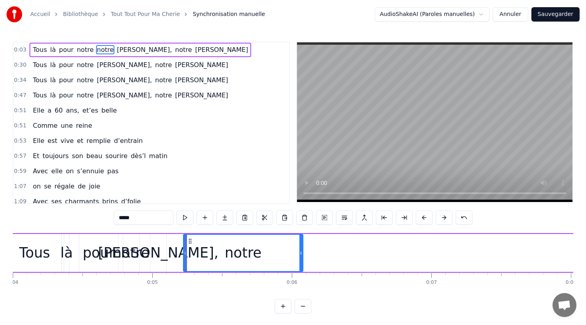
drag, startPoint x: 132, startPoint y: 252, endPoint x: 186, endPoint y: 250, distance: 53.9
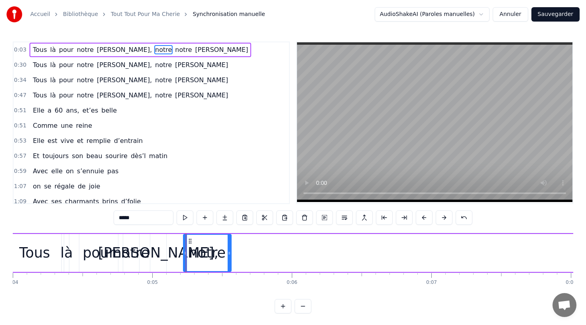
drag, startPoint x: 301, startPoint y: 254, endPoint x: 229, endPoint y: 258, distance: 71.9
click at [229, 258] on div at bounding box center [229, 253] width 3 height 36
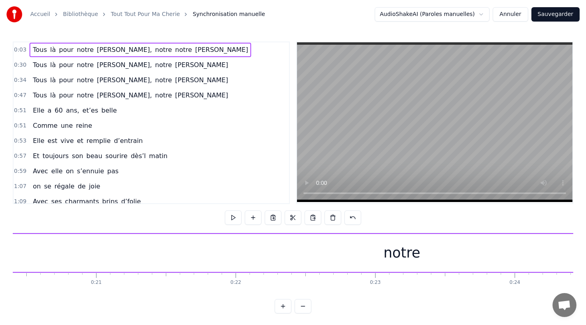
scroll to position [0, 2849]
click at [397, 252] on div "notre" at bounding box center [401, 252] width 37 height 21
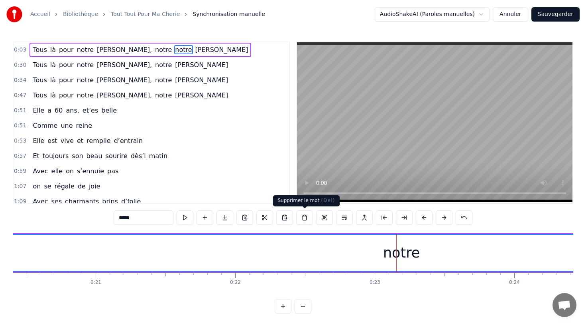
click at [304, 217] on button at bounding box center [304, 217] width 17 height 14
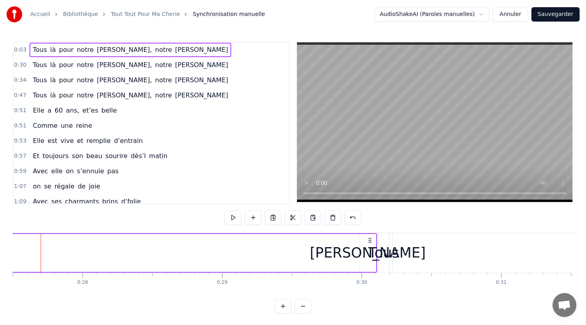
scroll to position [0, 3827]
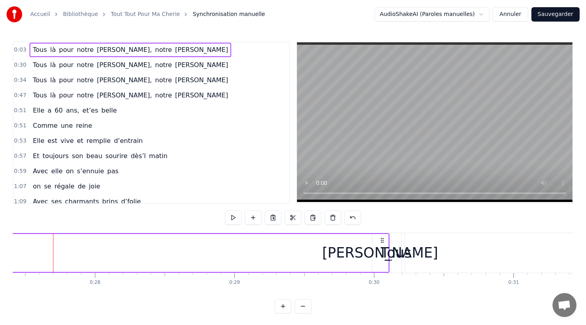
click at [373, 254] on div "[PERSON_NAME]" at bounding box center [380, 252] width 116 height 21
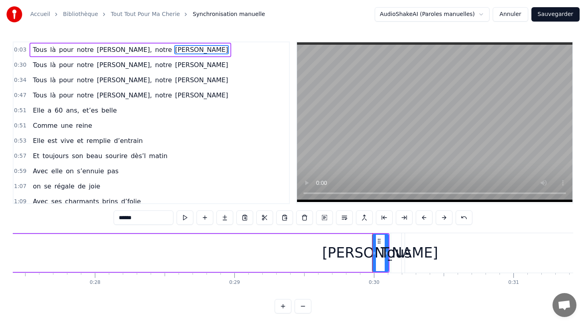
click at [365, 254] on div "[PERSON_NAME]" at bounding box center [380, 252] width 116 height 21
click at [370, 255] on div "[PERSON_NAME]" at bounding box center [380, 252] width 116 height 21
click at [364, 255] on div "[PERSON_NAME]" at bounding box center [380, 252] width 116 height 21
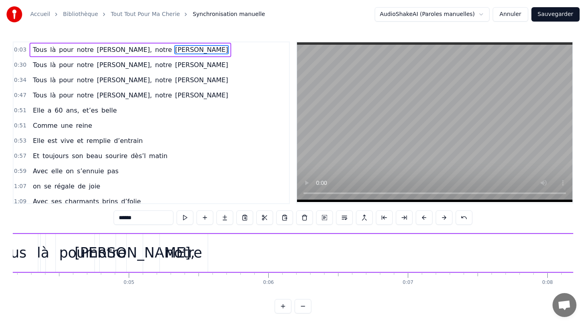
scroll to position [0, 566]
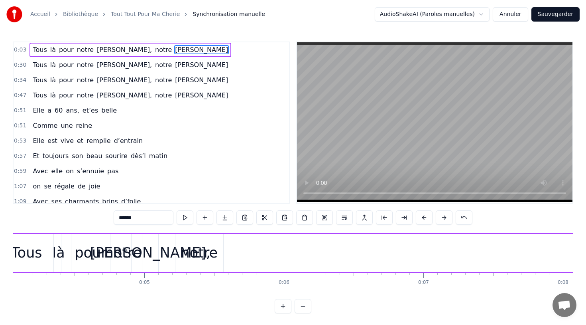
click at [220, 255] on div "notre" at bounding box center [200, 253] width 48 height 38
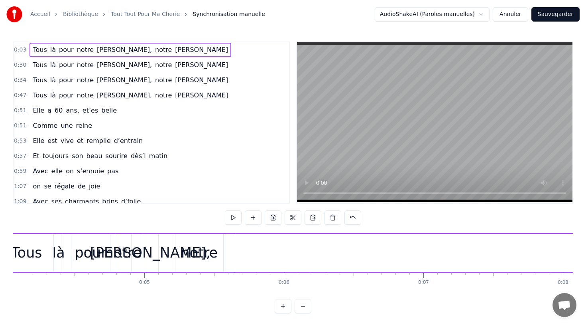
click at [201, 254] on div "notre" at bounding box center [199, 252] width 37 height 21
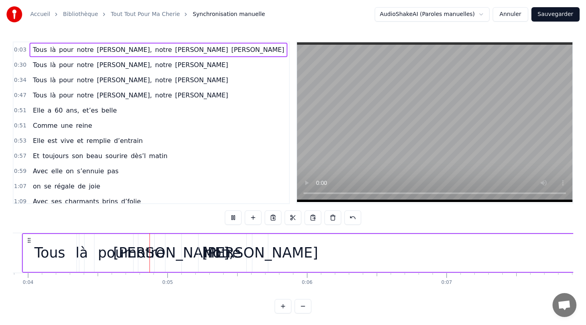
scroll to position [0, 545]
click at [238, 251] on div "[PERSON_NAME]" at bounding box center [258, 252] width 116 height 21
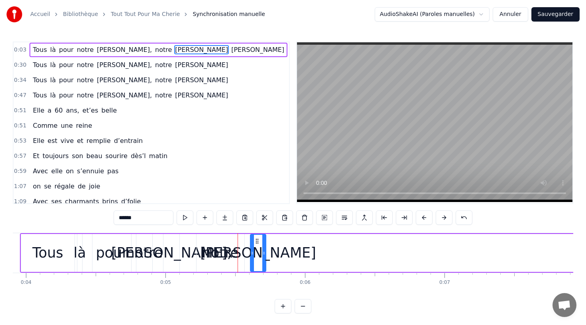
click at [233, 256] on div "notre" at bounding box center [220, 252] width 37 height 21
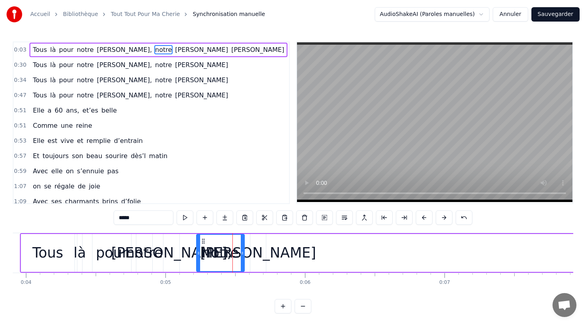
click at [250, 252] on div "[PERSON_NAME]" at bounding box center [258, 252] width 116 height 21
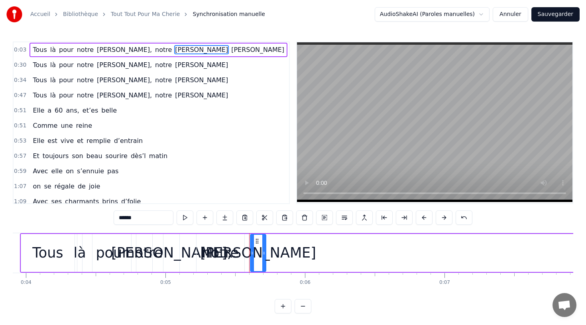
click at [240, 252] on div "[PERSON_NAME]" at bounding box center [258, 252] width 116 height 21
click at [221, 255] on div "notre" at bounding box center [220, 252] width 37 height 21
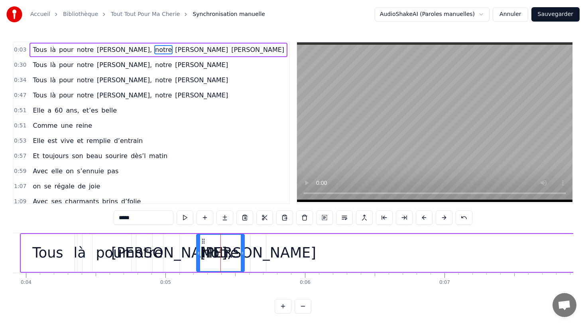
click at [254, 254] on div "[PERSON_NAME]" at bounding box center [258, 252] width 116 height 21
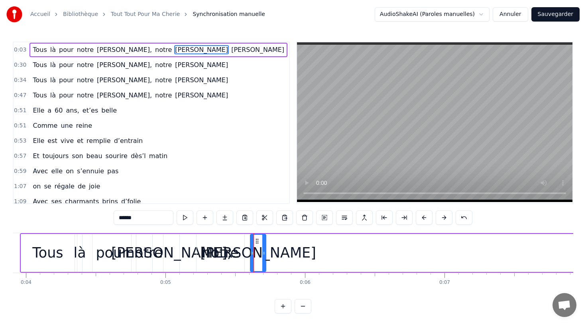
click at [241, 254] on div "[PERSON_NAME]" at bounding box center [258, 252] width 116 height 21
click at [237, 253] on div "[PERSON_NAME]" at bounding box center [258, 252] width 116 height 21
click at [202, 254] on div "notre" at bounding box center [221, 253] width 48 height 38
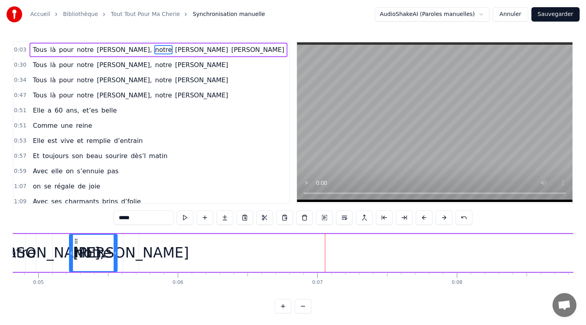
scroll to position [0, 702]
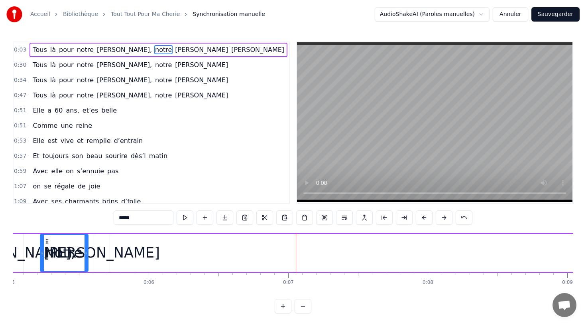
click at [231, 52] on span "[PERSON_NAME]" at bounding box center [258, 49] width 55 height 9
type input "******"
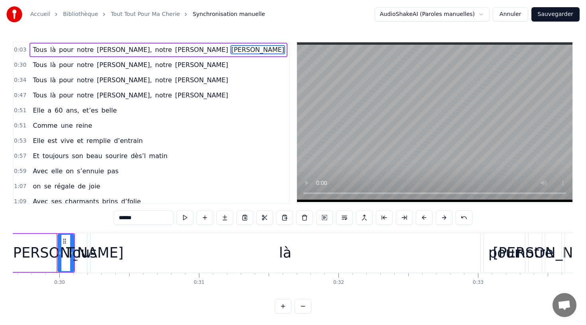
scroll to position [0, 4146]
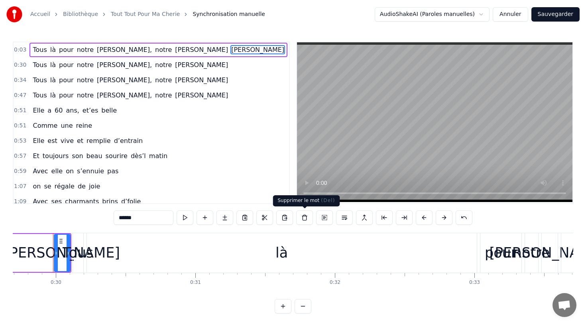
click at [304, 221] on button at bounding box center [304, 217] width 17 height 14
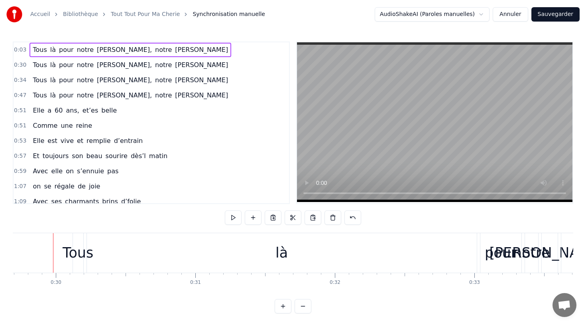
click at [78, 251] on div "Tous" at bounding box center [78, 252] width 31 height 21
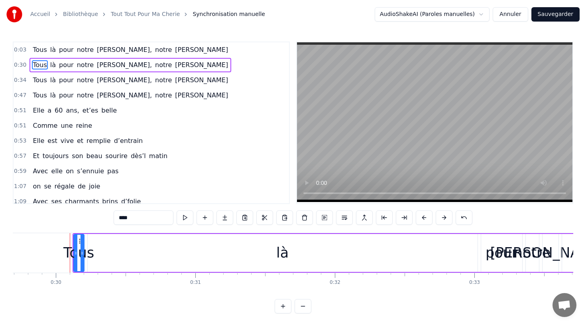
drag, startPoint x: 73, startPoint y: 254, endPoint x: 64, endPoint y: 253, distance: 8.4
click at [64, 253] on div "Tous" at bounding box center [78, 252] width 31 height 21
drag, startPoint x: 71, startPoint y: 253, endPoint x: 65, endPoint y: 253, distance: 5.6
click at [65, 253] on div "Tous" at bounding box center [78, 252] width 31 height 21
click at [174, 65] on span "[PERSON_NAME]" at bounding box center [201, 64] width 55 height 9
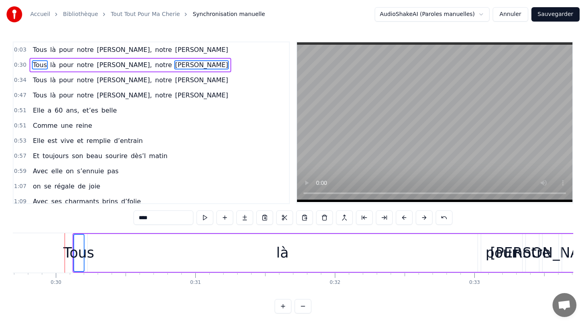
click at [154, 64] on span "notre" at bounding box center [163, 64] width 18 height 9
click at [96, 63] on span "[PERSON_NAME]," at bounding box center [124, 64] width 57 height 9
click at [84, 63] on span "notre" at bounding box center [85, 64] width 18 height 9
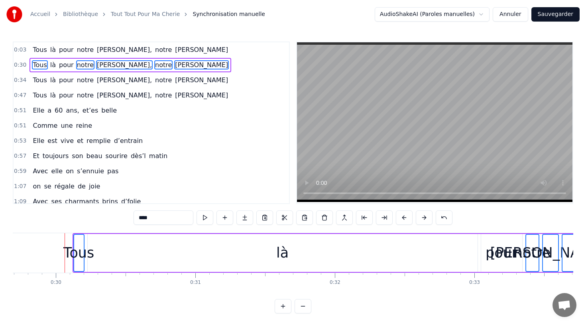
click at [65, 66] on span "pour" at bounding box center [66, 64] width 16 height 9
click at [49, 64] on span "là" at bounding box center [52, 64] width 7 height 9
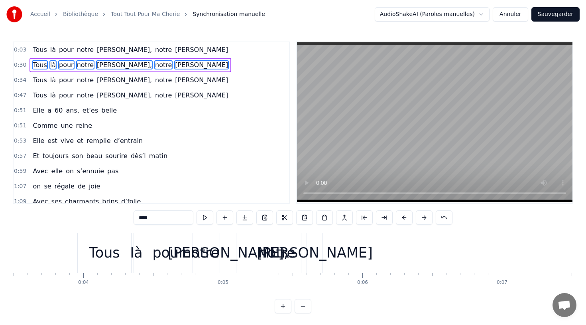
scroll to position [0, 486]
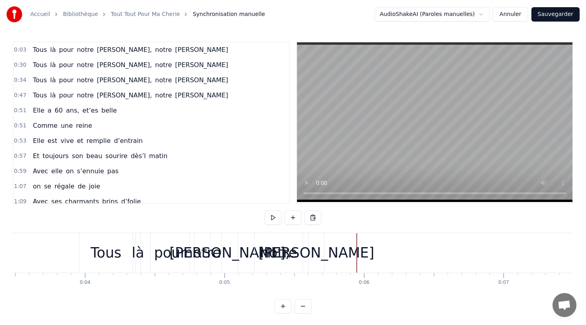
click at [357, 257] on div at bounding box center [357, 252] width 0 height 39
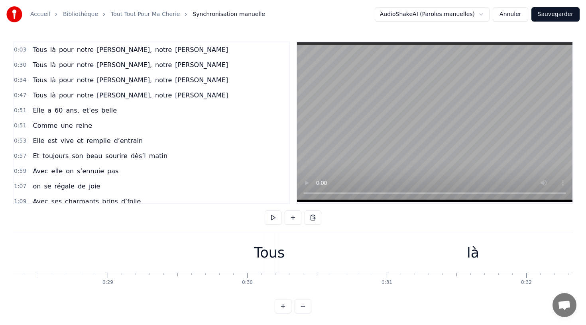
scroll to position [0, 3950]
click at [268, 250] on div "Tous" at bounding box center [274, 252] width 31 height 21
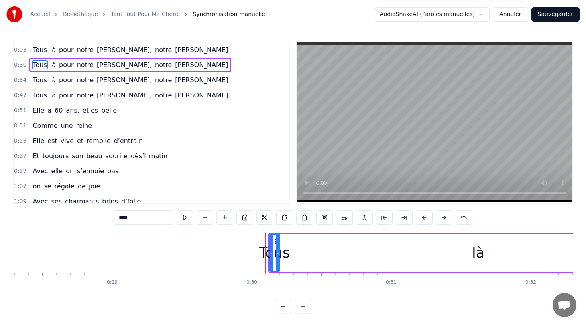
click at [270, 252] on icon at bounding box center [271, 253] width 3 height 6
click at [296, 258] on div "là" at bounding box center [479, 253] width 390 height 38
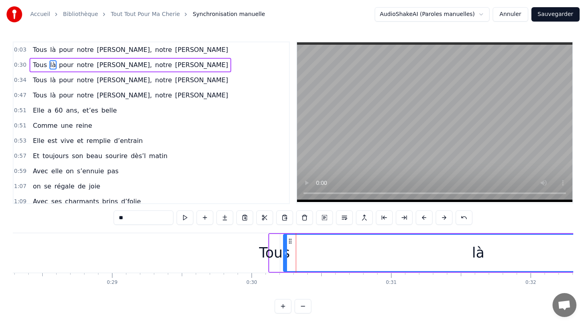
click at [264, 253] on div "Tous" at bounding box center [274, 252] width 31 height 21
type input "****"
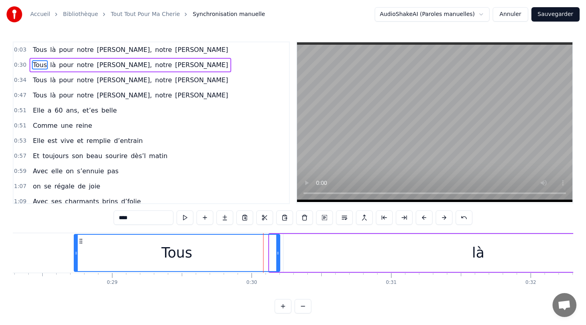
drag, startPoint x: 270, startPoint y: 252, endPoint x: 74, endPoint y: 239, distance: 195.9
click at [75, 239] on div at bounding box center [76, 253] width 3 height 36
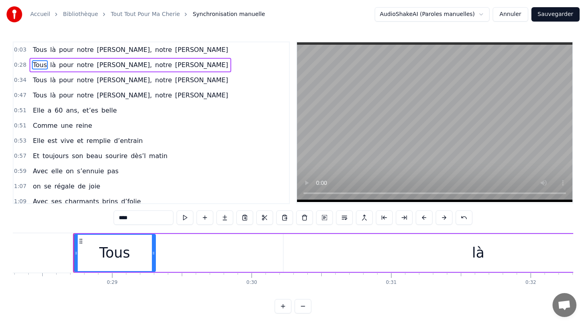
drag, startPoint x: 278, startPoint y: 254, endPoint x: 151, endPoint y: 257, distance: 127.3
click at [152, 257] on div at bounding box center [153, 253] width 3 height 36
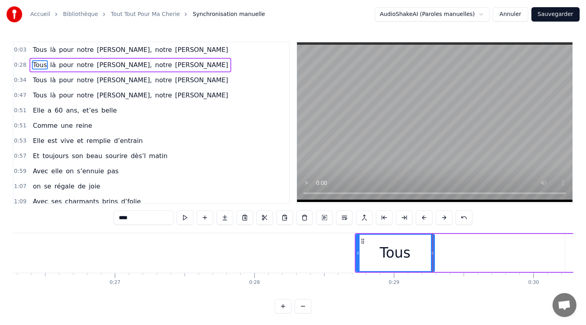
scroll to position [0, 3667]
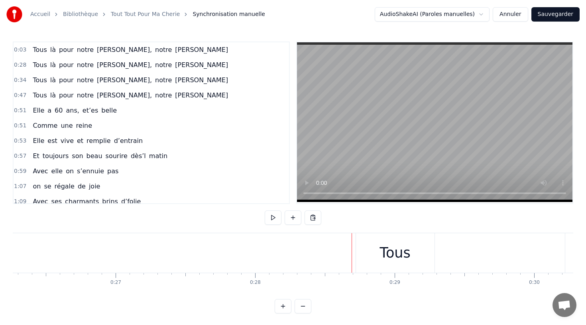
click at [369, 253] on div "Tous" at bounding box center [395, 252] width 79 height 39
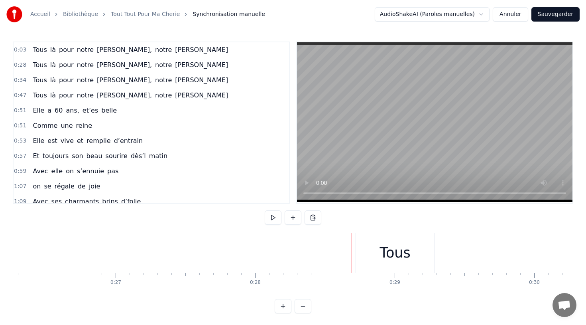
click at [361, 253] on div "Tous" at bounding box center [395, 252] width 79 height 39
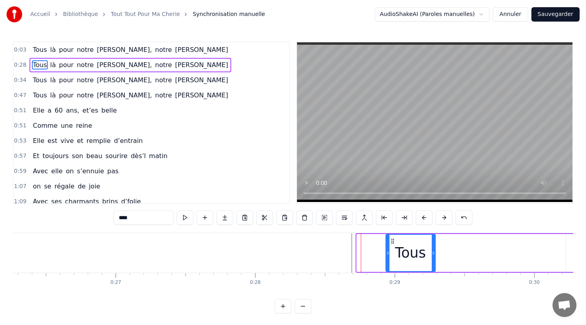
drag, startPoint x: 358, startPoint y: 253, endPoint x: 387, endPoint y: 257, distance: 29.0
click at [387, 256] on div at bounding box center [388, 253] width 3 height 36
click at [418, 260] on div "Tous" at bounding box center [410, 252] width 31 height 21
click at [417, 257] on div at bounding box center [417, 252] width 0 height 39
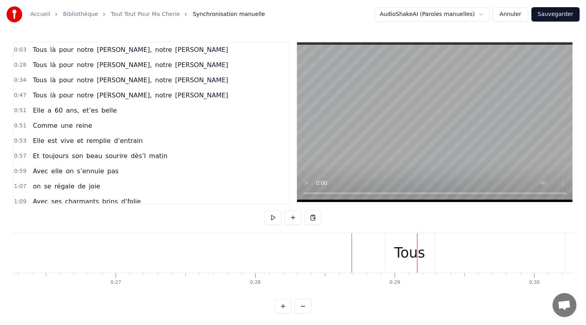
click at [396, 253] on div "Tous" at bounding box center [410, 252] width 31 height 21
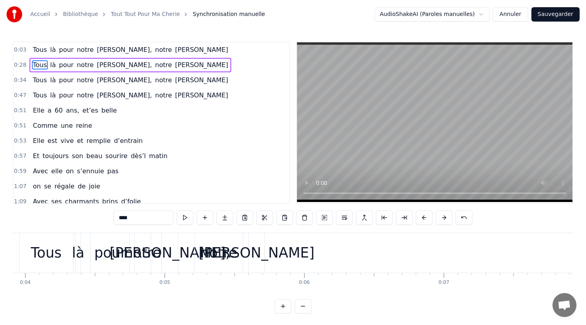
scroll to position [0, 610]
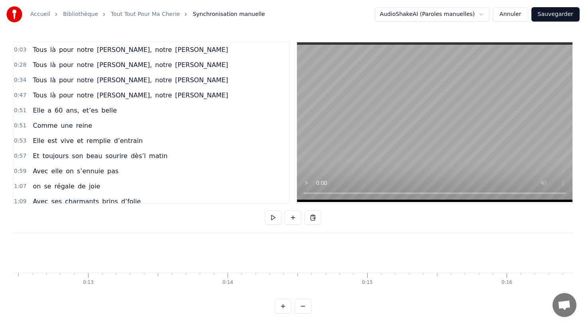
scroll to position [0, 1766]
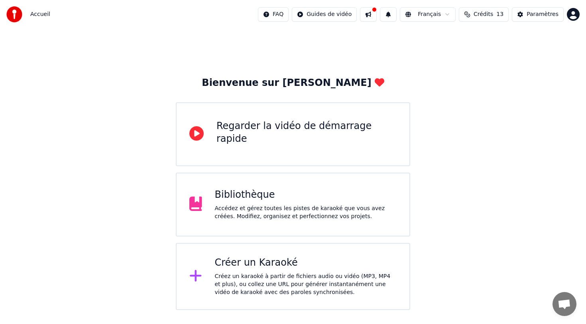
click at [280, 262] on div "Créer un Karaoké" at bounding box center [306, 262] width 182 height 13
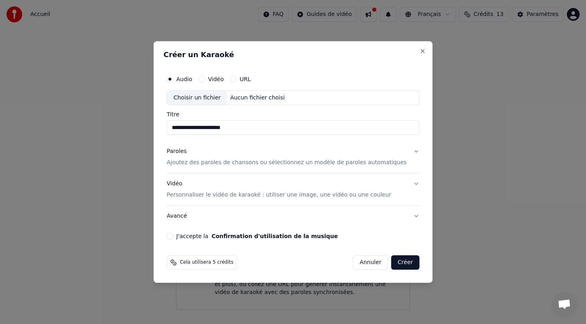
click at [237, 96] on div "Aucun fichier choisi" at bounding box center [257, 98] width 61 height 8
type input "**********"
click at [305, 161] on p "Ajoutez des paroles de chansons ou sélectionnez un modèle de paroles automatiqu…" at bounding box center [287, 163] width 240 height 8
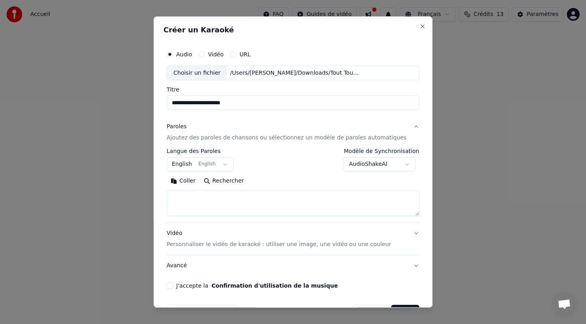
click at [389, 168] on body "**********" at bounding box center [293, 155] width 586 height 310
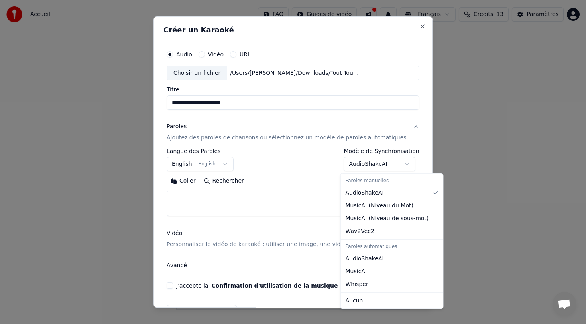
select select "**********"
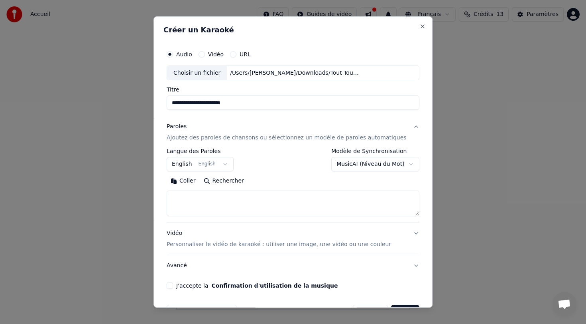
click at [226, 168] on body "**********" at bounding box center [293, 155] width 586 height 310
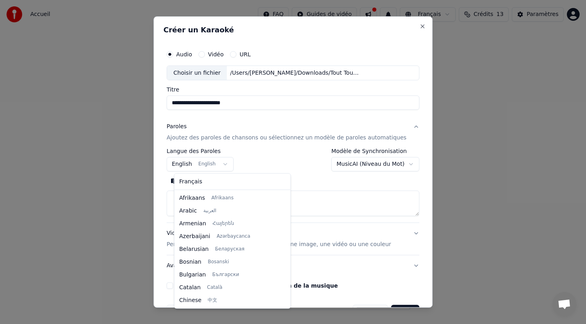
scroll to position [64, 0]
select select "**"
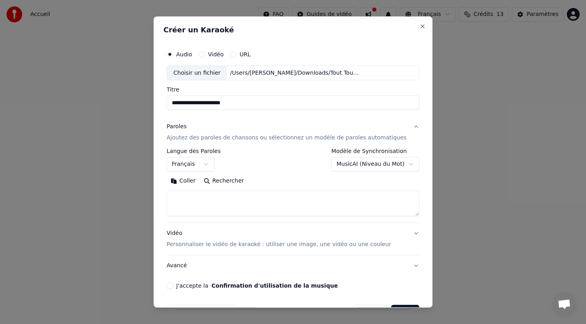
click at [243, 207] on textarea at bounding box center [293, 204] width 253 height 26
paste textarea "**********"
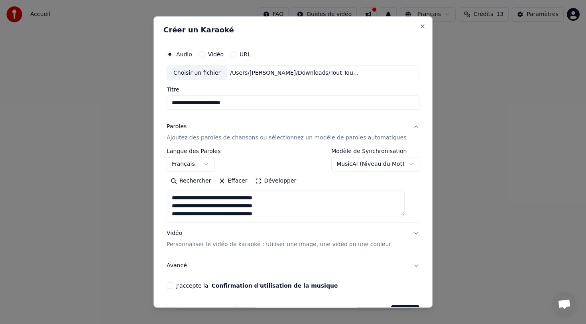
type textarea "**********"
click at [408, 234] on button "Vidéo Personnaliser le vidéo de karaoké : utiliser une image, une vidéo ou une …" at bounding box center [293, 239] width 253 height 32
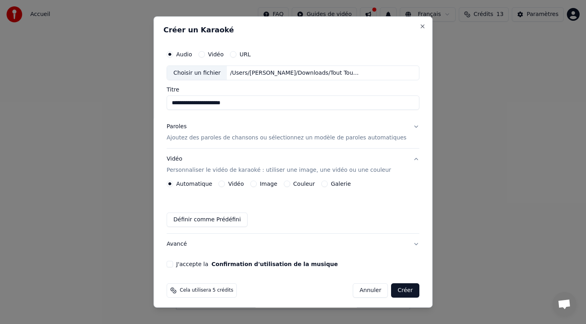
click at [410, 159] on button "Vidéo Personnaliser le vidéo de karaoké : utiliser une image, une vidéo ou une …" at bounding box center [293, 165] width 253 height 32
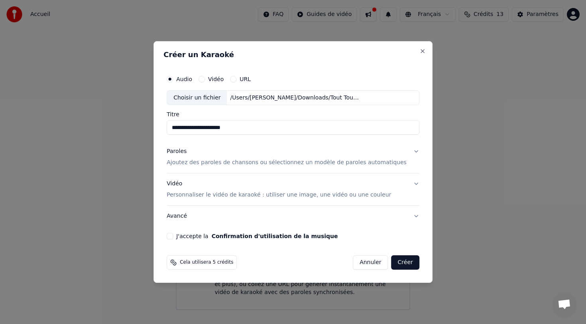
click at [173, 233] on button "J'accepte la Confirmation d'utilisation de la musique" at bounding box center [170, 236] width 6 height 6
click at [404, 261] on button "Créer" at bounding box center [406, 262] width 28 height 14
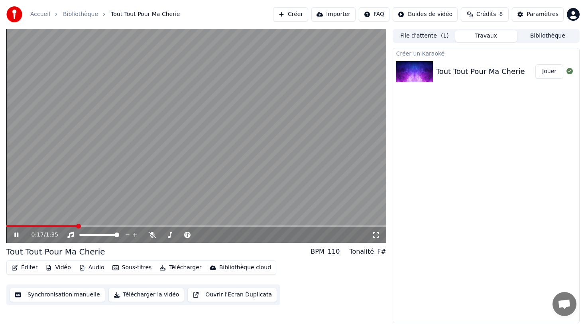
click at [15, 236] on icon at bounding box center [16, 234] width 4 height 5
click at [81, 296] on button "Synchronisation manuelle" at bounding box center [58, 294] width 96 height 14
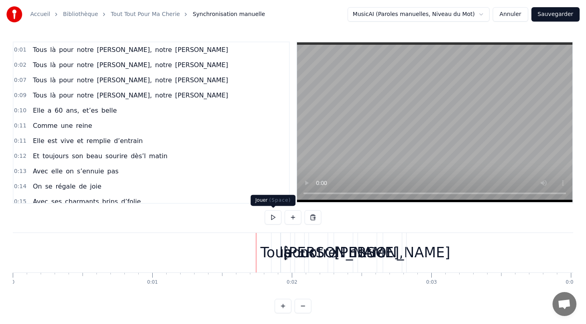
click at [270, 216] on button at bounding box center [273, 217] width 17 height 14
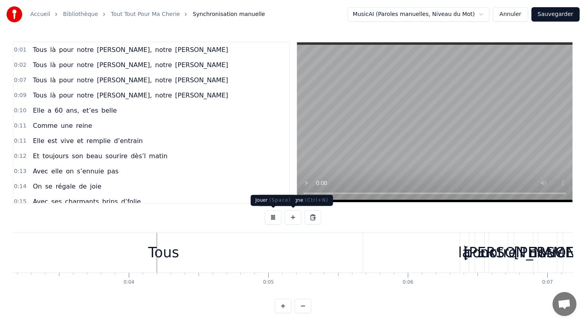
click at [275, 213] on button at bounding box center [273, 217] width 17 height 14
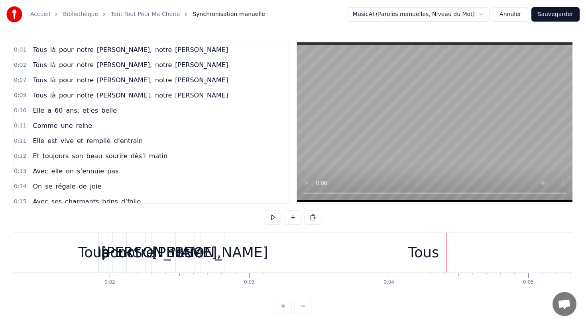
scroll to position [0, 172]
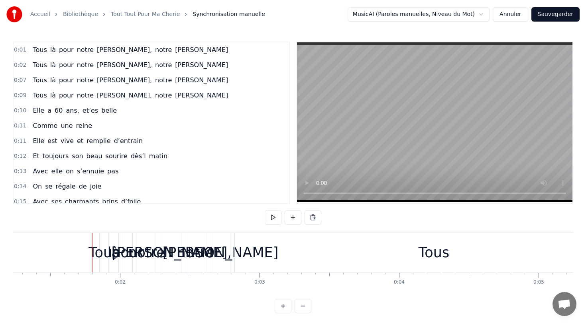
click at [122, 239] on div "Tous là pour notre [PERSON_NAME], notre [PERSON_NAME]" at bounding box center [165, 252] width 133 height 39
click at [93, 249] on div "Tous" at bounding box center [104, 252] width 31 height 21
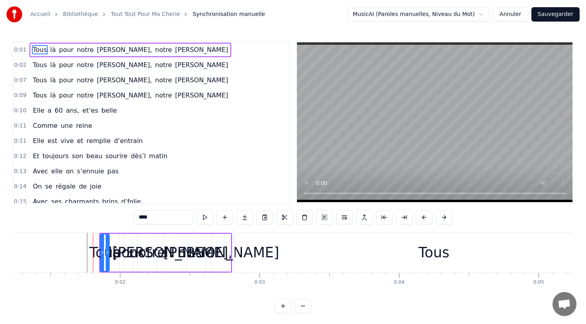
click at [97, 251] on div "Tous" at bounding box center [104, 252] width 31 height 21
click at [102, 253] on icon at bounding box center [102, 252] width 3 height 6
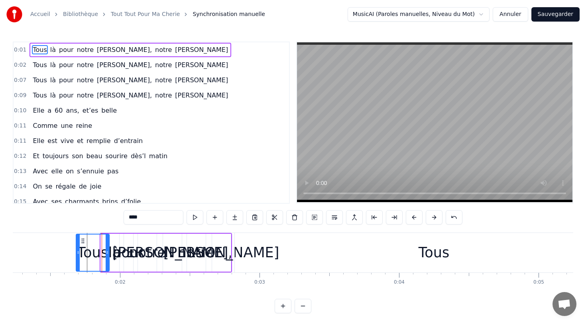
drag, startPoint x: 102, startPoint y: 253, endPoint x: 77, endPoint y: 256, distance: 24.9
click at [77, 256] on div at bounding box center [78, 252] width 3 height 36
click at [224, 257] on div "[PERSON_NAME]" at bounding box center [222, 252] width 116 height 21
type input "******"
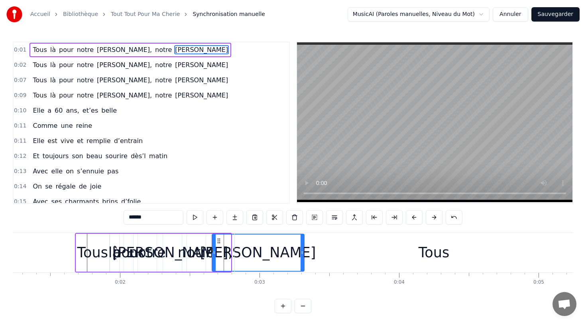
drag, startPoint x: 230, startPoint y: 253, endPoint x: 303, endPoint y: 241, distance: 74.4
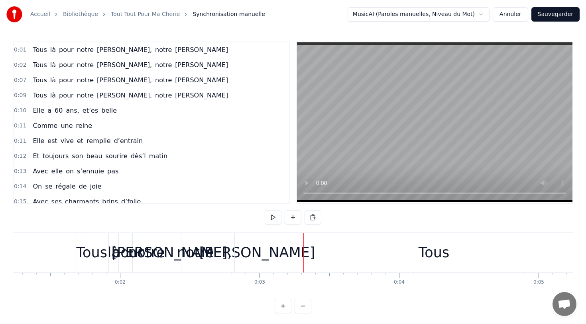
click at [207, 254] on div "notre" at bounding box center [195, 252] width 37 height 21
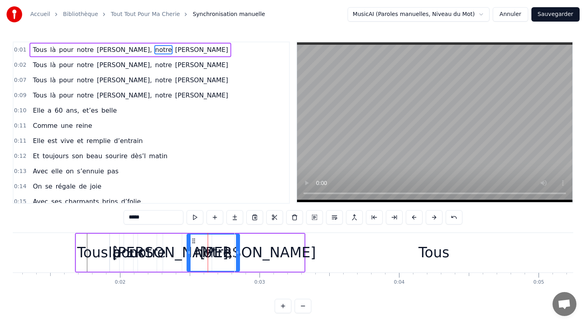
drag, startPoint x: 202, startPoint y: 253, endPoint x: 235, endPoint y: 251, distance: 33.2
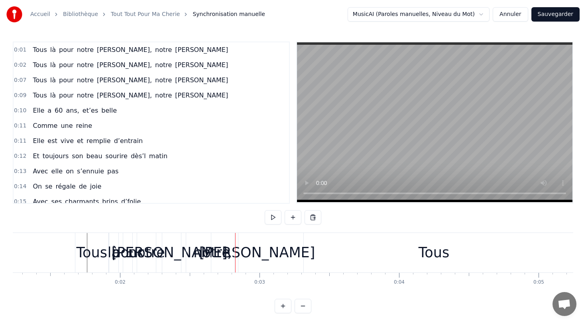
click at [84, 252] on div "Tous" at bounding box center [92, 252] width 31 height 21
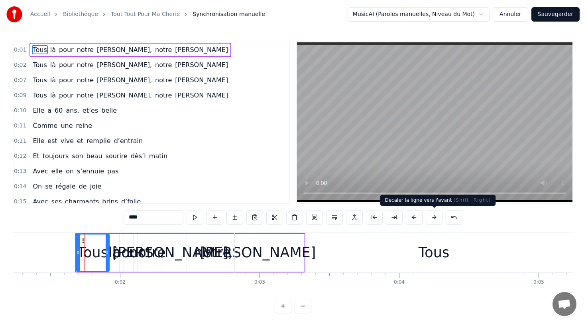
click at [429, 215] on button at bounding box center [434, 217] width 17 height 14
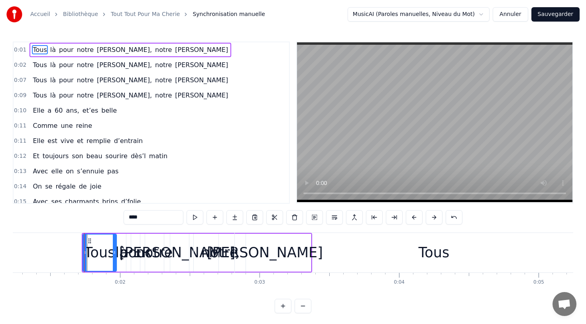
click at [429, 215] on button at bounding box center [434, 217] width 17 height 14
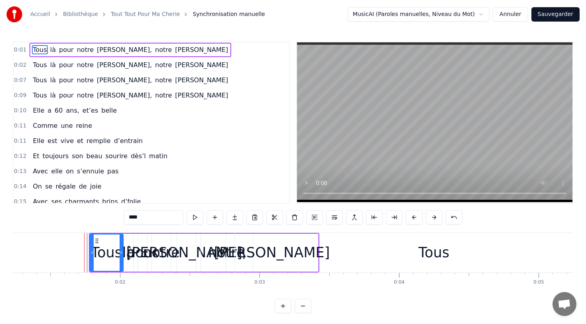
click at [429, 215] on button at bounding box center [434, 217] width 17 height 14
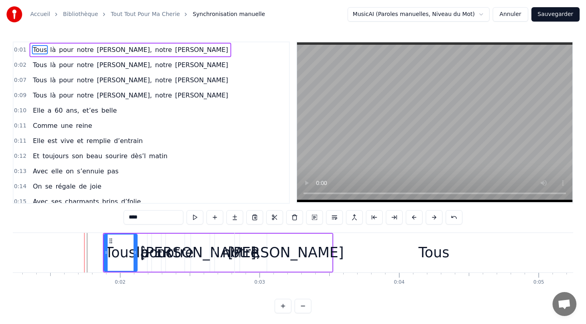
click at [429, 215] on button at bounding box center [434, 217] width 17 height 14
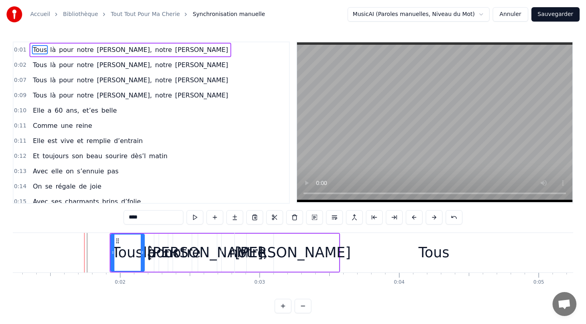
click at [429, 215] on button at bounding box center [434, 217] width 17 height 14
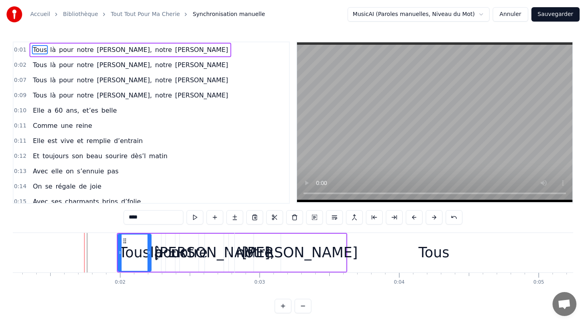
click at [429, 215] on button at bounding box center [434, 217] width 17 height 14
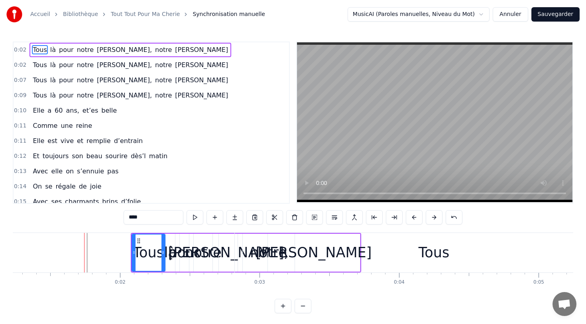
click at [429, 215] on button at bounding box center [434, 217] width 17 height 14
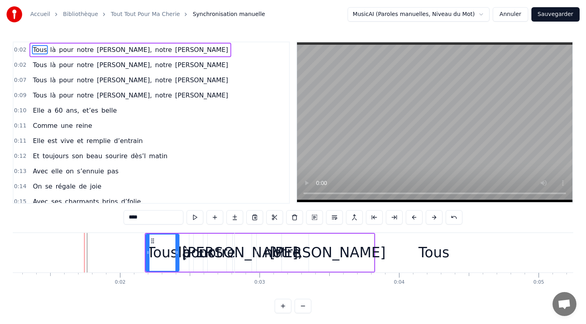
click at [429, 215] on button at bounding box center [434, 217] width 17 height 14
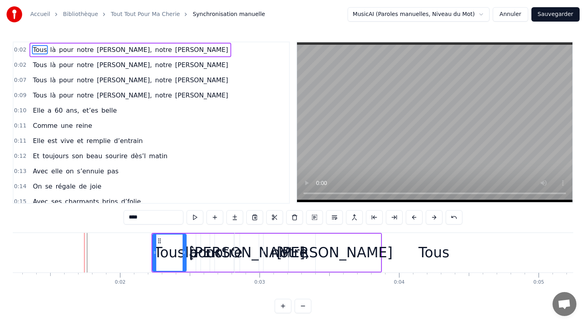
click at [429, 215] on button at bounding box center [434, 217] width 17 height 14
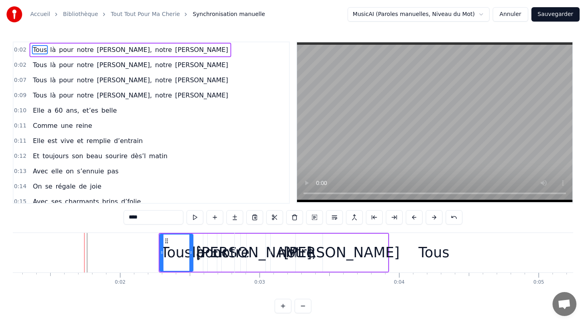
click at [429, 215] on button at bounding box center [434, 217] width 17 height 14
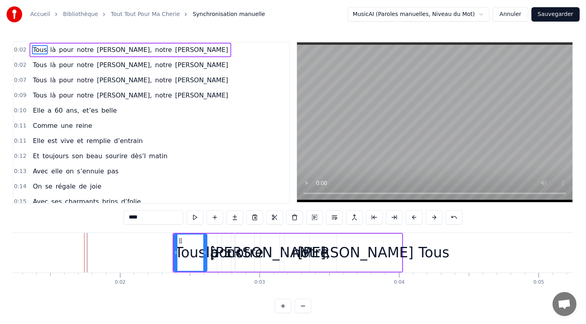
click at [429, 215] on button at bounding box center [434, 217] width 17 height 14
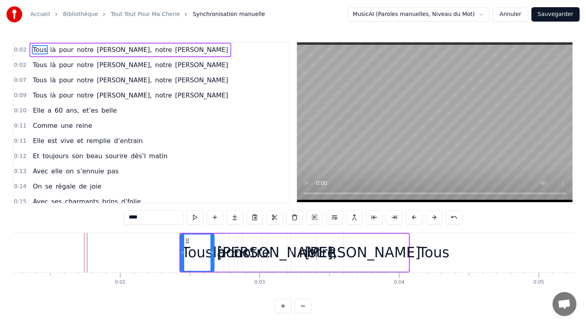
click at [429, 215] on button at bounding box center [434, 217] width 17 height 14
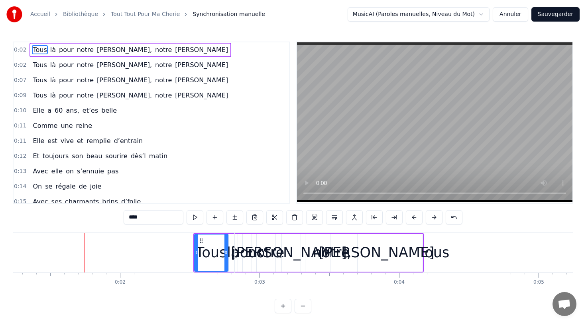
click at [429, 215] on button at bounding box center [434, 217] width 17 height 14
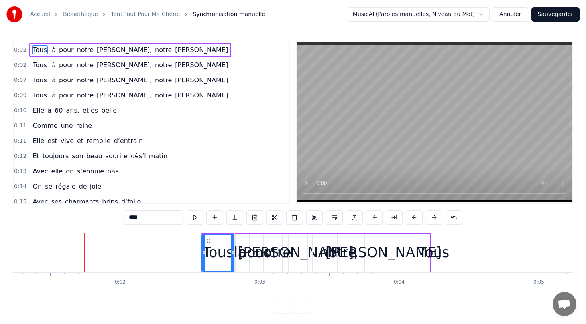
click at [429, 215] on button at bounding box center [434, 217] width 17 height 14
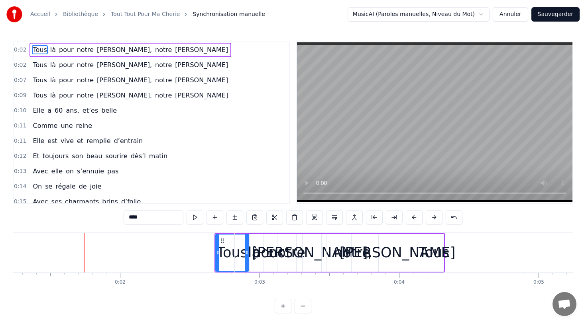
click at [440, 257] on div "Tous" at bounding box center [434, 252] width 31 height 21
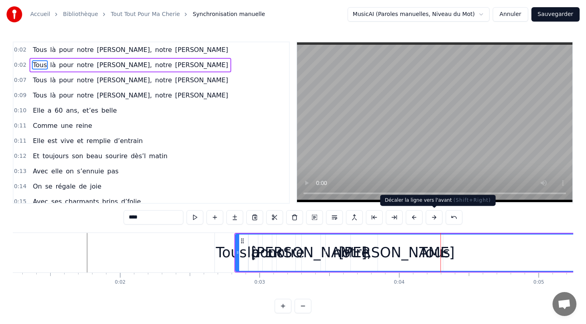
click at [435, 220] on button at bounding box center [434, 217] width 17 height 14
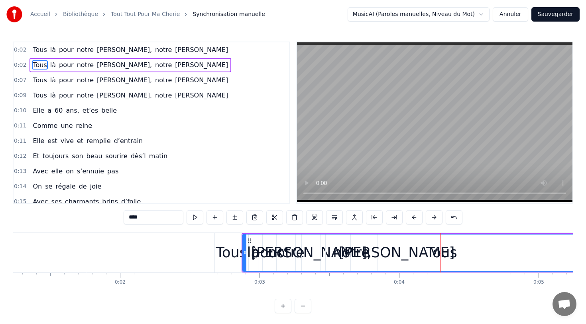
click at [435, 220] on button at bounding box center [434, 217] width 17 height 14
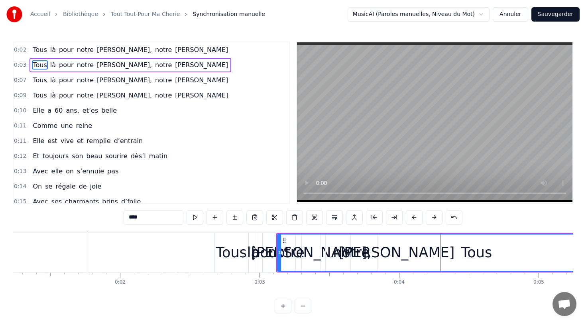
click at [435, 220] on button at bounding box center [434, 217] width 17 height 14
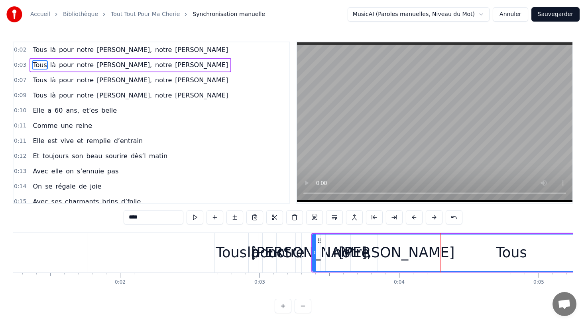
click at [435, 220] on button at bounding box center [434, 217] width 17 height 14
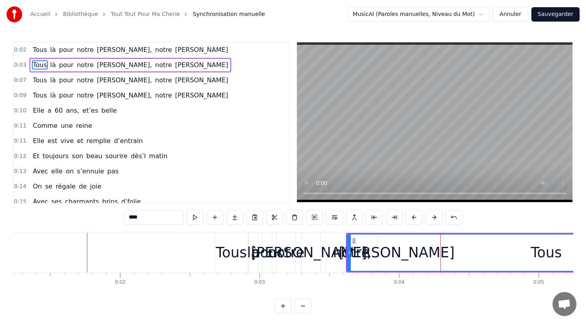
click at [435, 220] on button at bounding box center [434, 217] width 17 height 14
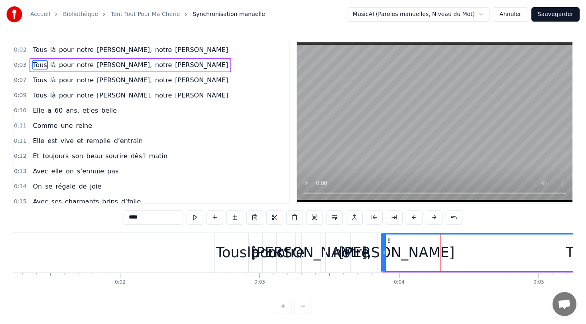
click at [435, 220] on button at bounding box center [434, 217] width 17 height 14
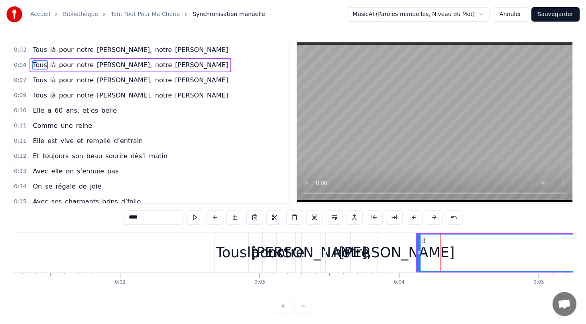
click at [435, 220] on button at bounding box center [434, 217] width 17 height 14
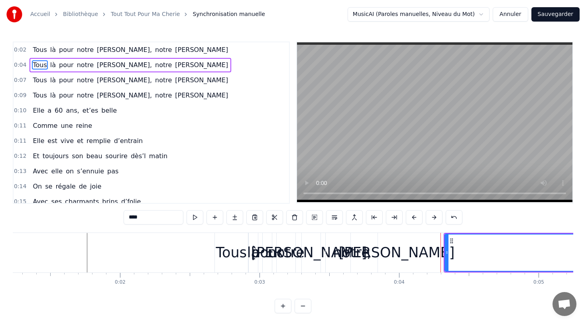
click at [435, 220] on button at bounding box center [434, 217] width 17 height 14
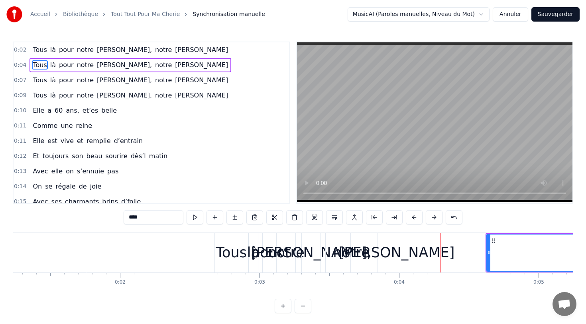
click at [435, 220] on button at bounding box center [434, 217] width 17 height 14
click at [228, 249] on div "Tous" at bounding box center [231, 252] width 31 height 21
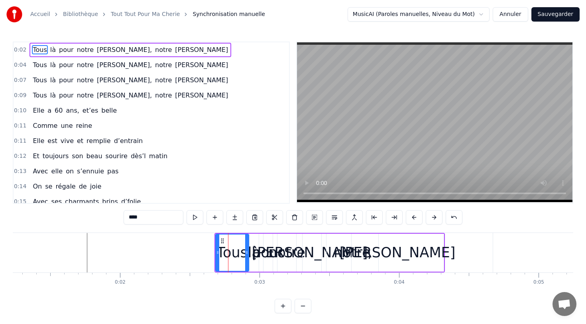
click at [437, 221] on button at bounding box center [434, 217] width 17 height 14
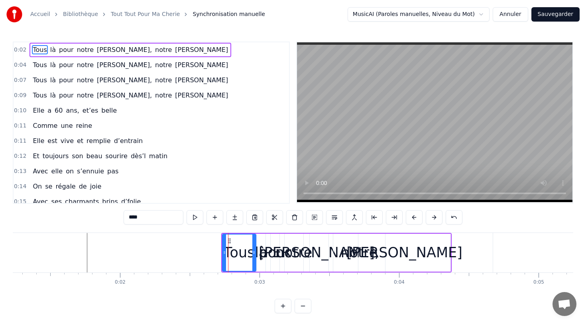
click at [437, 221] on button at bounding box center [434, 217] width 17 height 14
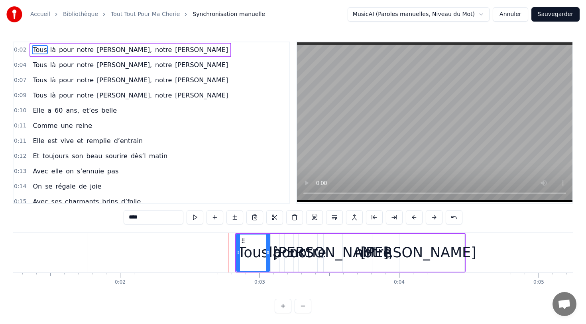
click at [437, 221] on button at bounding box center [434, 217] width 17 height 14
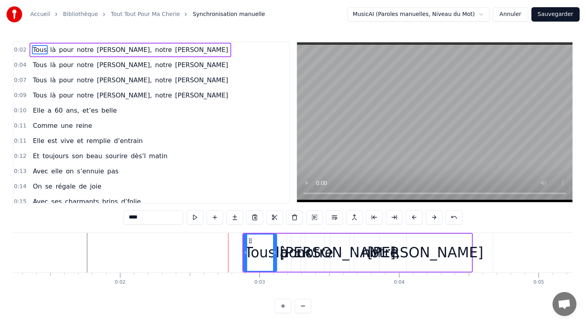
click at [437, 221] on button at bounding box center [434, 217] width 17 height 14
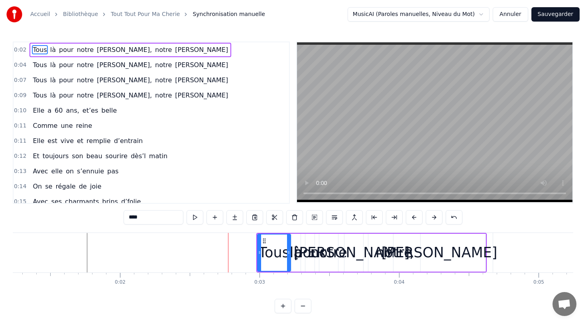
click at [437, 221] on button at bounding box center [434, 217] width 17 height 14
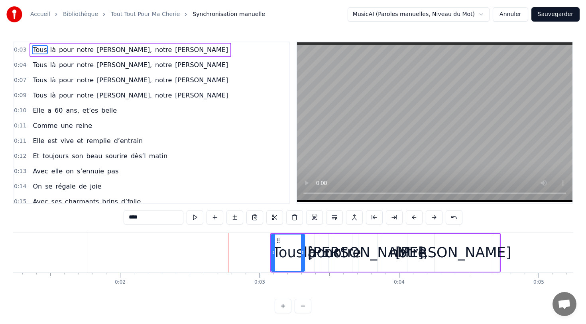
click at [437, 221] on button at bounding box center [434, 217] width 17 height 14
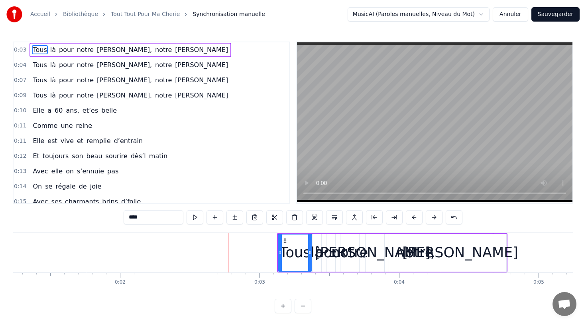
click at [437, 221] on button at bounding box center [434, 217] width 17 height 14
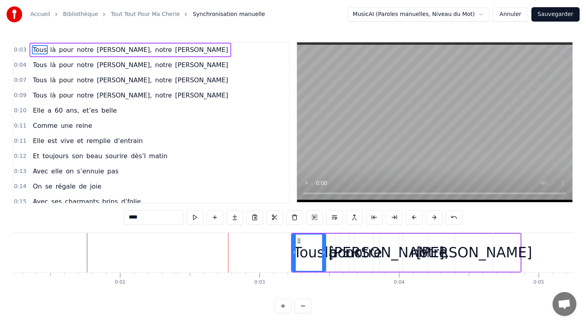
click at [437, 221] on button at bounding box center [434, 217] width 17 height 14
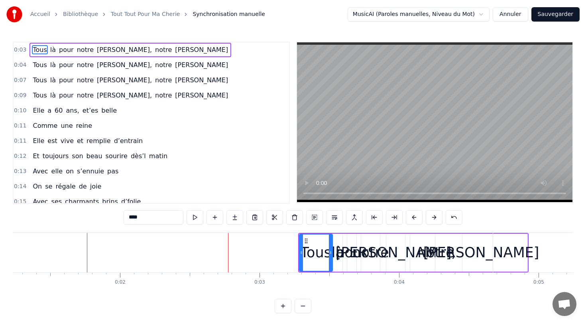
click at [437, 221] on button at bounding box center [434, 217] width 17 height 14
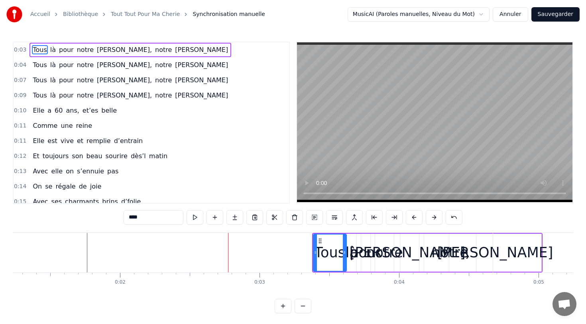
click at [437, 221] on button at bounding box center [434, 217] width 17 height 14
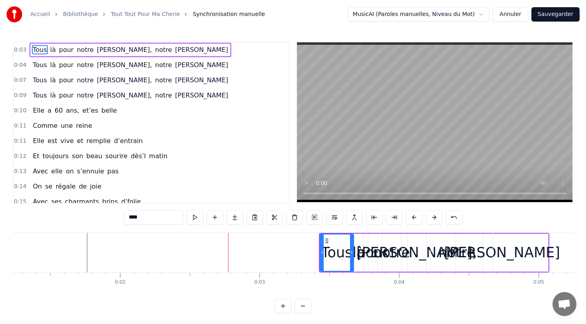
click at [437, 221] on button at bounding box center [434, 217] width 17 height 14
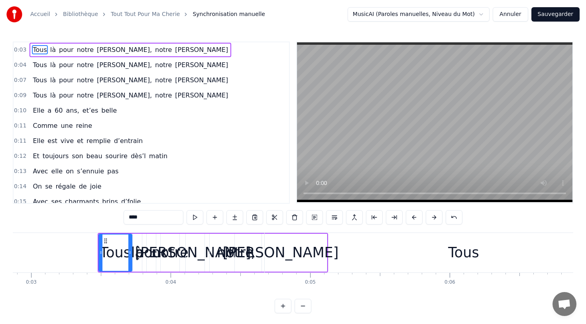
scroll to position [0, 391]
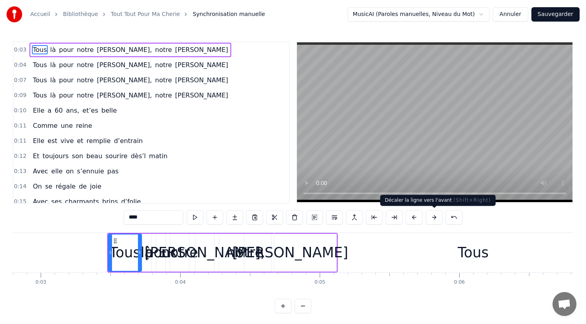
click at [438, 215] on button at bounding box center [434, 217] width 17 height 14
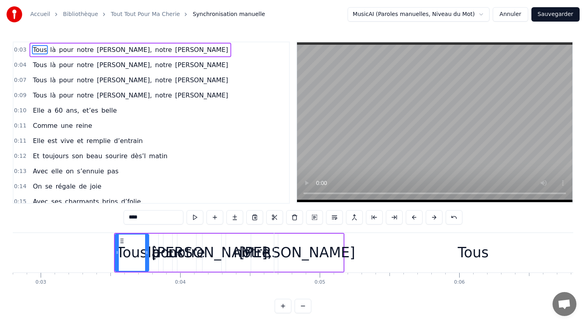
click at [438, 215] on button at bounding box center [434, 217] width 17 height 14
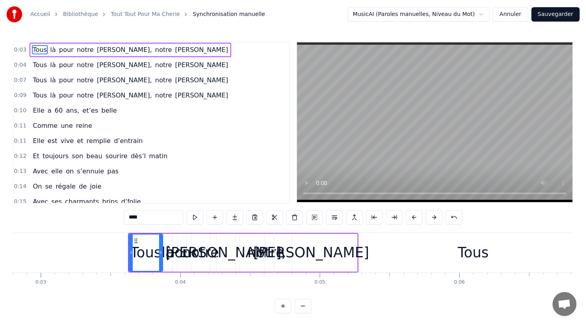
click at [438, 215] on button at bounding box center [434, 217] width 17 height 14
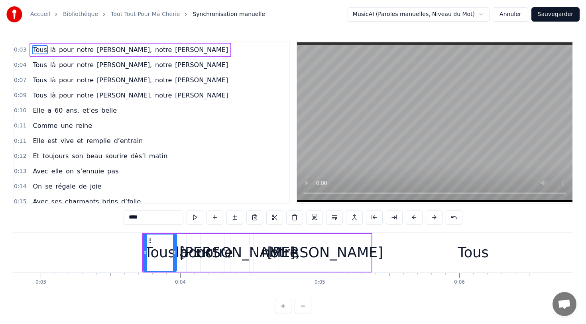
click at [438, 215] on button at bounding box center [434, 217] width 17 height 14
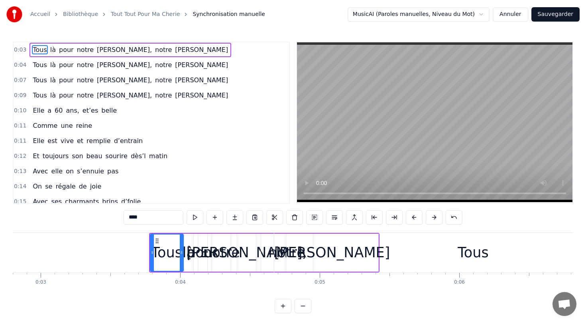
click at [438, 215] on button at bounding box center [434, 217] width 17 height 14
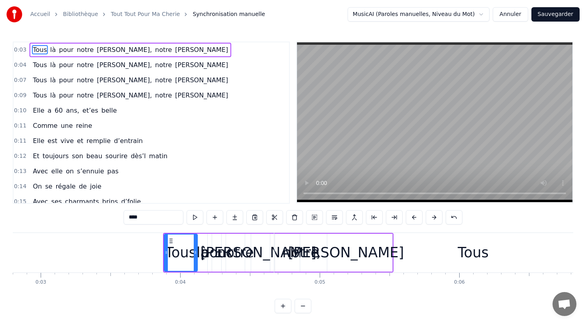
click at [438, 215] on button at bounding box center [434, 217] width 17 height 14
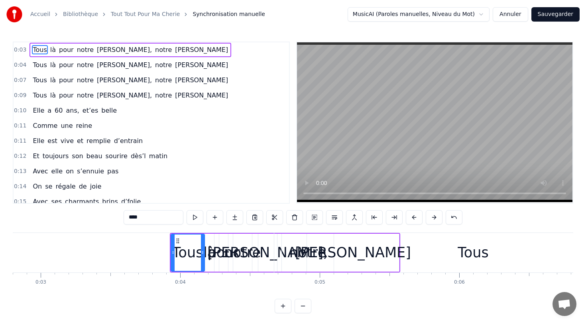
click at [438, 215] on button at bounding box center [434, 217] width 17 height 14
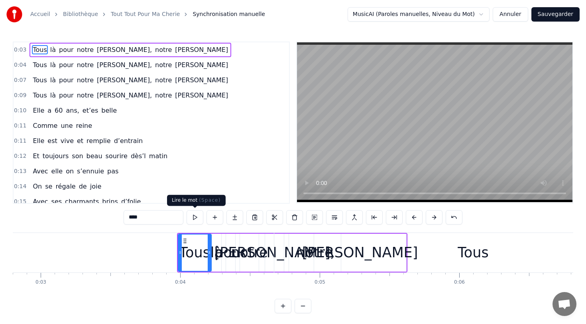
click at [201, 213] on button at bounding box center [195, 217] width 17 height 14
click at [293, 191] on div "0:03 Tous là pour notre Hélène, notre Hélène 0:04 Tous là pour notre Hélène, no…" at bounding box center [293, 122] width 561 height 162
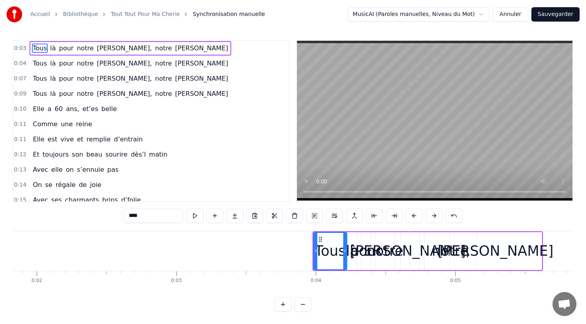
scroll to position [0, 0]
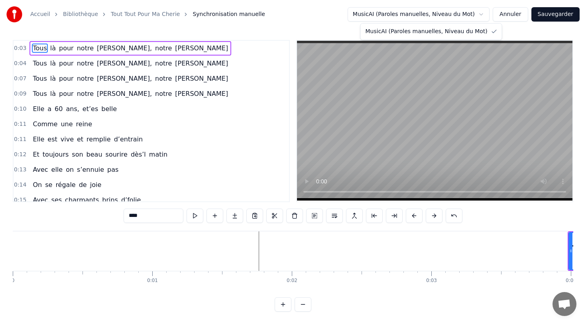
click at [432, 12] on html "Accueil Bibliothèque Tout Tout Pour Ma Cherie Synchronisation manuelle MusicAI …" at bounding box center [293, 161] width 586 height 326
click at [484, 12] on html "Accueil Bibliothèque Tout Tout Pour Ma Cherie Synchronisation manuelle MusicAI …" at bounding box center [293, 161] width 586 height 326
click at [454, 16] on html "Accueil Bibliothèque Tout Tout Pour Ma Cherie Synchronisation manuelle MusicAI …" at bounding box center [293, 161] width 586 height 326
click at [475, 12] on html "Accueil Bibliothèque Tout Tout Pour Ma Cherie Synchronisation manuelle MusicAI …" at bounding box center [293, 161] width 586 height 326
click at [507, 13] on button "Annuler" at bounding box center [510, 14] width 35 height 14
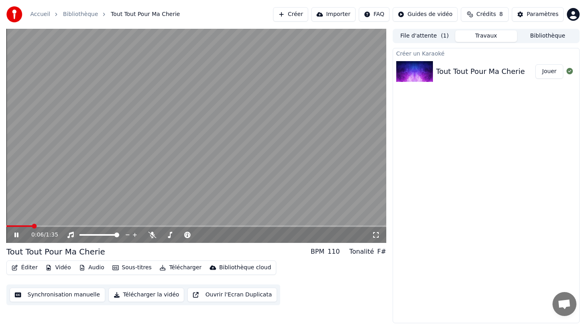
click at [307, 16] on button "Créer" at bounding box center [290, 14] width 35 height 14
click at [137, 127] on video at bounding box center [196, 136] width 380 height 214
click at [300, 12] on button "Créer" at bounding box center [290, 14] width 35 height 14
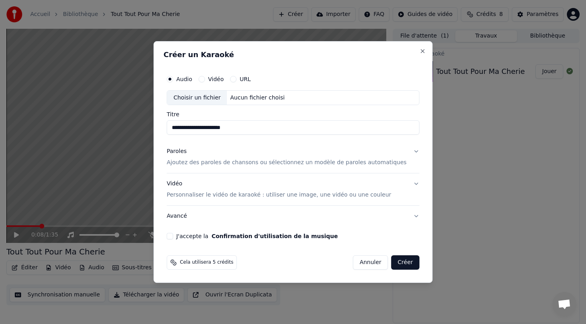
click at [210, 99] on div "Choisir un fichier" at bounding box center [197, 98] width 60 height 14
type input "**********"
click at [406, 150] on button "Paroles Ajoutez des paroles de chansons ou sélectionnez un modèle de paroles au…" at bounding box center [293, 157] width 253 height 32
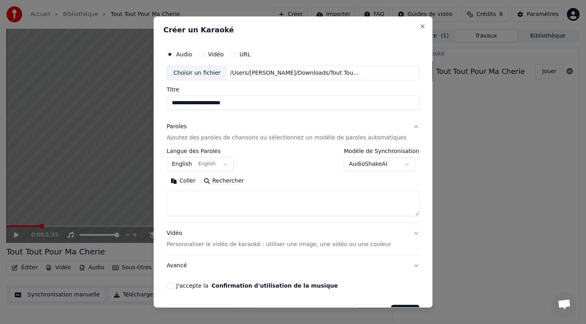
click at [362, 170] on body "**********" at bounding box center [293, 162] width 586 height 324
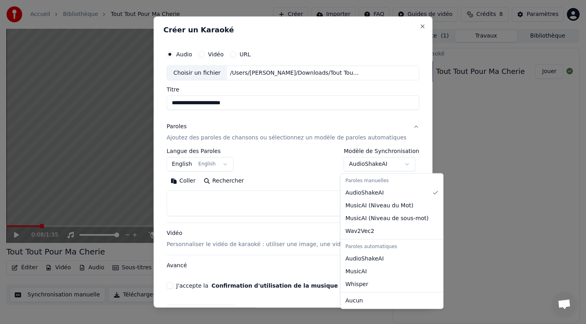
select select "********"
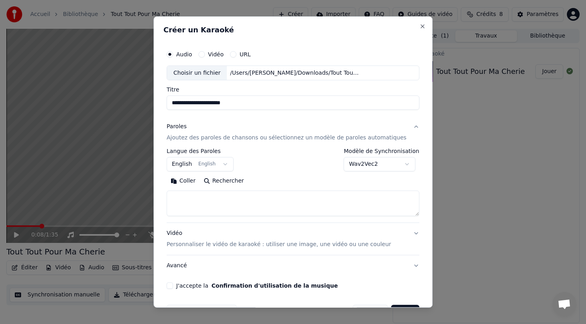
click at [273, 205] on textarea at bounding box center [293, 204] width 253 height 26
click at [226, 163] on body "**********" at bounding box center [293, 162] width 586 height 324
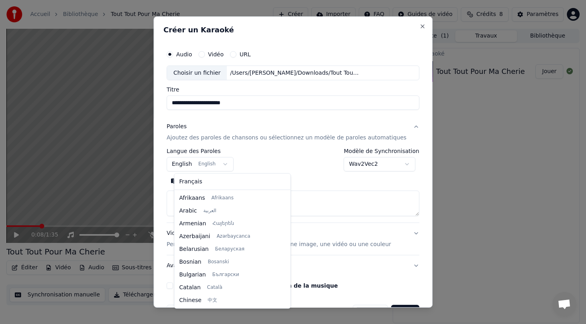
scroll to position [64, 0]
select select "**"
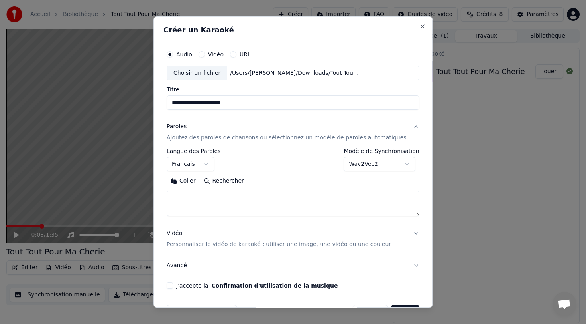
click at [213, 201] on textarea at bounding box center [293, 204] width 253 height 26
paste textarea "**********"
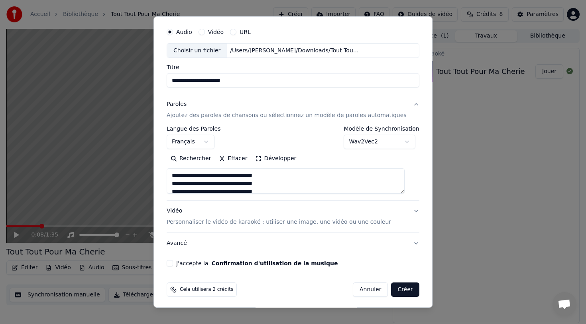
scroll to position [25, 0]
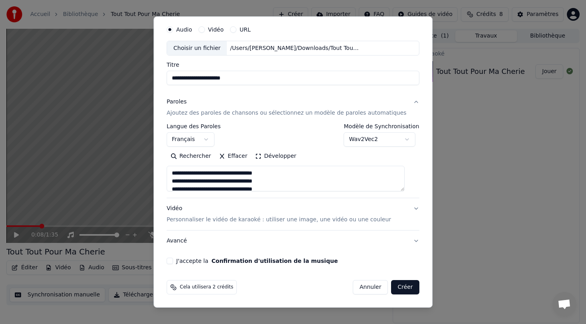
type textarea "**********"
click at [174, 256] on div "**********" at bounding box center [293, 142] width 259 height 249
click at [173, 260] on button "J'accepte la Confirmation d'utilisation de la musique" at bounding box center [170, 260] width 6 height 6
click at [405, 290] on button "Créer" at bounding box center [406, 287] width 28 height 14
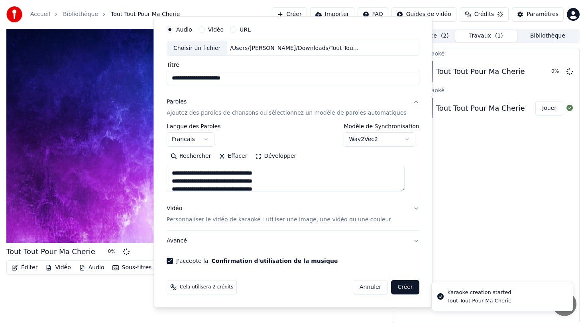
select select "**********"
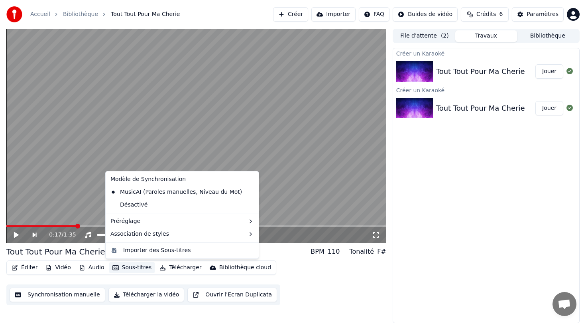
click at [128, 266] on button "Sous-titres" at bounding box center [132, 267] width 46 height 11
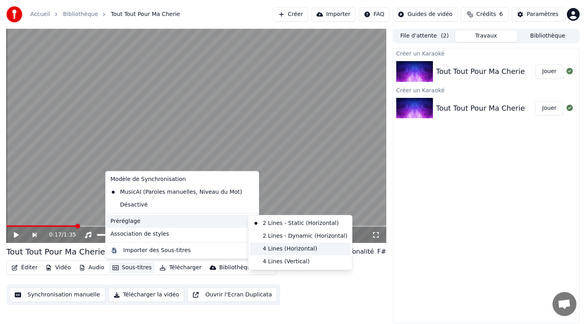
click at [276, 243] on div "4 Lines (Horizontal)" at bounding box center [300, 248] width 101 height 13
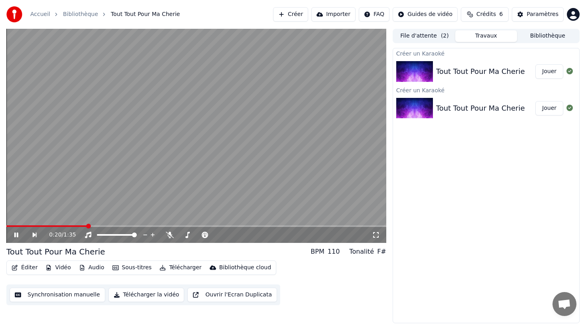
click at [17, 236] on icon at bounding box center [16, 234] width 4 height 5
click at [27, 225] on video at bounding box center [196, 136] width 380 height 214
click at [6, 226] on span at bounding box center [8, 226] width 4 height 2
click at [46, 225] on span at bounding box center [196, 226] width 380 height 2
click at [13, 227] on span at bounding box center [10, 226] width 8 height 2
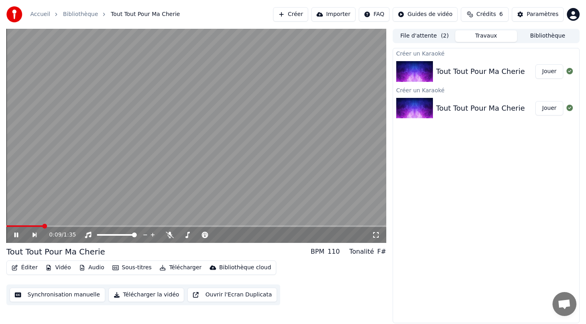
click at [17, 237] on icon at bounding box center [22, 234] width 18 height 6
click at [144, 266] on button "Sous-titres" at bounding box center [132, 267] width 46 height 11
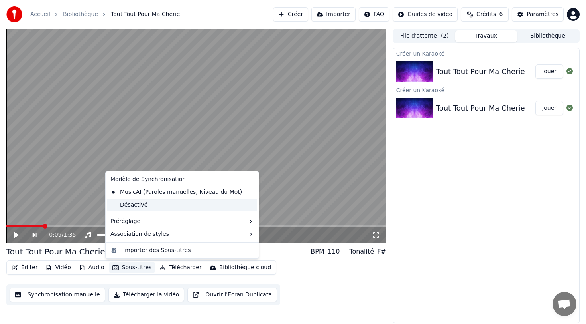
click at [212, 206] on div "Désactivé" at bounding box center [182, 204] width 150 height 13
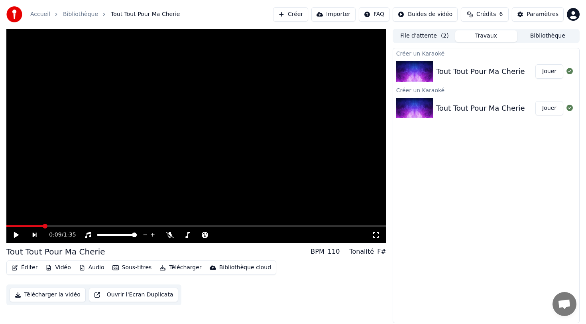
click at [16, 231] on div "0:09 / 1:35" at bounding box center [197, 235] width 374 height 8
click at [16, 233] on icon at bounding box center [16, 235] width 5 height 6
click at [12, 225] on span at bounding box center [14, 226] width 16 height 2
click at [74, 224] on video at bounding box center [196, 136] width 380 height 214
click at [74, 227] on div "0:03 / 1:35" at bounding box center [196, 235] width 380 height 16
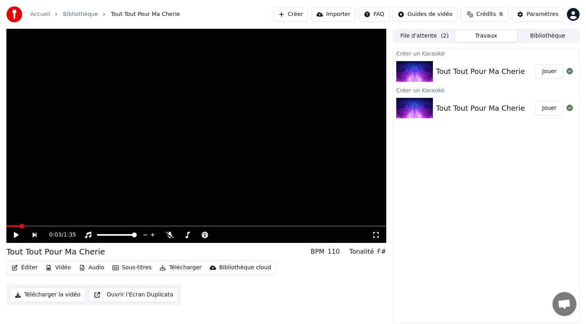
click at [74, 227] on div "0:03 / 1:35" at bounding box center [196, 235] width 380 height 16
click at [78, 225] on span at bounding box center [196, 226] width 380 height 2
click at [153, 225] on span at bounding box center [196, 226] width 380 height 2
click at [125, 267] on button "Sous-titres" at bounding box center [132, 267] width 46 height 11
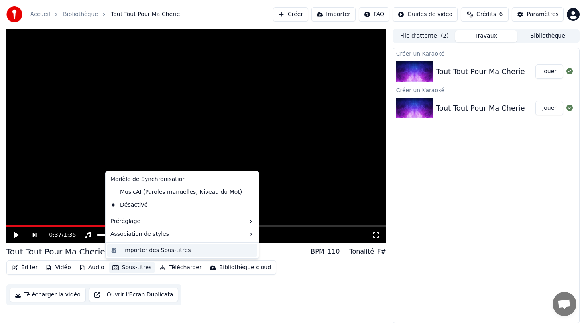
click at [220, 251] on div "Importer des Sous-titres" at bounding box center [188, 250] width 131 height 8
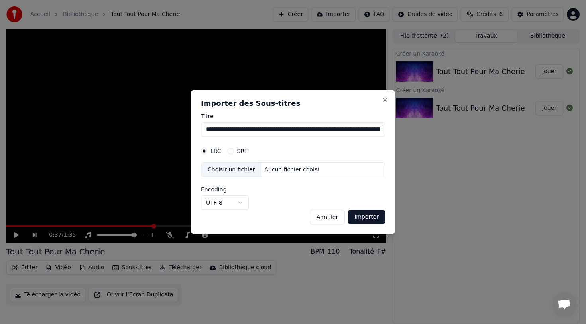
scroll to position [0, 2248]
click at [383, 100] on button "Close" at bounding box center [385, 100] width 6 height 6
type input "**********"
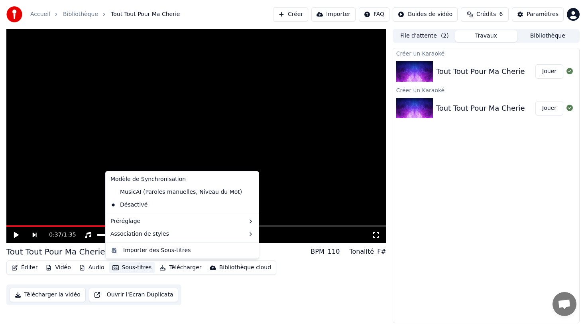
click at [122, 270] on button "Sous-titres" at bounding box center [132, 267] width 46 height 11
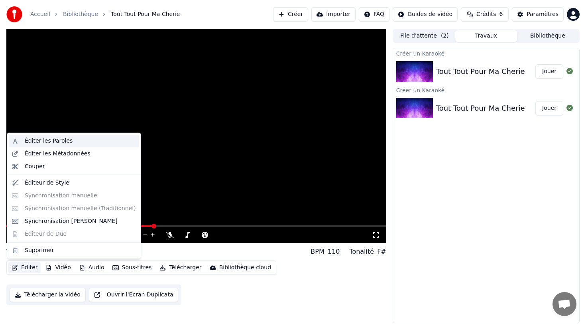
click at [41, 141] on div "Éditer les Paroles" at bounding box center [49, 141] width 48 height 8
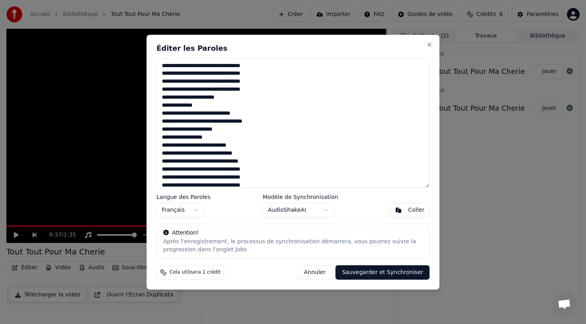
click at [303, 219] on div "**********" at bounding box center [293, 161] width 293 height 255
click at [308, 211] on body "Accueil Bibliothèque Tout Tout Pour Ma Cherie Créer Importer FAQ Guides de vidé…" at bounding box center [293, 162] width 586 height 324
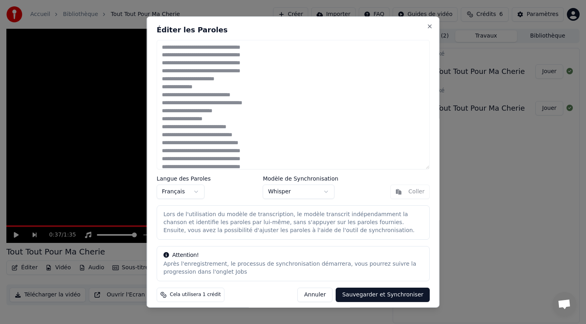
click at [381, 291] on button "Sauvegarder et Synchroniser" at bounding box center [383, 294] width 94 height 14
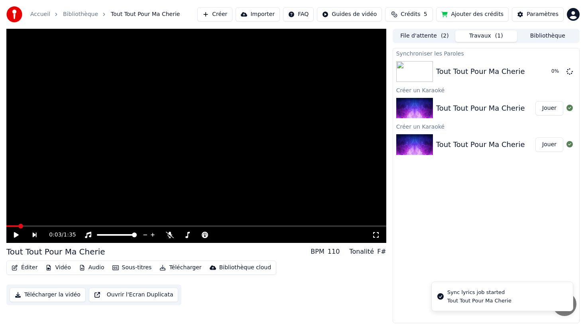
click at [6, 226] on span at bounding box center [12, 226] width 12 height 2
click at [14, 233] on icon at bounding box center [16, 235] width 5 height 6
click at [122, 267] on button "Sous-titres" at bounding box center [132, 267] width 46 height 11
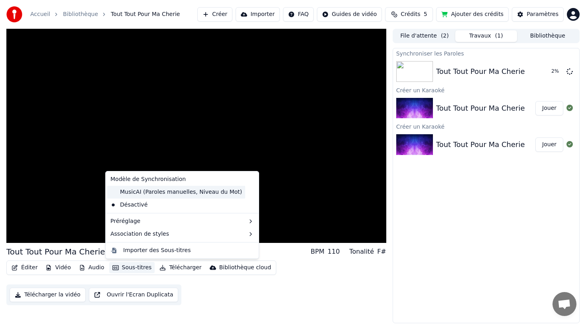
click at [151, 193] on div "MusicAI (Paroles manuelles, Niveau du Mot)" at bounding box center [176, 192] width 138 height 13
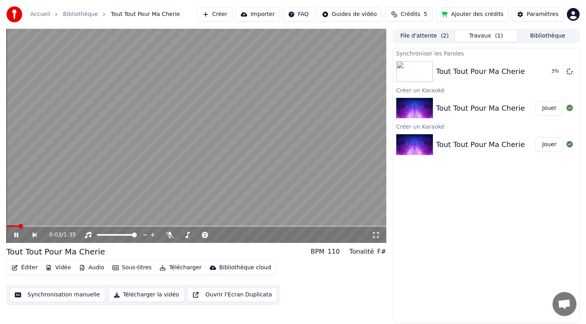
click at [17, 226] on span at bounding box center [12, 226] width 12 height 2
click at [16, 233] on icon at bounding box center [22, 234] width 18 height 6
click at [136, 266] on button "Sous-titres" at bounding box center [132, 267] width 46 height 11
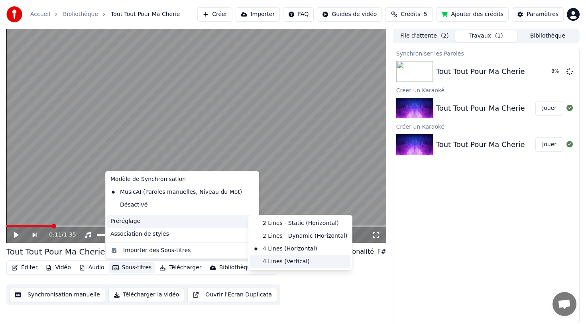
click at [280, 261] on div "4 Lines (Vertical)" at bounding box center [300, 261] width 101 height 13
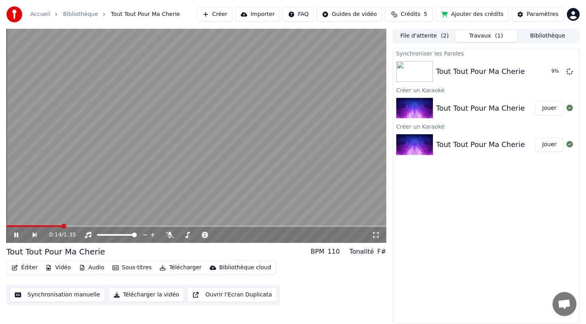
click at [18, 235] on icon at bounding box center [22, 234] width 18 height 6
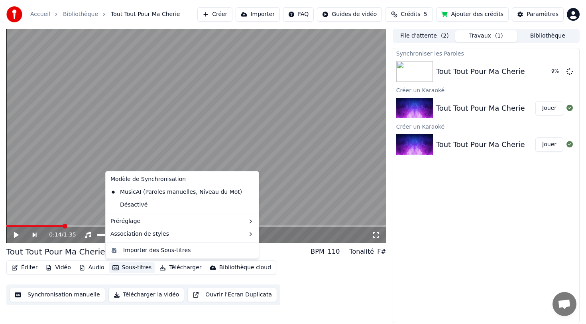
click at [127, 270] on button "Sous-titres" at bounding box center [132, 267] width 46 height 11
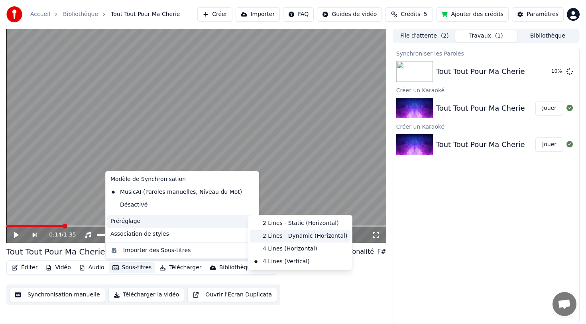
click at [287, 233] on div "2 Lines - Dynamic (Horizontal)" at bounding box center [300, 235] width 101 height 13
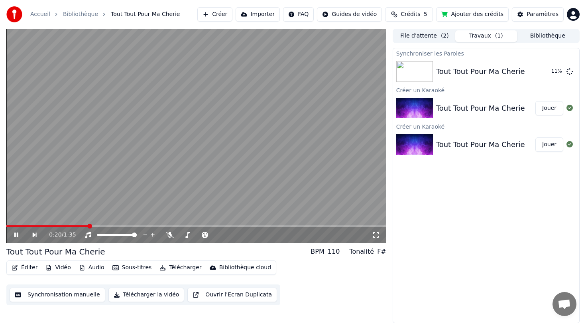
click at [129, 266] on button "Sous-titres" at bounding box center [132, 267] width 46 height 11
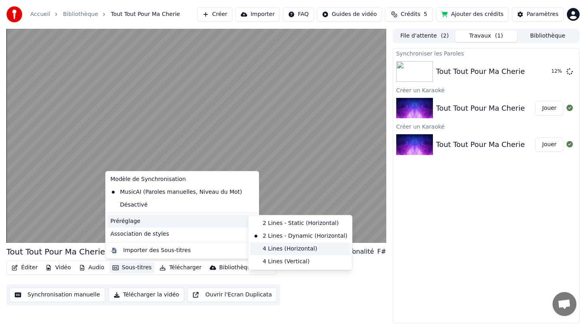
click at [272, 245] on div "4 Lines (Horizontal)" at bounding box center [300, 248] width 101 height 13
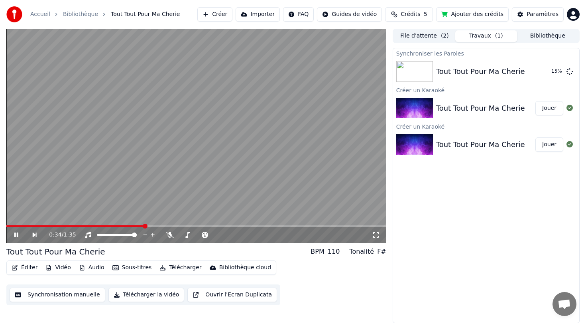
click at [20, 233] on icon at bounding box center [22, 234] width 18 height 6
click at [15, 233] on icon at bounding box center [16, 234] width 4 height 5
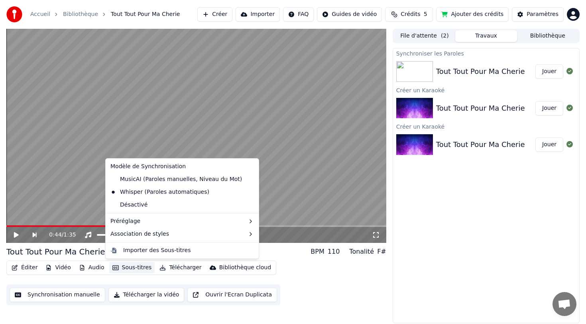
click at [137, 266] on button "Sous-titres" at bounding box center [132, 267] width 46 height 11
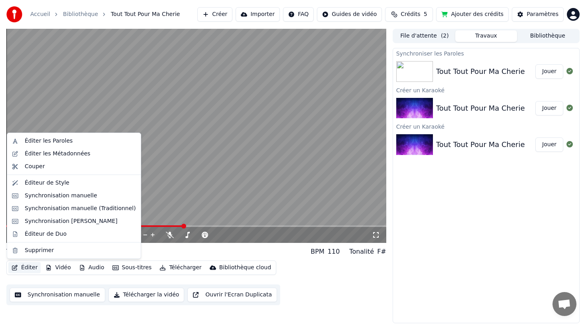
click at [15, 266] on icon "button" at bounding box center [15, 267] width 6 height 6
click at [51, 137] on div "Éditer les Paroles" at bounding box center [49, 141] width 48 height 8
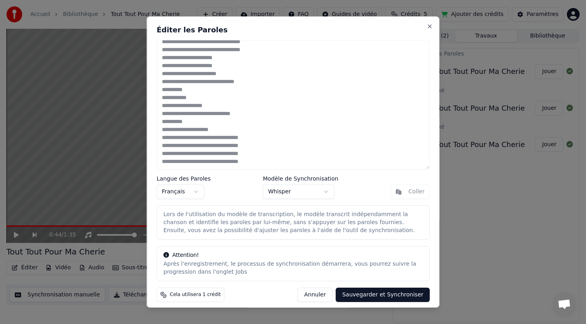
scroll to position [4, 0]
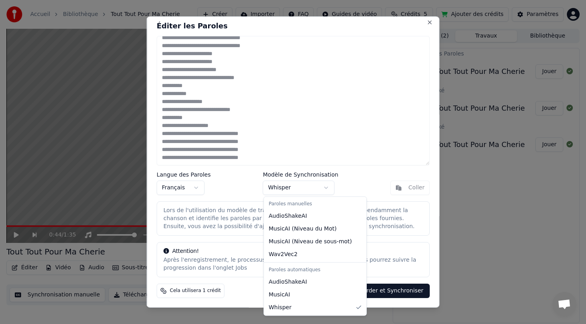
click at [285, 185] on body "Accueil Bibliothèque Tout Tout Pour Ma Cherie Créer Importer FAQ Guides de vidé…" at bounding box center [293, 162] width 586 height 324
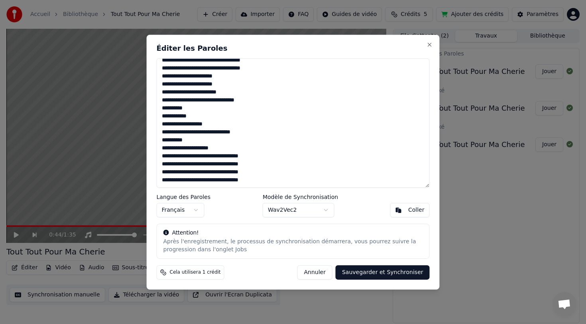
click at [372, 273] on button "Sauvegarder et Synchroniser" at bounding box center [383, 272] width 94 height 14
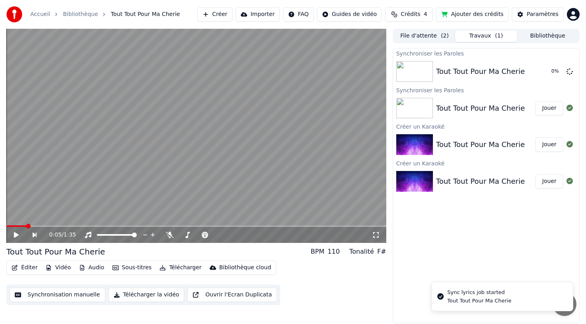
click at [6, 226] on span at bounding box center [16, 226] width 20 height 2
click at [11, 234] on div "0:00 / 1:35" at bounding box center [197, 235] width 374 height 8
click at [13, 234] on icon at bounding box center [22, 234] width 18 height 6
click at [18, 232] on icon at bounding box center [16, 234] width 4 height 5
click at [6, 225] on span at bounding box center [6, 226] width 0 height 2
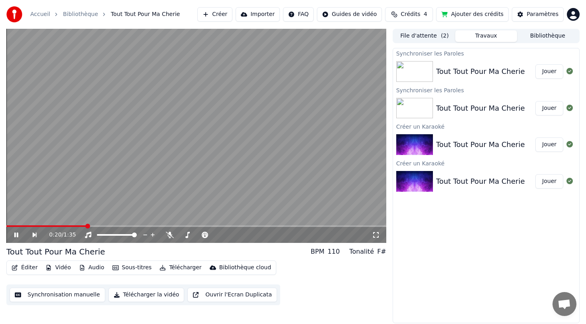
click at [18, 231] on icon at bounding box center [22, 234] width 18 height 6
click at [124, 264] on button "Sous-titres" at bounding box center [132, 267] width 46 height 11
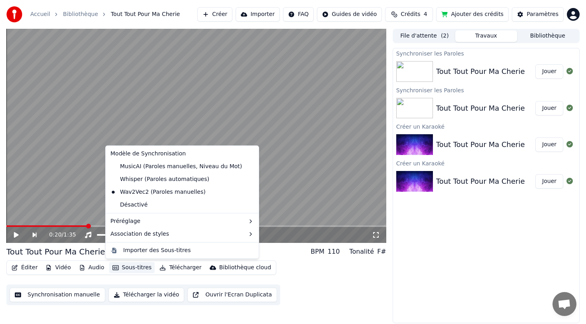
click at [124, 264] on button "Sous-titres" at bounding box center [132, 267] width 46 height 11
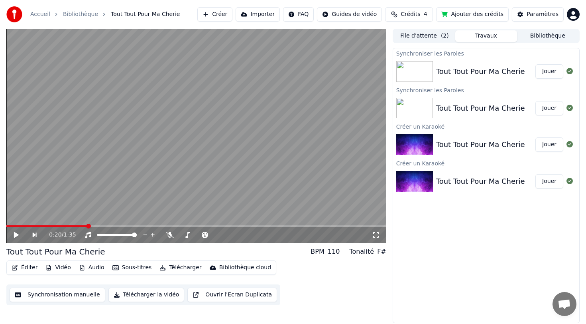
click at [82, 225] on span at bounding box center [46, 226] width 81 height 2
click at [141, 268] on button "Sous-titres" at bounding box center [132, 267] width 46 height 11
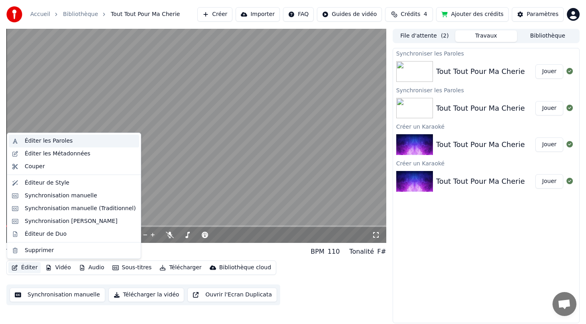
click at [60, 141] on div "Éditer les Paroles" at bounding box center [49, 141] width 48 height 8
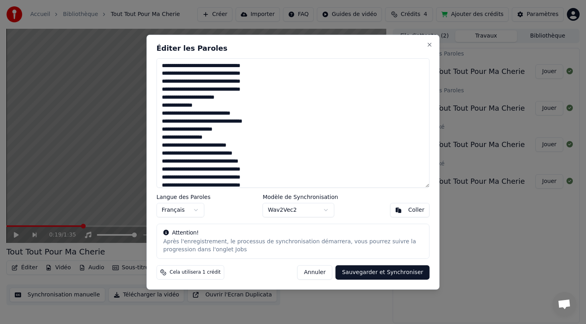
click at [178, 97] on textarea "**********" at bounding box center [293, 122] width 273 height 129
click at [197, 97] on textarea "**********" at bounding box center [293, 122] width 273 height 129
click at [184, 96] on textarea "**********" at bounding box center [293, 122] width 273 height 129
click at [217, 98] on textarea "**********" at bounding box center [293, 122] width 273 height 129
click at [213, 98] on textarea "**********" at bounding box center [293, 122] width 273 height 129
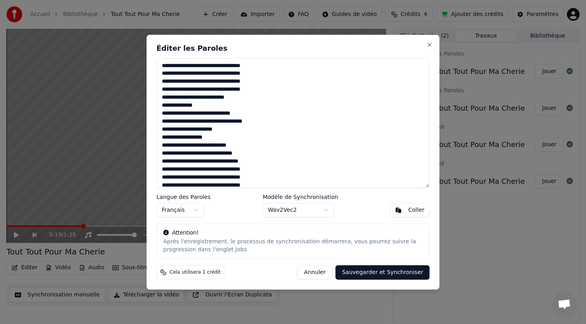
click at [215, 96] on textarea "**********" at bounding box center [293, 122] width 273 height 129
click at [266, 96] on textarea "**********" at bounding box center [293, 122] width 273 height 129
click at [226, 98] on textarea "**********" at bounding box center [293, 122] width 273 height 129
click at [281, 112] on textarea "**********" at bounding box center [293, 122] width 273 height 129
click at [326, 212] on body "Accueil Bibliothèque Tout Tout Pour Ma Cherie Créer Importer FAQ Guides de vidé…" at bounding box center [293, 162] width 586 height 324
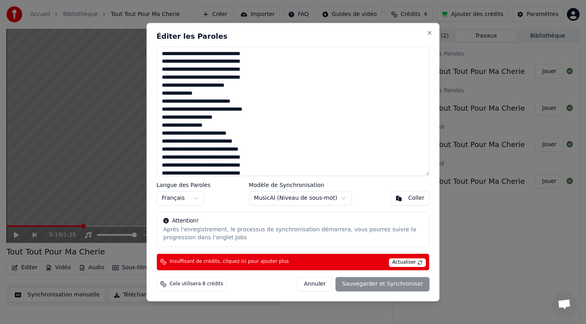
click at [215, 84] on textarea "**********" at bounding box center [293, 110] width 273 height 129
click at [221, 85] on textarea "**********" at bounding box center [293, 110] width 273 height 129
click at [222, 85] on textarea "**********" at bounding box center [293, 110] width 273 height 129
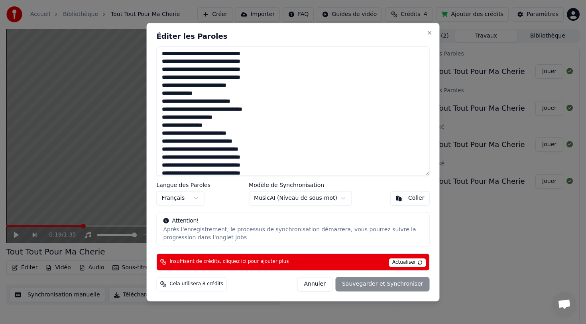
click at [215, 85] on textarea "**********" at bounding box center [293, 110] width 273 height 129
click at [219, 86] on textarea "**********" at bounding box center [293, 110] width 273 height 129
click at [216, 85] on textarea "**********" at bounding box center [293, 110] width 273 height 129
click at [220, 87] on textarea "**********" at bounding box center [293, 110] width 273 height 129
click at [335, 199] on body "Accueil Bibliothèque Tout Tout Pour Ma Cherie Créer Importer FAQ Guides de vidé…" at bounding box center [293, 162] width 586 height 324
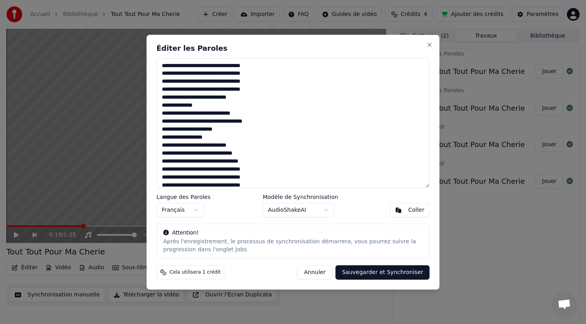
click at [226, 98] on textarea "**********" at bounding box center [293, 122] width 273 height 129
type textarea "**********"
click at [380, 270] on button "Sauvegarder et Synchroniser" at bounding box center [383, 272] width 94 height 14
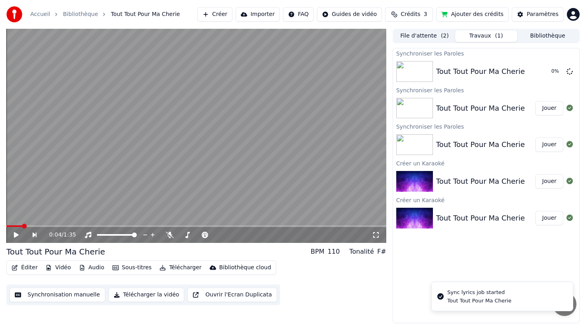
click at [22, 226] on span at bounding box center [14, 226] width 16 height 2
click at [7, 226] on span at bounding box center [8, 226] width 4 height 2
click at [16, 235] on icon at bounding box center [16, 235] width 5 height 6
click at [101, 194] on video at bounding box center [196, 136] width 380 height 214
click at [55, 296] on button "Synchronisation manuelle" at bounding box center [58, 294] width 96 height 14
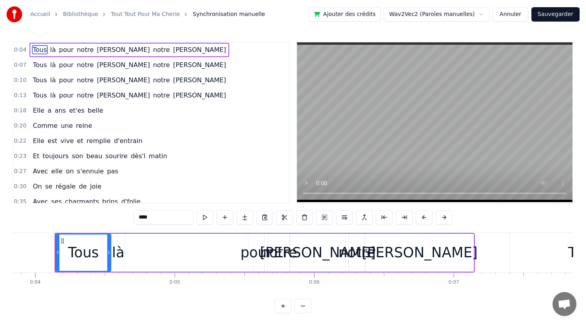
scroll to position [0, 538]
click at [123, 253] on div "Tous là pour notre Hélène notre Hélène" at bounding box center [263, 252] width 420 height 39
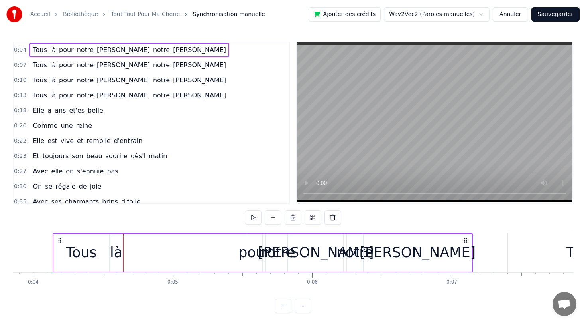
click at [118, 254] on div "là" at bounding box center [116, 252] width 12 height 21
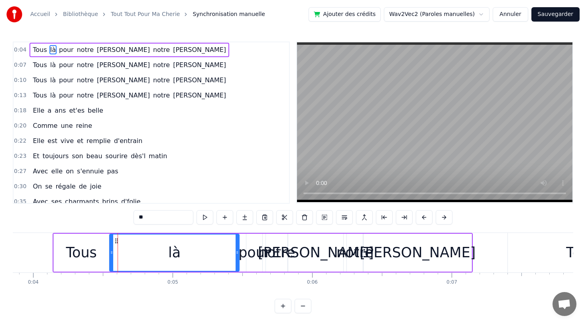
drag, startPoint x: 121, startPoint y: 254, endPoint x: 238, endPoint y: 243, distance: 116.9
click at [238, 243] on div at bounding box center [237, 252] width 3 height 36
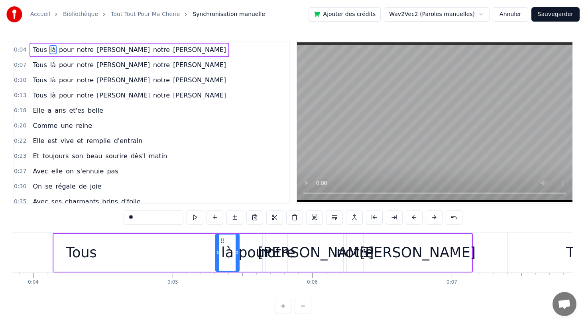
drag, startPoint x: 112, startPoint y: 252, endPoint x: 218, endPoint y: 251, distance: 106.1
click at [218, 251] on icon at bounding box center [217, 252] width 3 height 6
click at [98, 254] on div "Tous" at bounding box center [81, 252] width 55 height 38
type input "****"
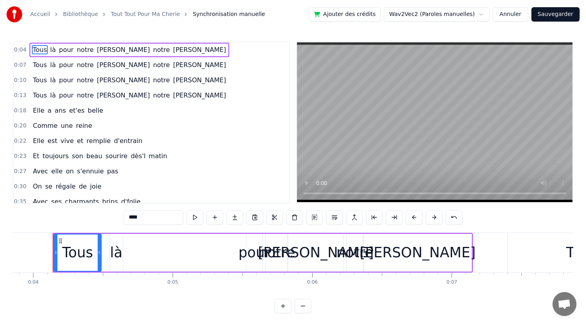
drag, startPoint x: 107, startPoint y: 252, endPoint x: 94, endPoint y: 253, distance: 12.9
click at [98, 253] on icon at bounding box center [99, 252] width 3 height 6
click at [113, 253] on div "là" at bounding box center [116, 252] width 12 height 21
type input "**"
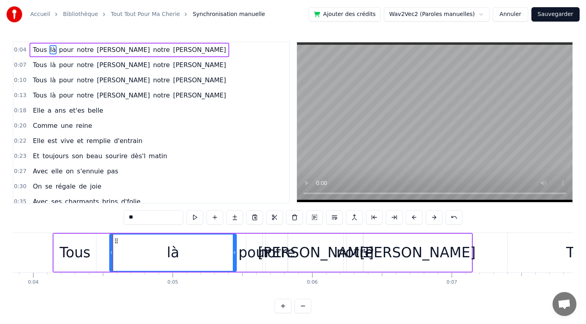
drag, startPoint x: 120, startPoint y: 253, endPoint x: 233, endPoint y: 241, distance: 114.3
click at [233, 241] on div at bounding box center [234, 252] width 3 height 36
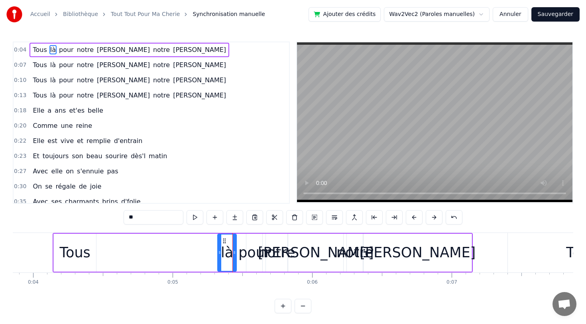
drag, startPoint x: 111, startPoint y: 252, endPoint x: 219, endPoint y: 247, distance: 108.2
click at [219, 247] on div at bounding box center [219, 252] width 3 height 36
click at [138, 257] on div "Tous là pour notre Hélène notre Hélène" at bounding box center [263, 252] width 420 height 39
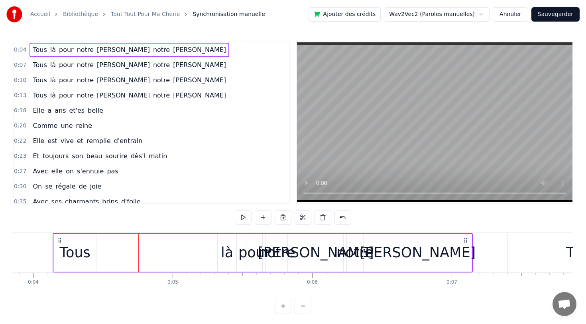
click at [94, 254] on div "Tous" at bounding box center [75, 252] width 42 height 38
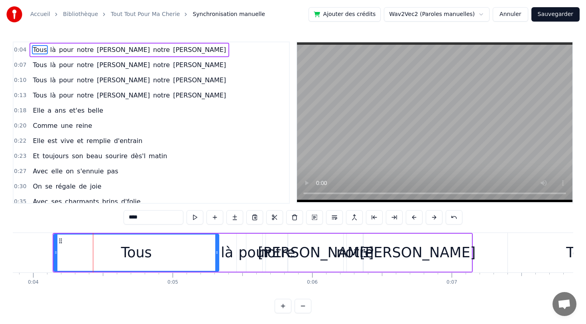
drag, startPoint x: 95, startPoint y: 253, endPoint x: 217, endPoint y: 243, distance: 123.2
click at [217, 243] on div at bounding box center [216, 252] width 3 height 36
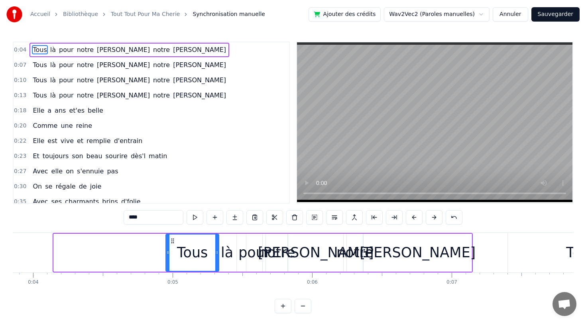
drag, startPoint x: 56, startPoint y: 252, endPoint x: 169, endPoint y: 248, distance: 113.0
click at [169, 248] on div at bounding box center [167, 252] width 3 height 36
click at [291, 190] on div "0:04 Tous là pour notre Hélène notre Hélène 0:07 Tous là pour notre Hélène notr…" at bounding box center [293, 122] width 561 height 162
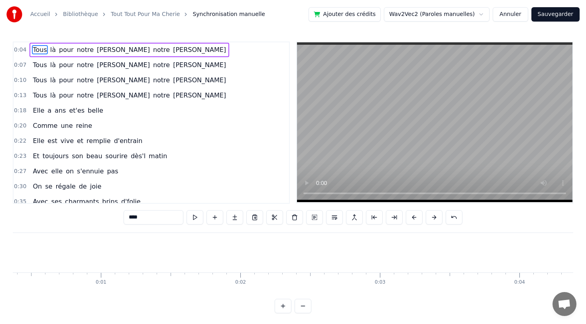
scroll to position [0, 0]
click at [197, 219] on button at bounding box center [195, 217] width 17 height 14
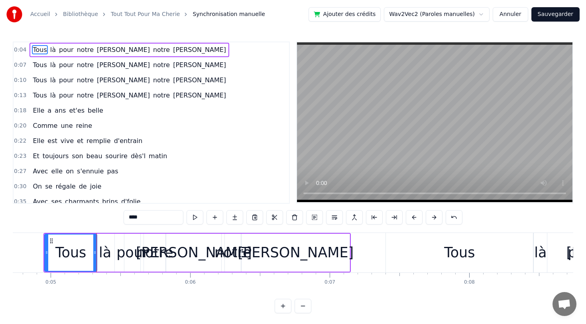
scroll to position [0, 681]
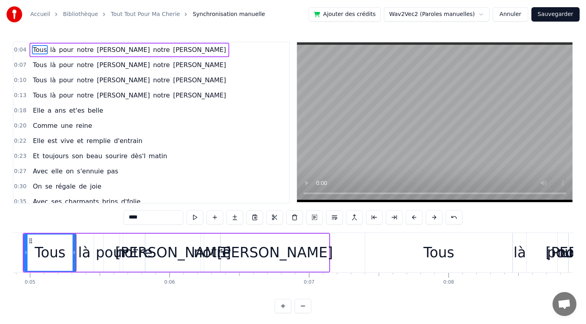
click at [298, 248] on div "[PERSON_NAME]" at bounding box center [275, 252] width 108 height 38
type input "******"
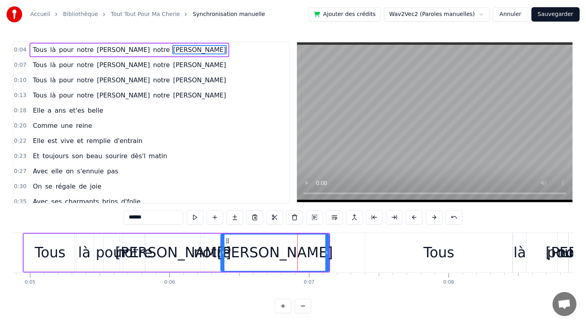
click at [328, 252] on div "[PERSON_NAME]" at bounding box center [275, 252] width 109 height 38
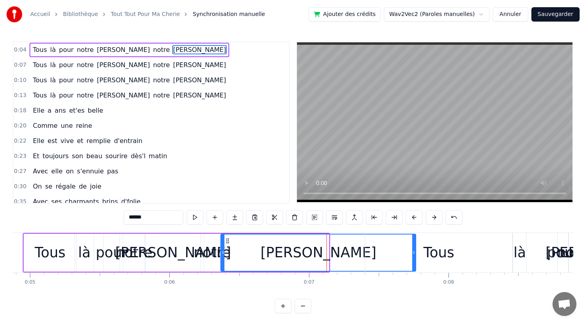
drag, startPoint x: 328, startPoint y: 252, endPoint x: 414, endPoint y: 240, distance: 87.8
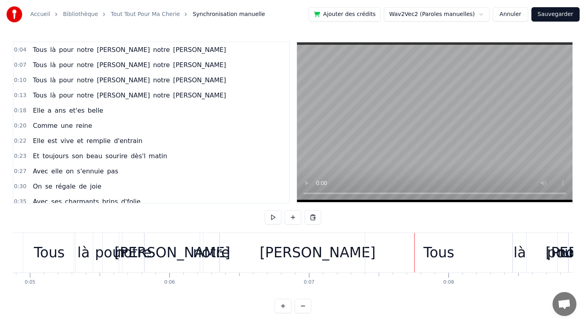
click at [235, 251] on div "[PERSON_NAME]" at bounding box center [317, 252] width 195 height 39
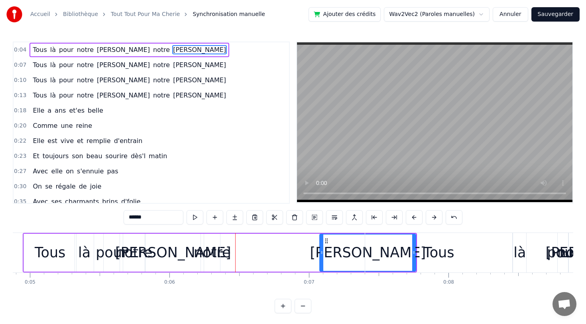
drag, startPoint x: 223, startPoint y: 252, endPoint x: 333, endPoint y: 244, distance: 110.8
click at [324, 244] on div at bounding box center [321, 252] width 3 height 36
click at [226, 253] on div "notre" at bounding box center [212, 252] width 37 height 21
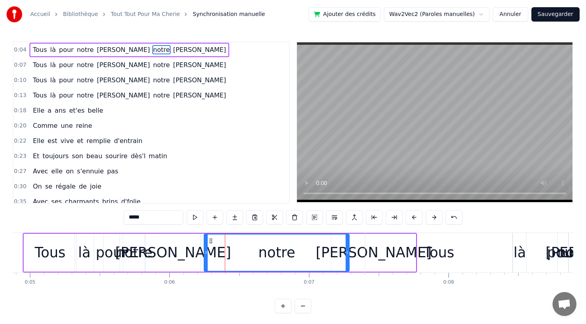
drag, startPoint x: 219, startPoint y: 252, endPoint x: 348, endPoint y: 239, distance: 129.9
click at [348, 239] on div at bounding box center [347, 252] width 3 height 36
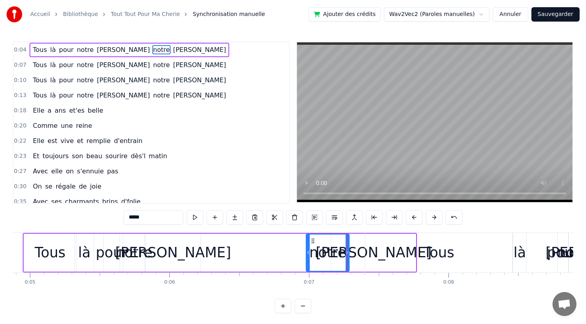
drag, startPoint x: 206, startPoint y: 251, endPoint x: 308, endPoint y: 247, distance: 102.2
click at [308, 247] on div at bounding box center [308, 252] width 3 height 36
click at [176, 253] on div "[PERSON_NAME]" at bounding box center [173, 252] width 116 height 21
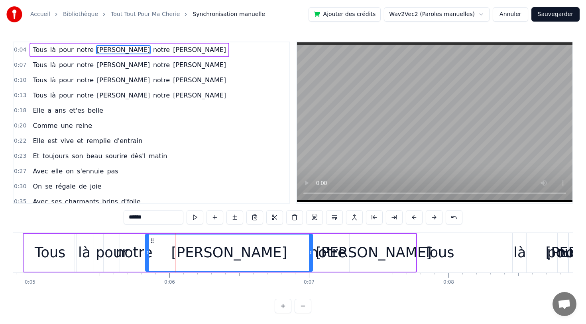
drag, startPoint x: 199, startPoint y: 250, endPoint x: 312, endPoint y: 245, distance: 112.2
click at [312, 245] on div at bounding box center [310, 252] width 3 height 36
click at [148, 253] on div "[PERSON_NAME]" at bounding box center [229, 252] width 166 height 36
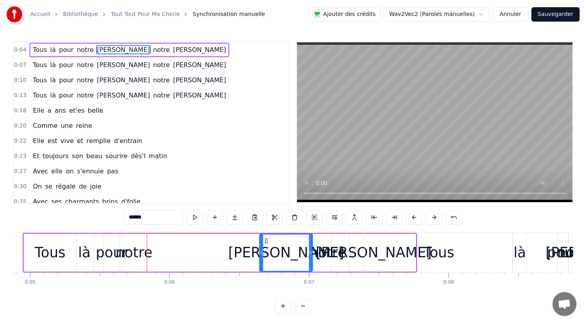
drag, startPoint x: 148, startPoint y: 253, endPoint x: 262, endPoint y: 243, distance: 114.5
click at [262, 243] on div at bounding box center [261, 252] width 3 height 36
click at [138, 255] on div "notre" at bounding box center [134, 252] width 37 height 21
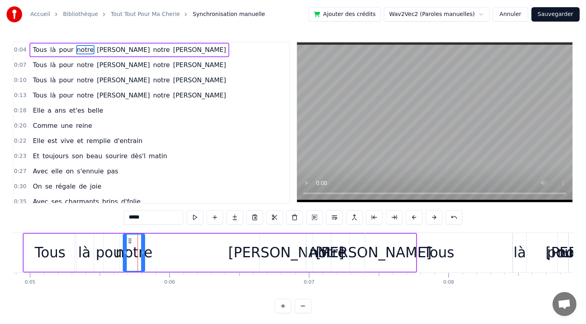
click at [147, 253] on div "notre" at bounding box center [134, 252] width 37 height 21
click at [142, 253] on icon at bounding box center [142, 252] width 3 height 6
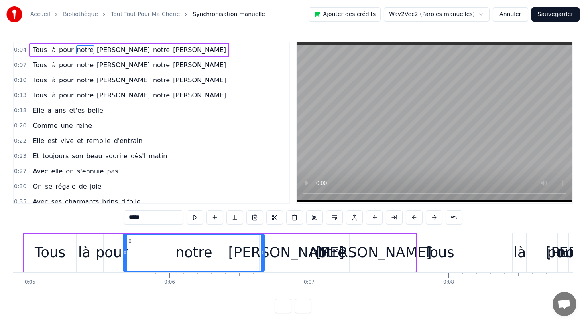
drag, startPoint x: 142, startPoint y: 253, endPoint x: 262, endPoint y: 247, distance: 120.3
click at [262, 247] on div at bounding box center [262, 252] width 3 height 36
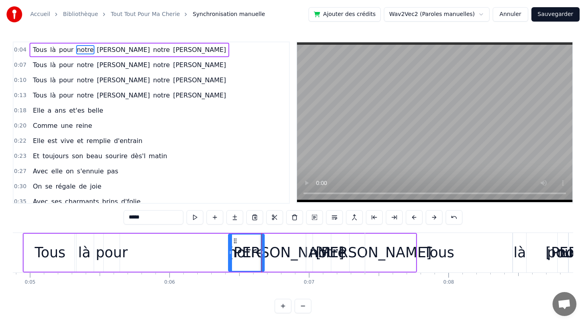
drag, startPoint x: 126, startPoint y: 251, endPoint x: 231, endPoint y: 242, distance: 105.7
click at [231, 242] on div at bounding box center [230, 252] width 3 height 36
click at [118, 255] on div "pour" at bounding box center [112, 252] width 32 height 21
type input "****"
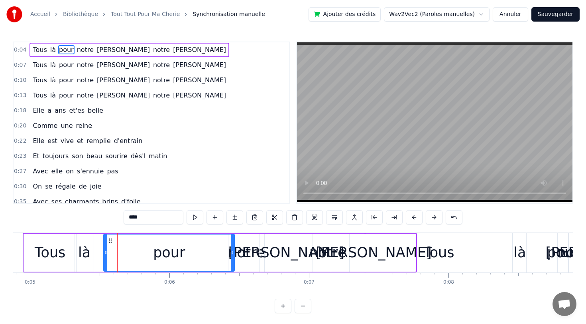
drag, startPoint x: 118, startPoint y: 253, endPoint x: 233, endPoint y: 233, distance: 116.4
click at [233, 233] on div "Tous là pour notre Hélène notre Hélène" at bounding box center [220, 252] width 395 height 39
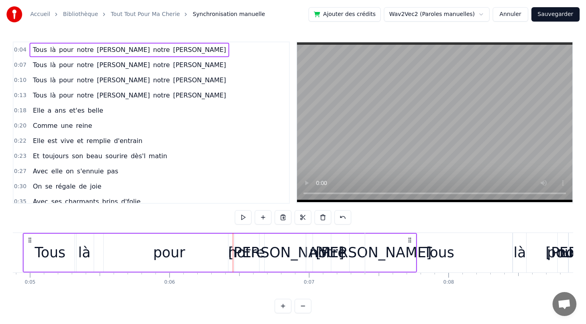
click at [130, 251] on div "pour" at bounding box center [169, 252] width 131 height 38
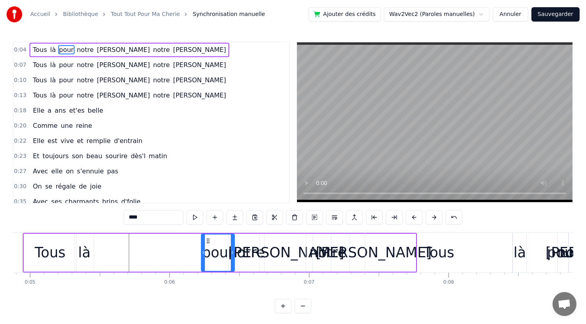
drag, startPoint x: 107, startPoint y: 252, endPoint x: 205, endPoint y: 247, distance: 97.9
click at [205, 247] on div at bounding box center [203, 252] width 3 height 36
click at [82, 253] on div "là" at bounding box center [84, 252] width 12 height 21
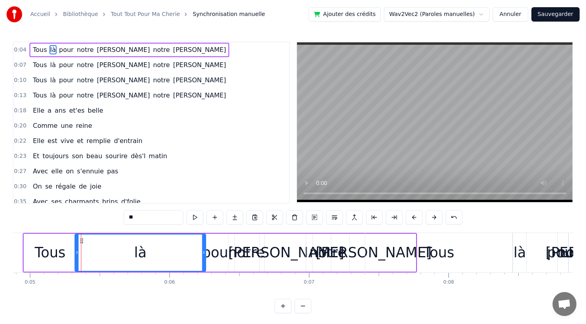
drag, startPoint x: 91, startPoint y: 253, endPoint x: 203, endPoint y: 237, distance: 113.2
click at [203, 237] on div at bounding box center [203, 252] width 3 height 36
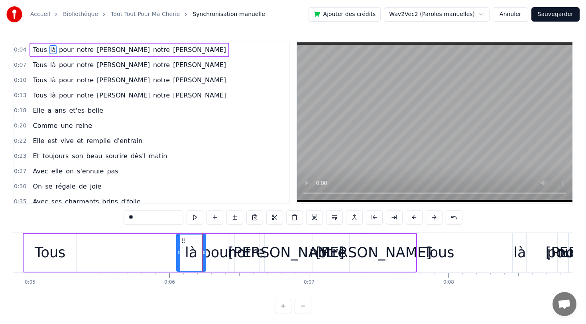
drag, startPoint x: 78, startPoint y: 250, endPoint x: 180, endPoint y: 239, distance: 102.4
click at [180, 239] on div at bounding box center [178, 252] width 3 height 36
click at [72, 253] on div "Tous" at bounding box center [50, 252] width 52 height 38
type input "****"
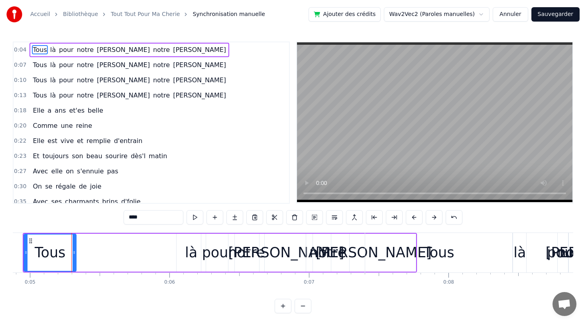
click at [74, 252] on div "Tous" at bounding box center [50, 252] width 53 height 38
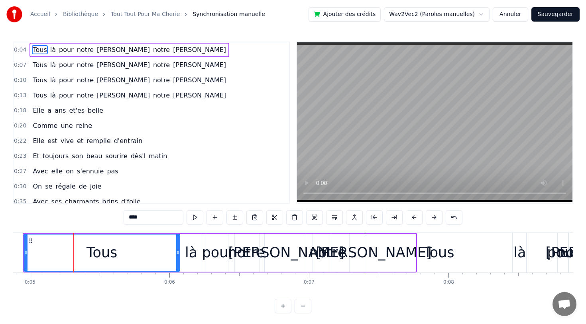
drag, startPoint x: 74, startPoint y: 252, endPoint x: 178, endPoint y: 249, distance: 103.8
click at [178, 249] on icon at bounding box center [177, 252] width 3 height 6
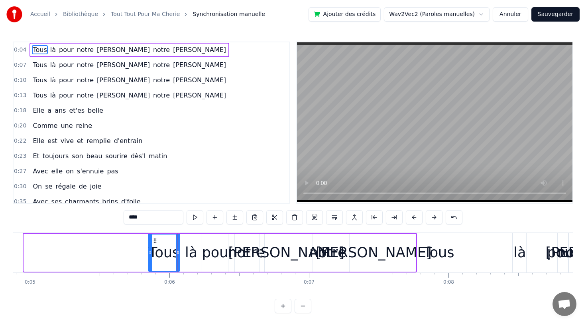
drag, startPoint x: 26, startPoint y: 250, endPoint x: 151, endPoint y: 242, distance: 124.7
click at [151, 242] on div at bounding box center [150, 252] width 3 height 36
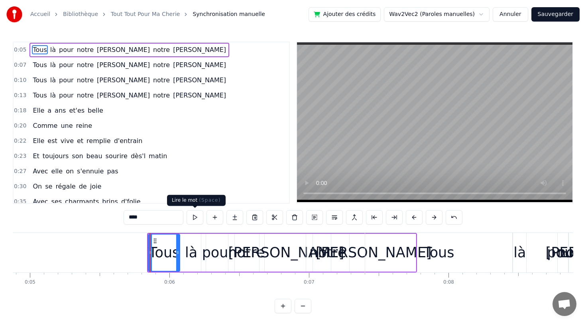
click at [196, 219] on button at bounding box center [195, 217] width 17 height 14
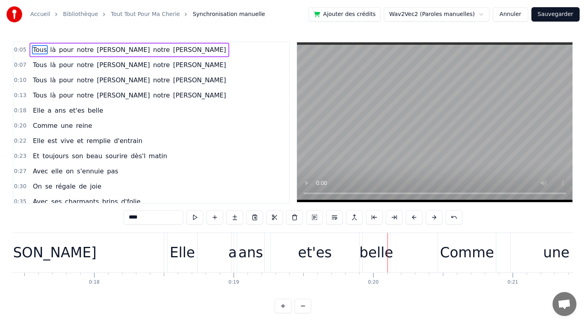
scroll to position [2, 0]
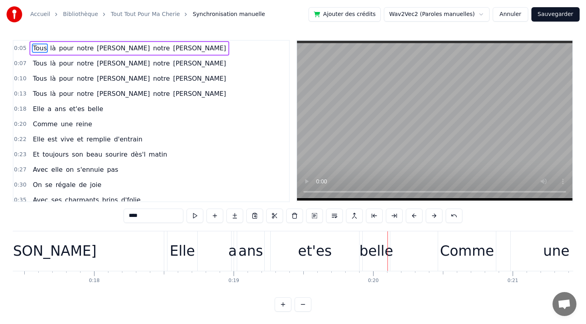
click at [124, 14] on link "Tout Tout Pour Ma Cherie" at bounding box center [145, 14] width 69 height 8
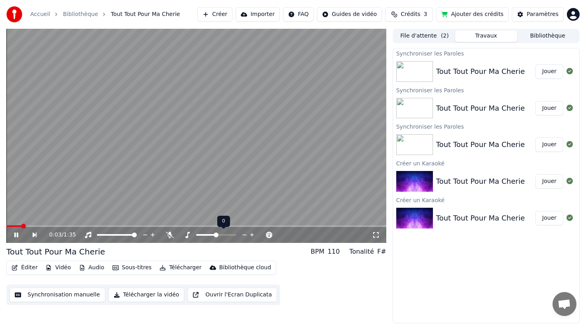
click at [252, 232] on icon at bounding box center [253, 235] width 8 height 8
click at [246, 233] on icon at bounding box center [245, 235] width 8 height 8
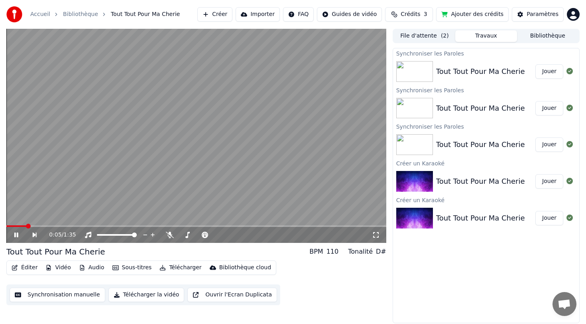
click at [6, 225] on span at bounding box center [16, 226] width 20 height 2
click at [187, 187] on video at bounding box center [196, 136] width 380 height 214
click at [182, 267] on button "Télécharger" at bounding box center [180, 267] width 48 height 11
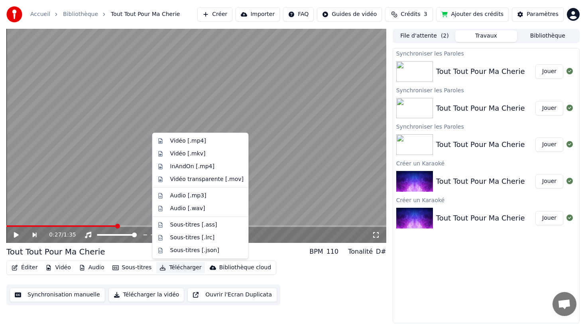
click at [182, 267] on button "Télécharger" at bounding box center [180, 267] width 48 height 11
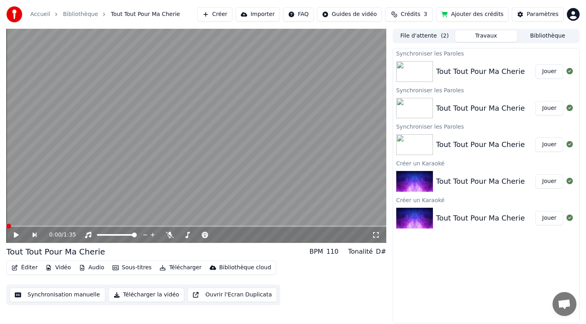
click at [6, 223] on span at bounding box center [8, 225] width 5 height 5
click at [15, 233] on icon at bounding box center [16, 235] width 5 height 6
click at [15, 233] on icon at bounding box center [16, 234] width 4 height 5
